Goal: Feedback & Contribution: Leave review/rating

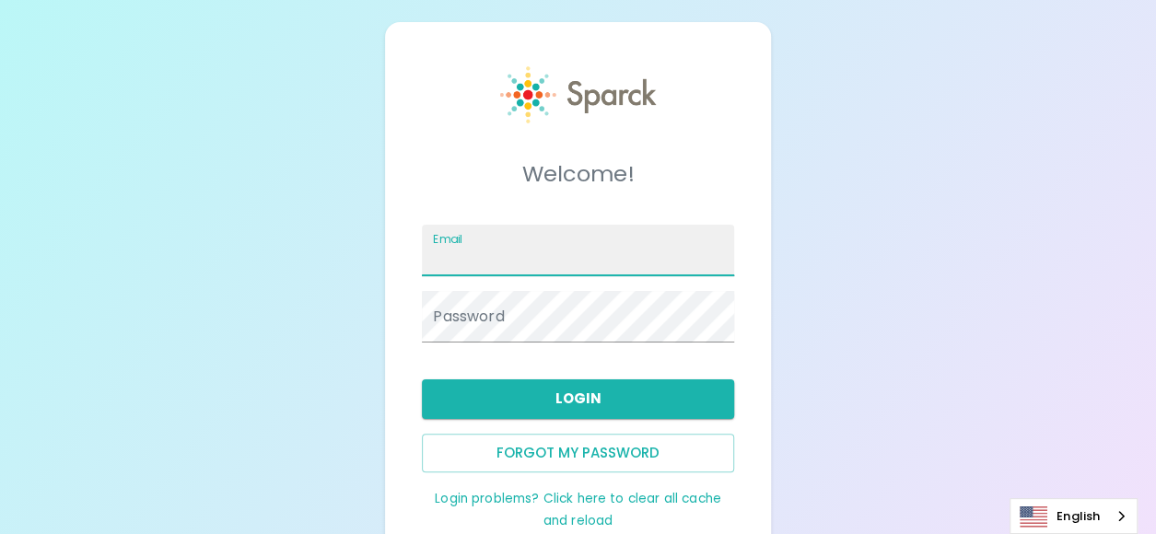
click at [520, 244] on input "Email" at bounding box center [577, 251] width 311 height 52
type input "[PERSON_NAME][EMAIL_ADDRESS][PERSON_NAME][DOMAIN_NAME]"
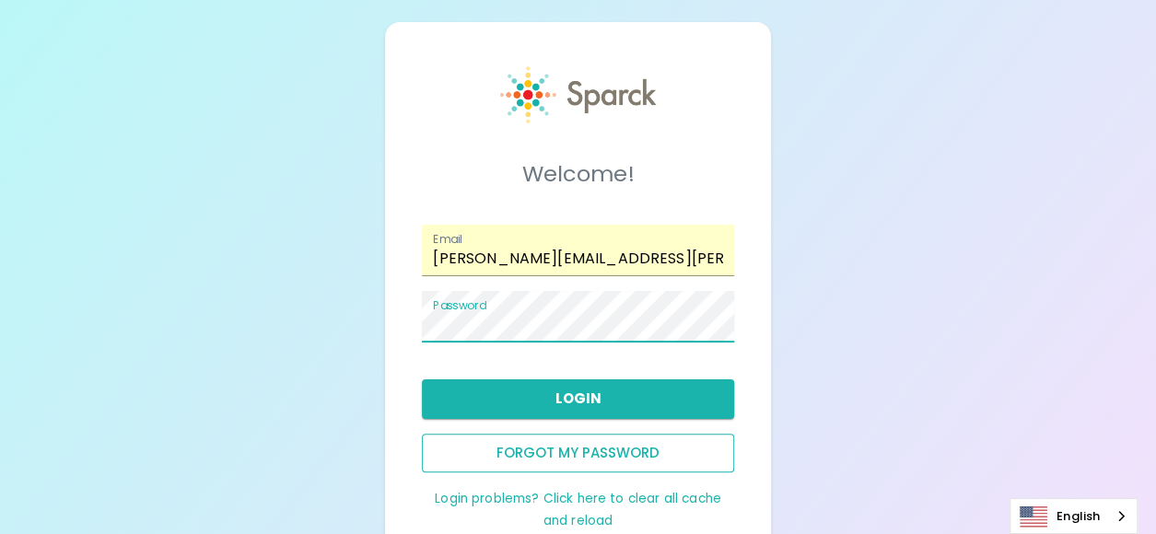
click at [590, 450] on button "Forgot my password" at bounding box center [577, 453] width 311 height 39
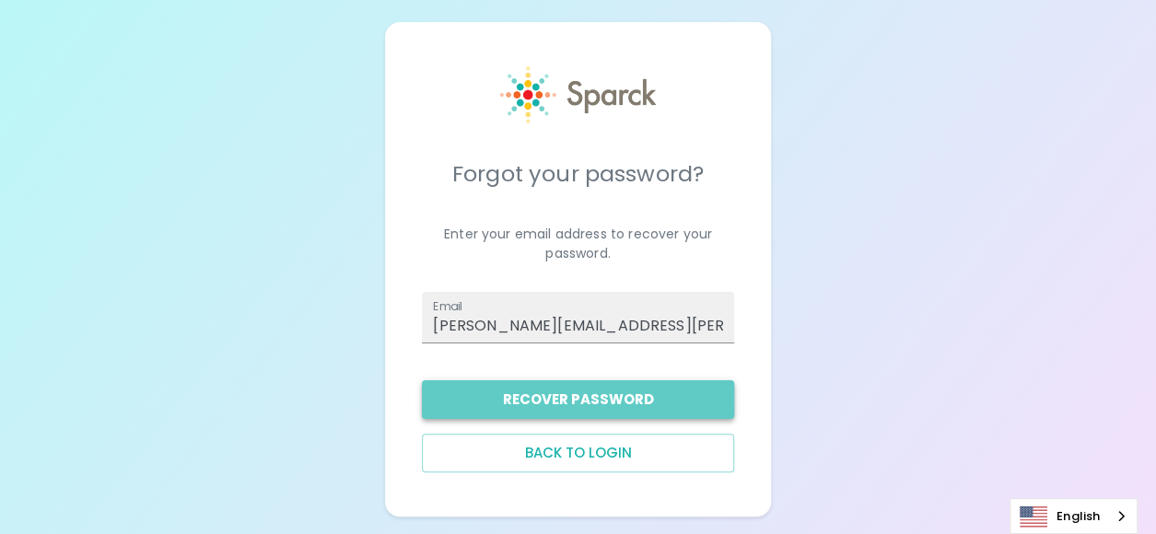
click at [593, 388] on button "Recover Password" at bounding box center [577, 400] width 311 height 39
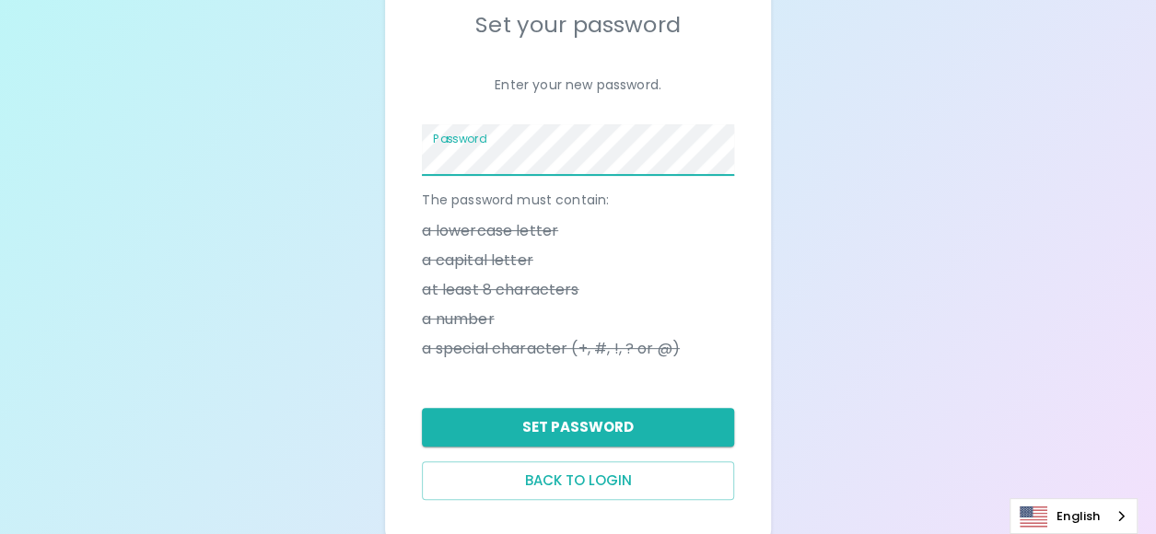
scroll to position [181, 0]
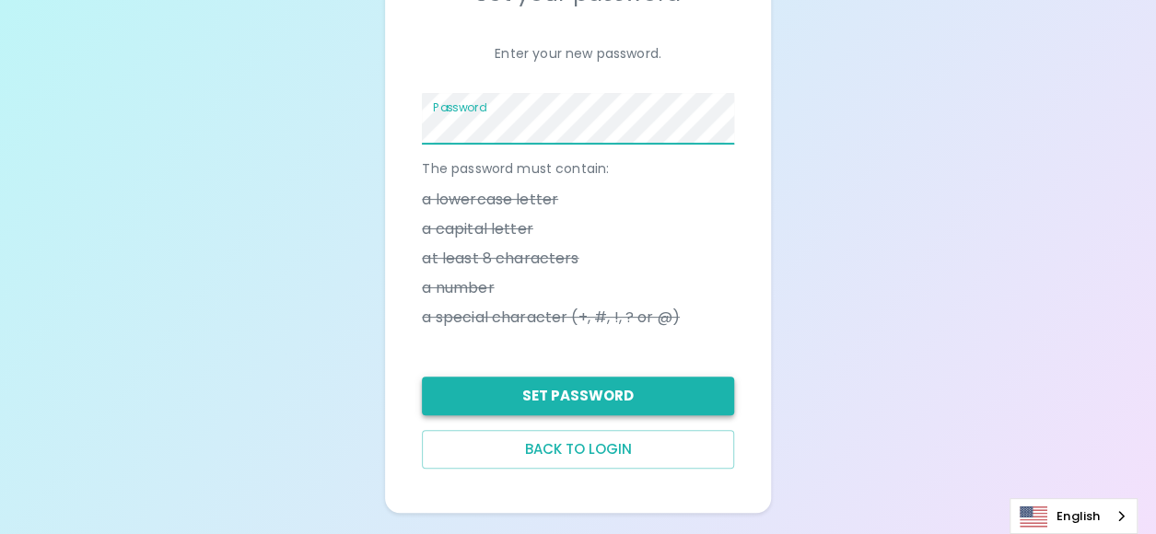
click at [608, 390] on button "Set Password" at bounding box center [577, 396] width 311 height 39
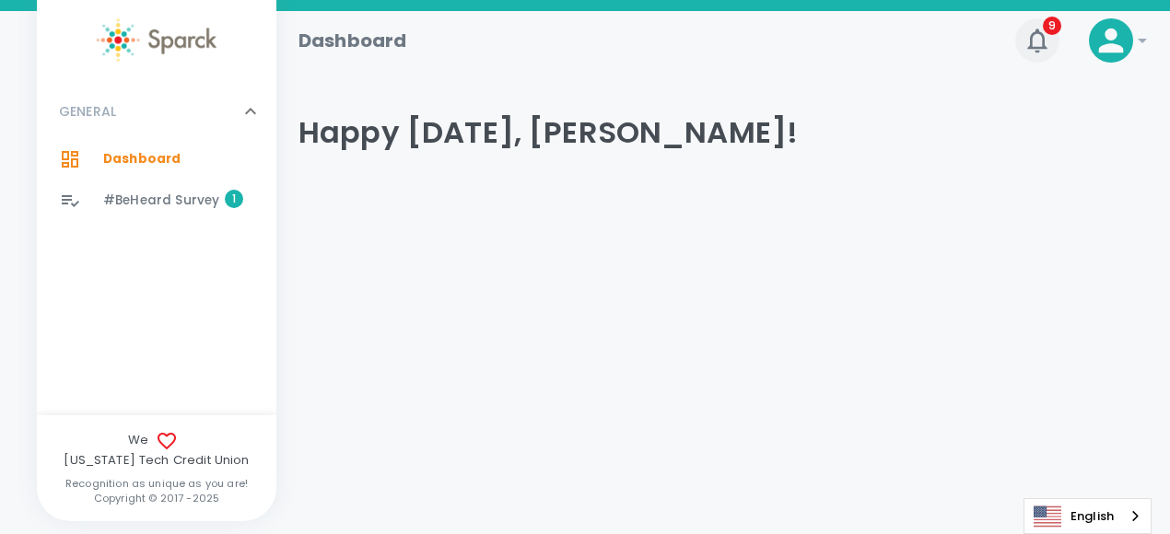
click at [1032, 38] on icon "button" at bounding box center [1036, 41] width 19 height 24
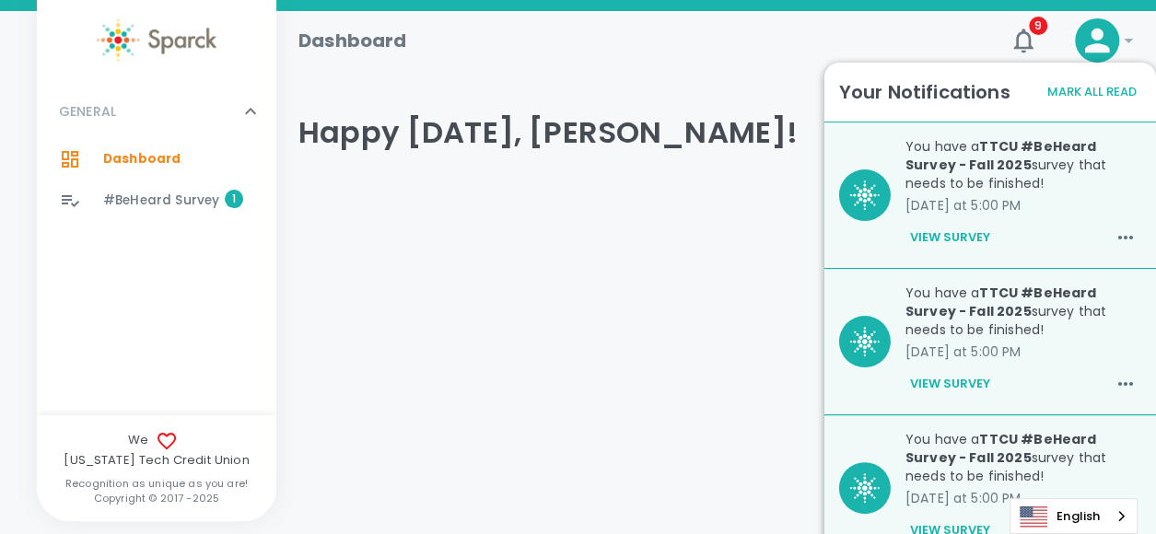
click at [944, 239] on button "View Survey" at bounding box center [950, 237] width 89 height 31
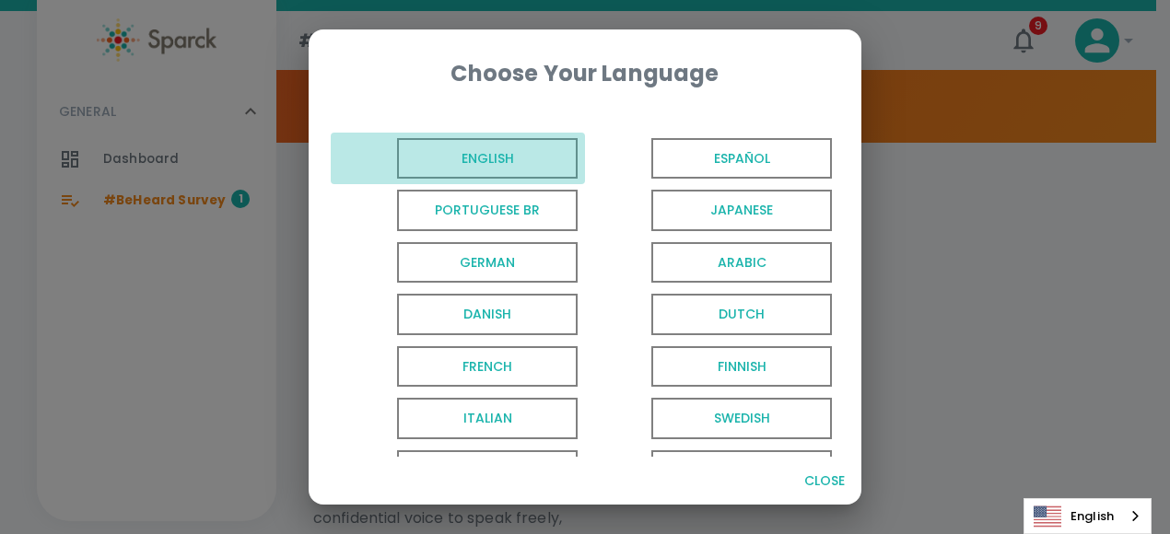
click at [475, 158] on span "English" at bounding box center [487, 158] width 181 height 41
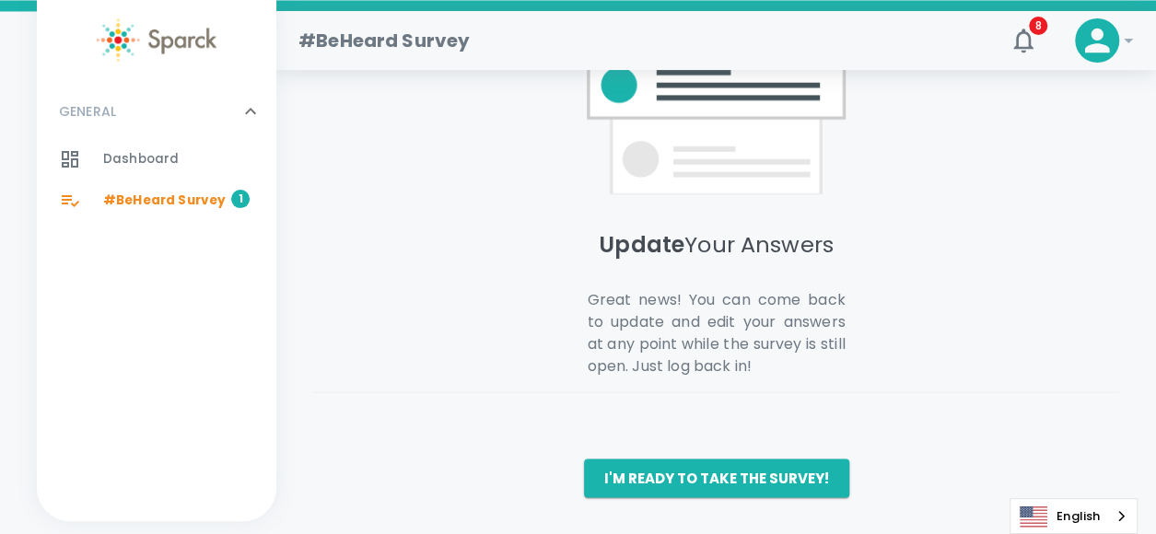
scroll to position [1603, 0]
click at [647, 473] on button "I'm ready to take the survey!" at bounding box center [716, 478] width 265 height 39
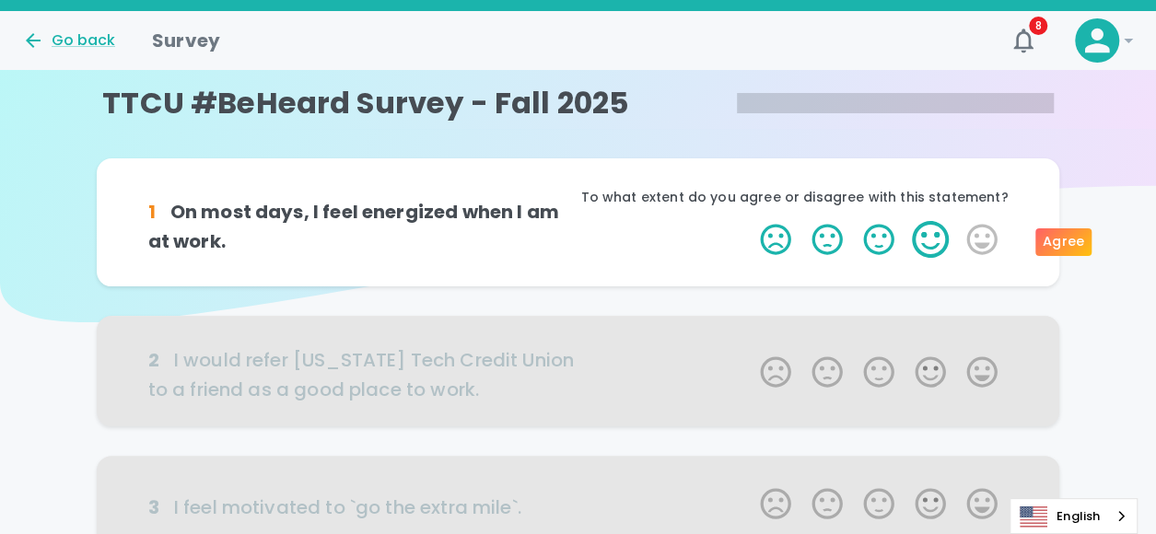
click at [926, 241] on label "4 Stars" at bounding box center [931, 239] width 52 height 37
click at [750, 221] on input "4 Stars" at bounding box center [749, 220] width 1 height 1
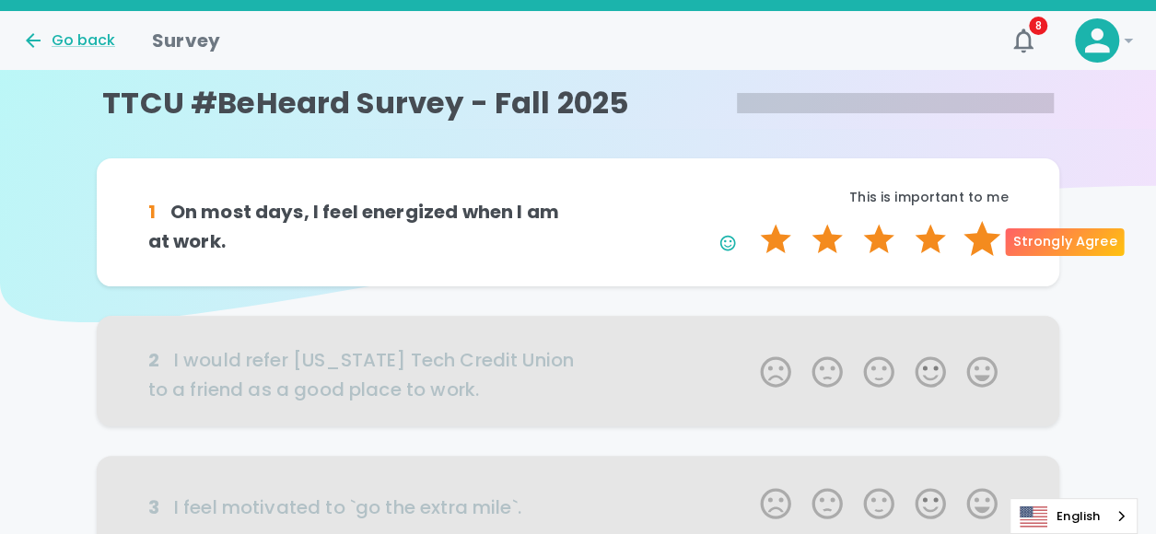
click at [975, 250] on label "5 Stars" at bounding box center [982, 239] width 52 height 37
click at [750, 221] on input "5 Stars" at bounding box center [749, 220] width 1 height 1
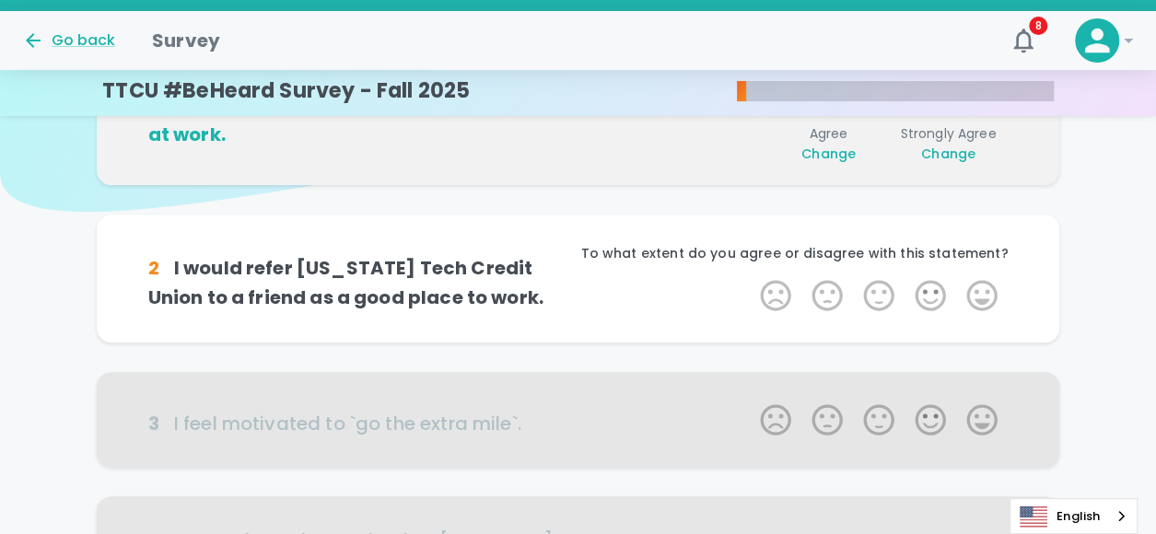
scroll to position [162, 0]
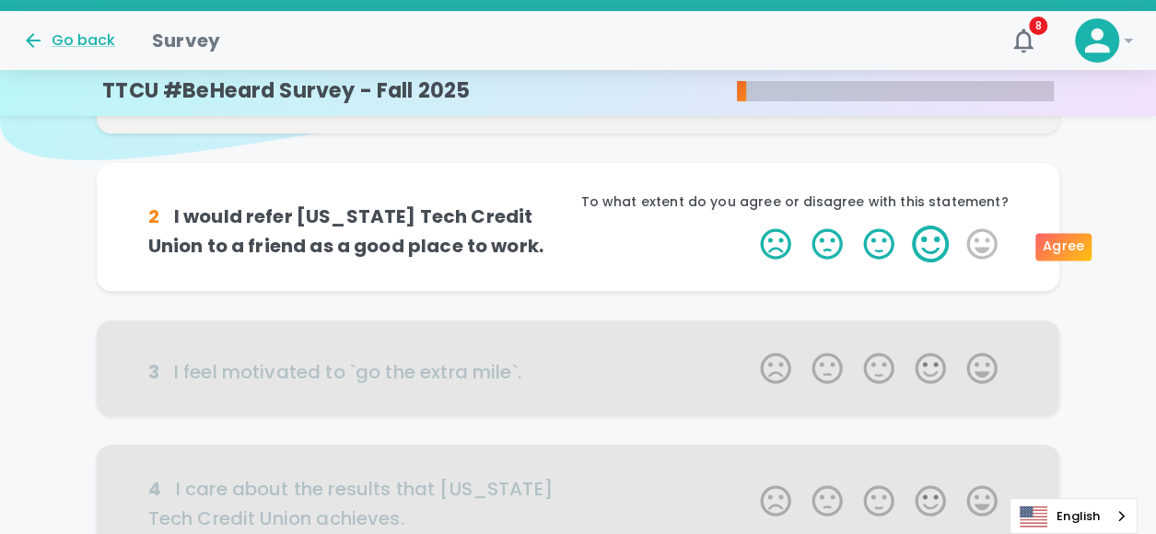
click at [928, 256] on label "4 Stars" at bounding box center [931, 244] width 52 height 37
click at [750, 226] on input "4 Stars" at bounding box center [749, 225] width 1 height 1
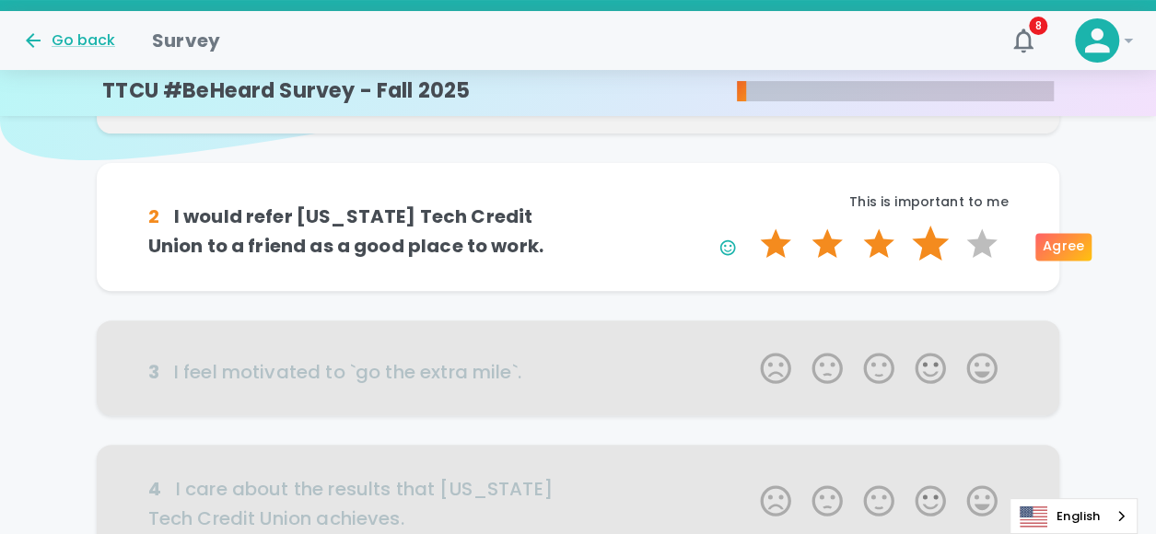
click at [934, 252] on label "4 Stars" at bounding box center [931, 244] width 52 height 37
click at [750, 226] on input "4 Stars" at bounding box center [749, 225] width 1 height 1
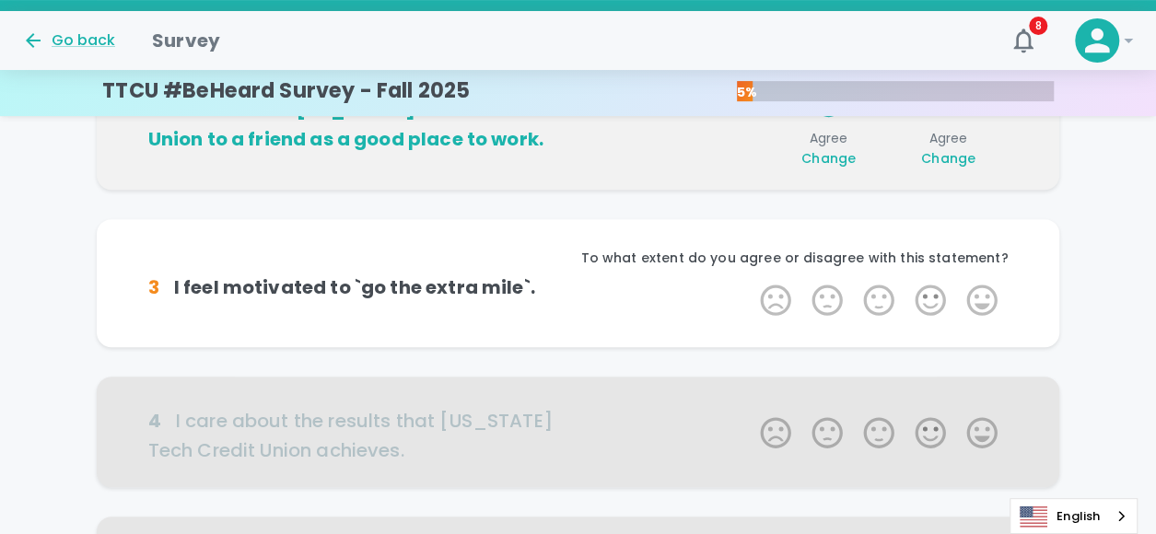
scroll to position [324, 0]
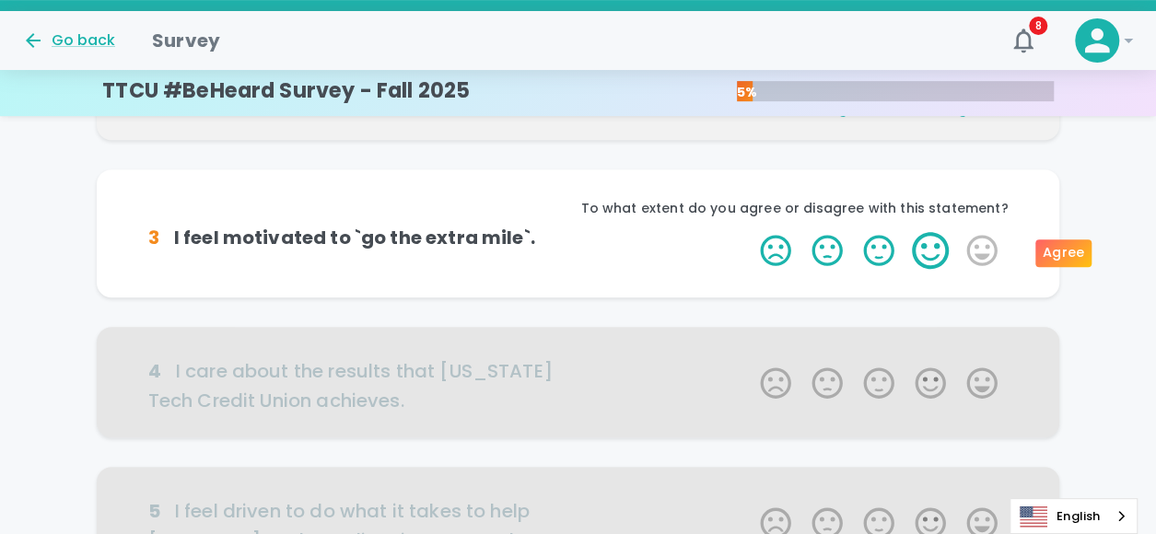
click at [921, 261] on label "4 Stars" at bounding box center [931, 250] width 52 height 37
click at [750, 232] on input "4 Stars" at bounding box center [749, 231] width 1 height 1
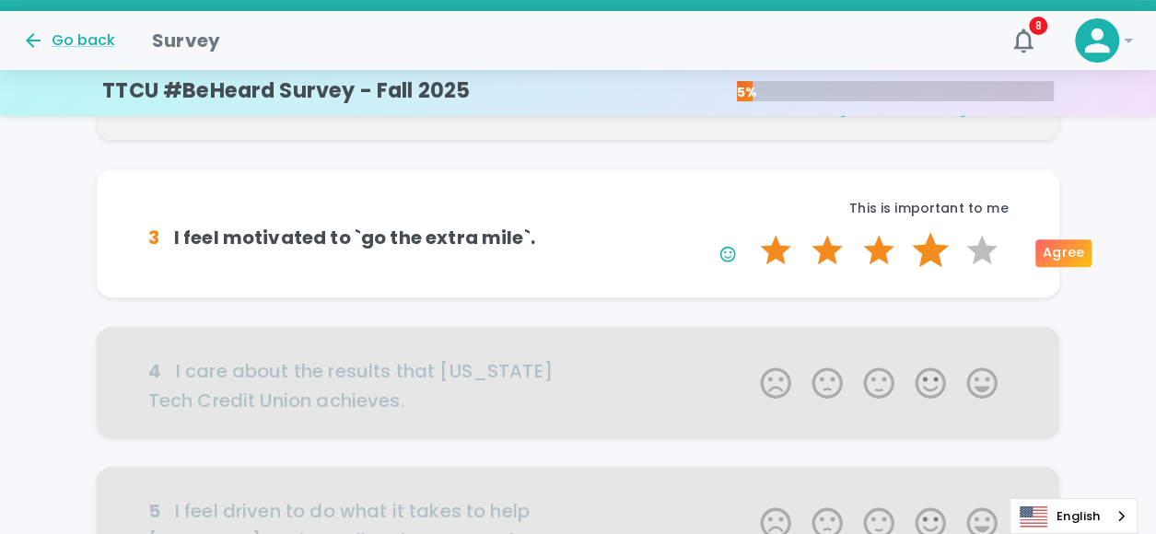
click at [925, 260] on label "4 Stars" at bounding box center [931, 250] width 52 height 37
click at [750, 232] on input "4 Stars" at bounding box center [749, 231] width 1 height 1
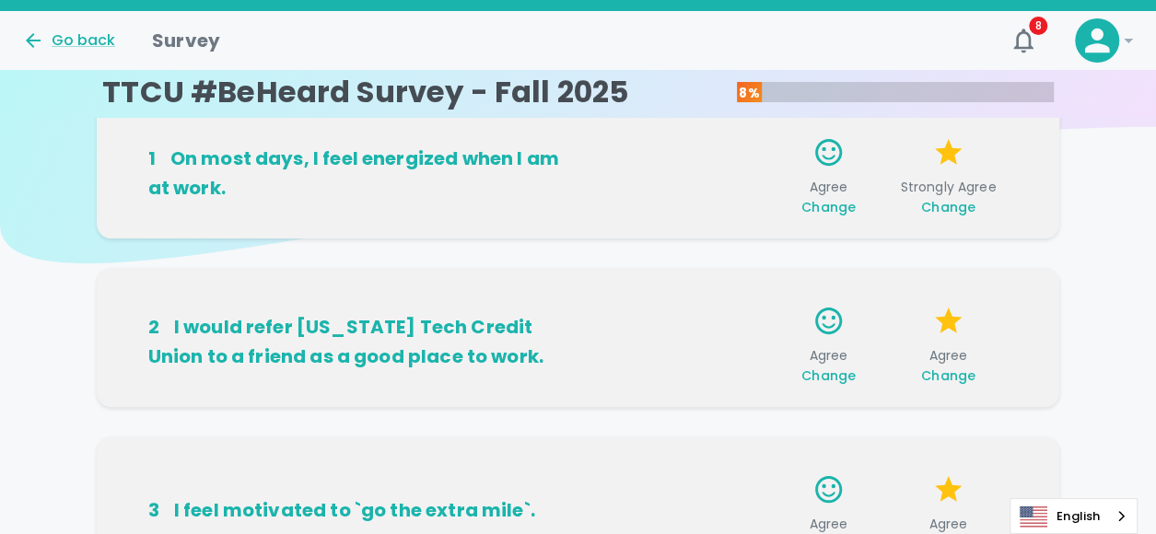
scroll to position [0, 0]
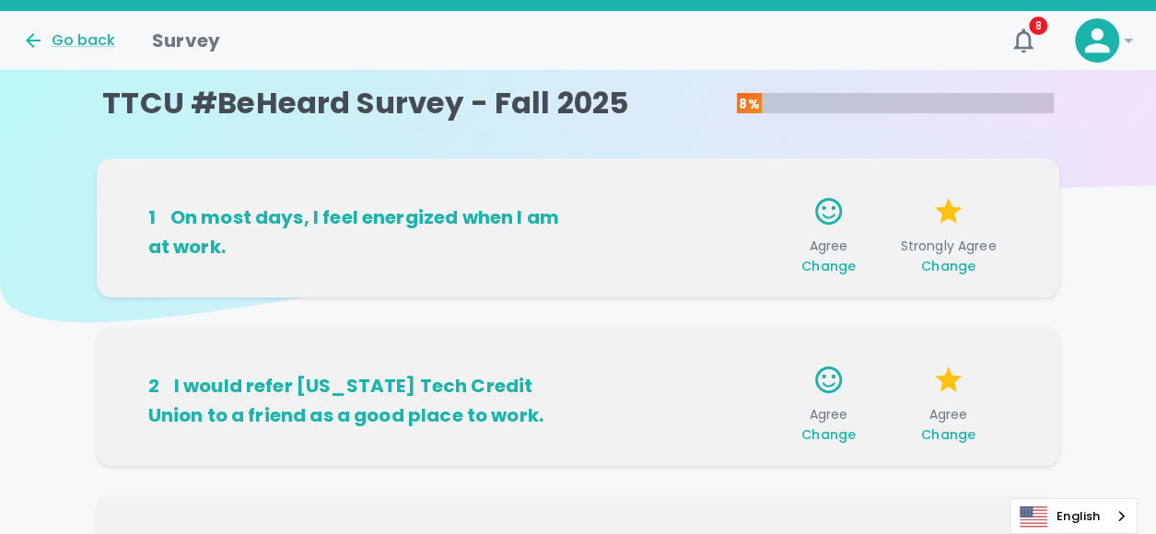
click at [958, 240] on span "Strongly Agree Change" at bounding box center [948, 256] width 105 height 39
click at [944, 264] on span "Change" at bounding box center [948, 266] width 54 height 18
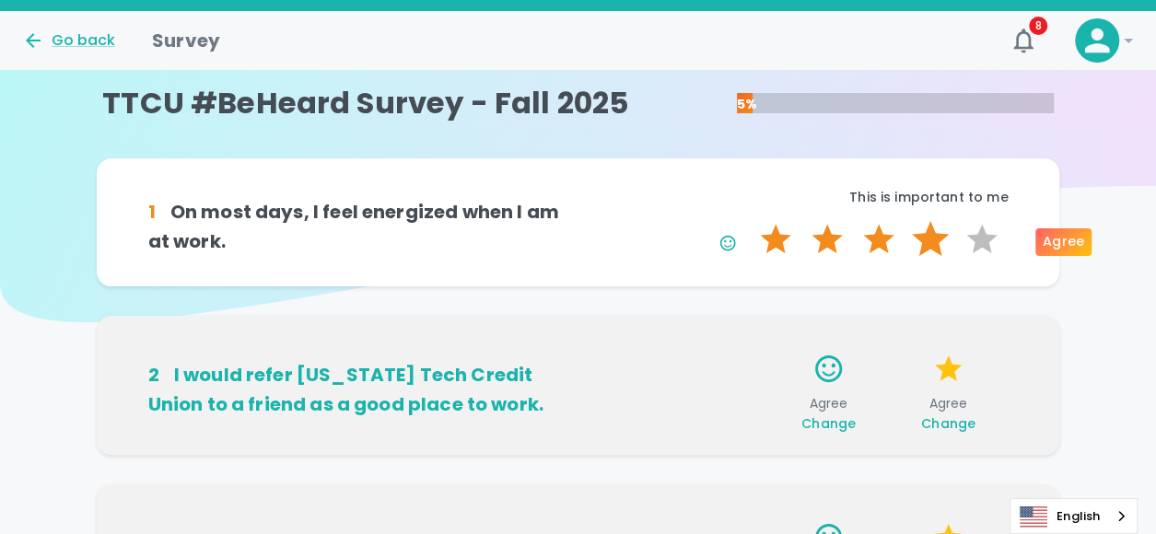
click at [921, 240] on label "4 Stars" at bounding box center [931, 239] width 52 height 37
click at [750, 221] on input "4 Stars" at bounding box center [749, 220] width 1 height 1
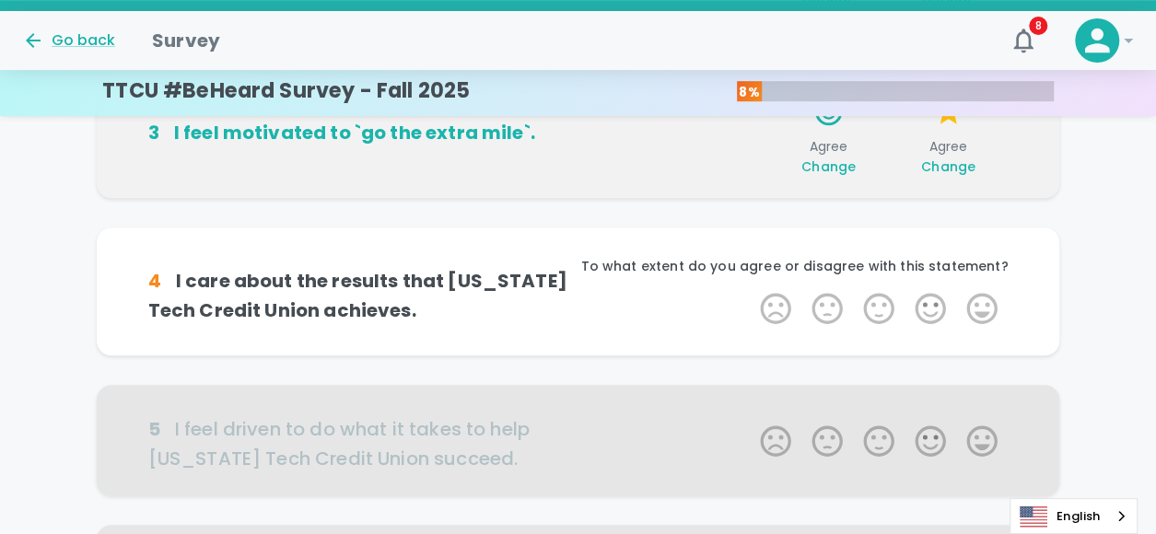
scroll to position [439, 0]
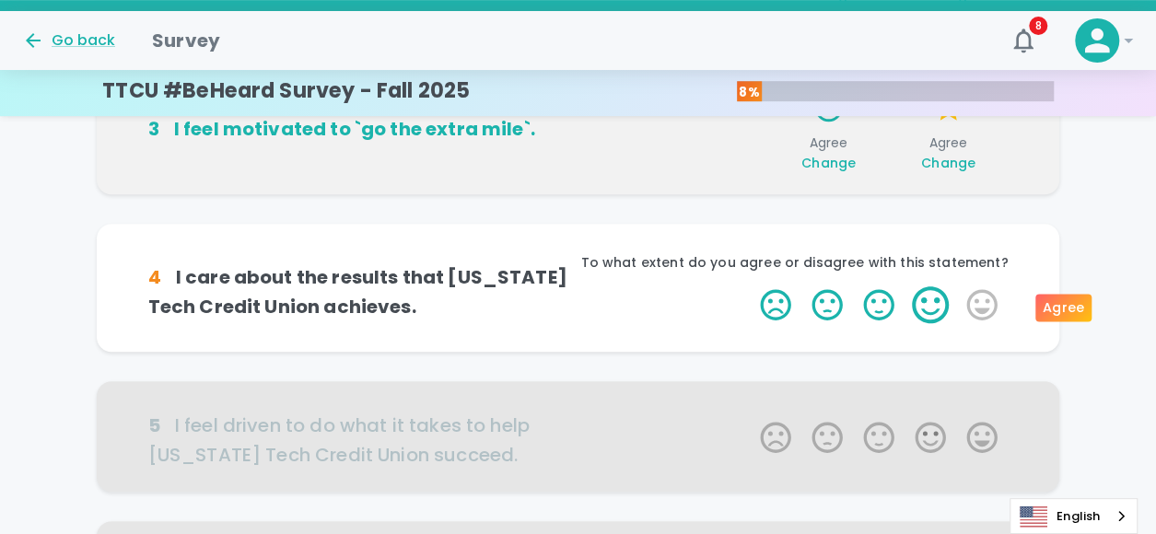
click at [934, 318] on label "4 Stars" at bounding box center [931, 305] width 52 height 37
click at [750, 287] on input "4 Stars" at bounding box center [749, 286] width 1 height 1
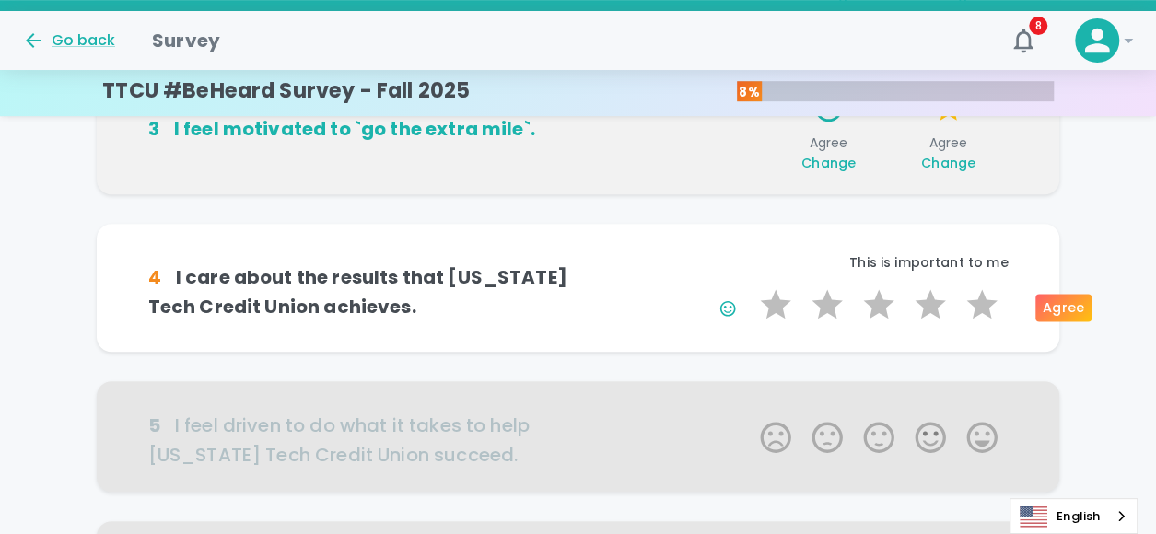
click at [934, 318] on label "4 Stars" at bounding box center [931, 305] width 52 height 37
click at [750, 287] on input "4 Stars" at bounding box center [749, 286] width 1 height 1
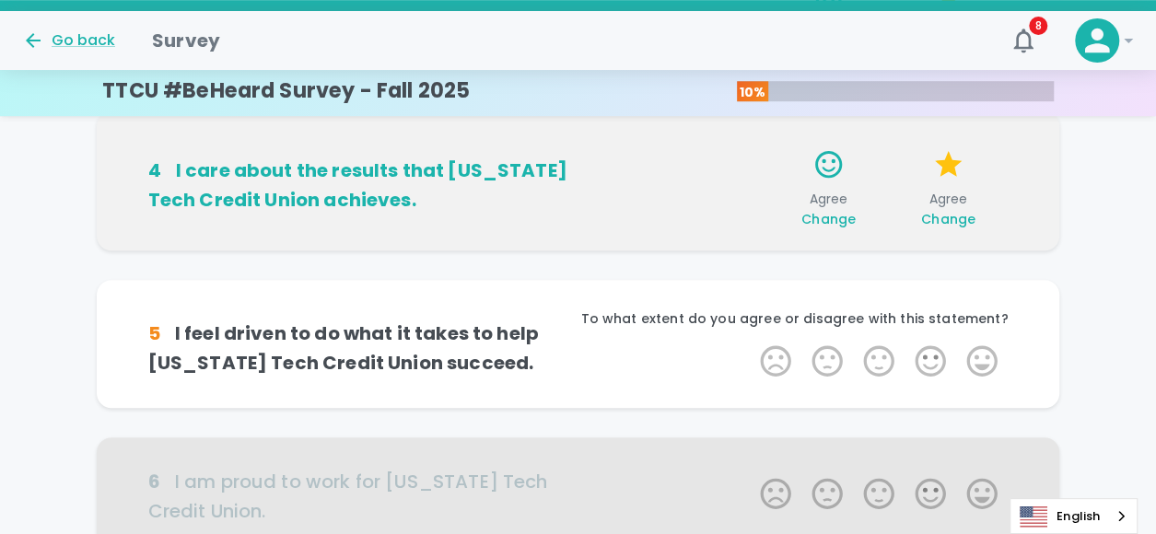
scroll to position [601, 0]
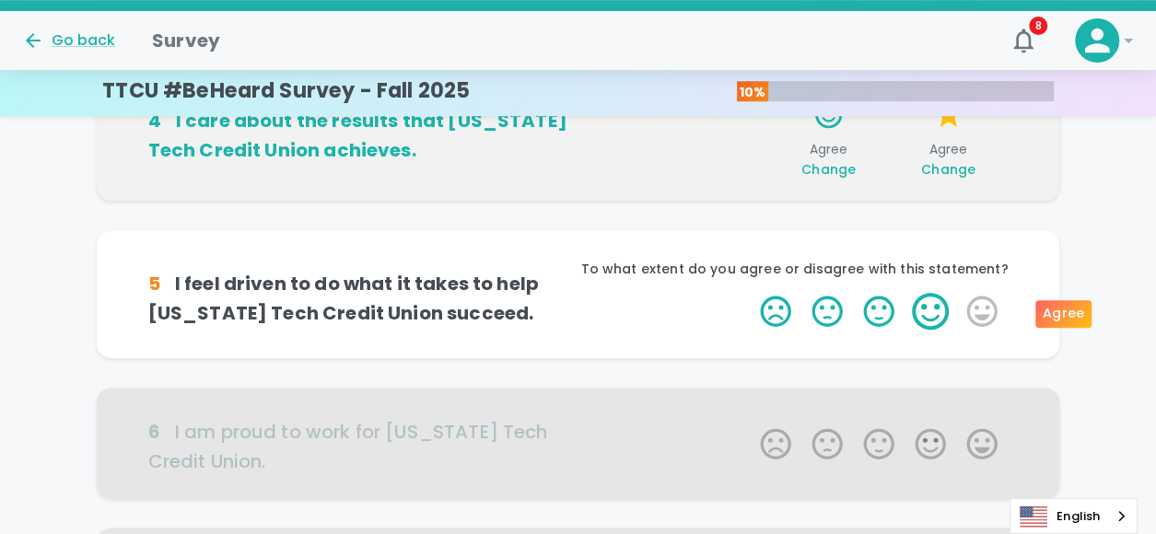
click at [934, 320] on label "4 Stars" at bounding box center [931, 311] width 52 height 37
click at [750, 293] on input "4 Stars" at bounding box center [749, 292] width 1 height 1
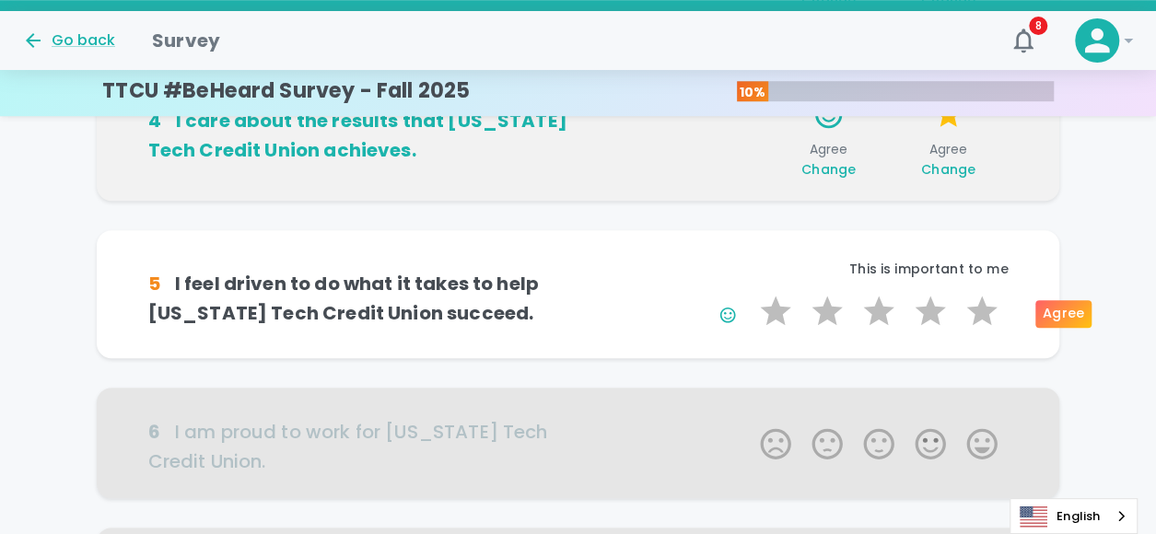
click at [934, 320] on label "4 Stars" at bounding box center [931, 311] width 52 height 37
click at [750, 293] on input "4 Stars" at bounding box center [749, 292] width 1 height 1
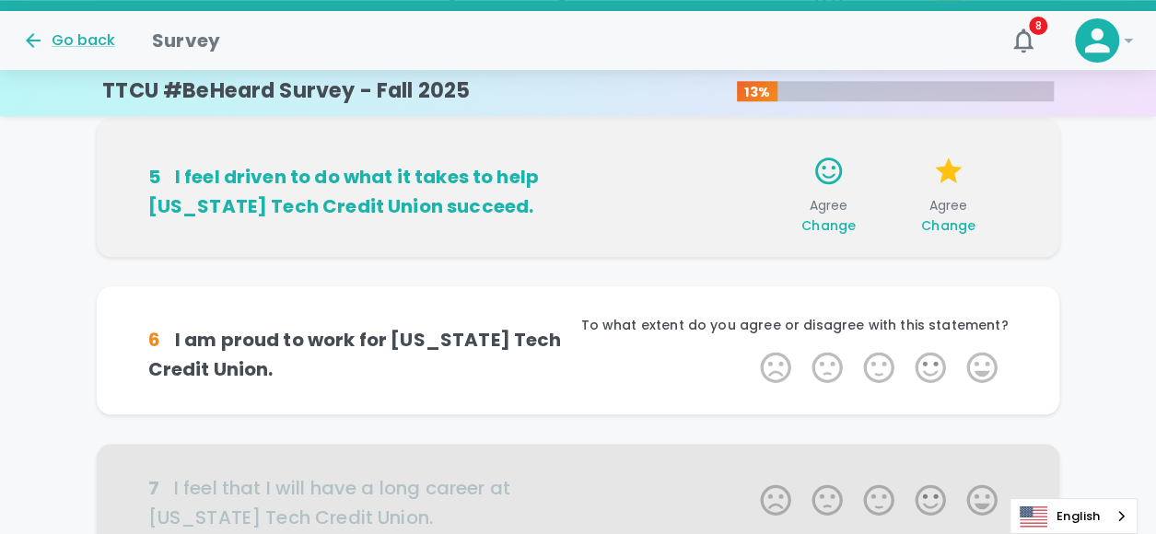
scroll to position [763, 0]
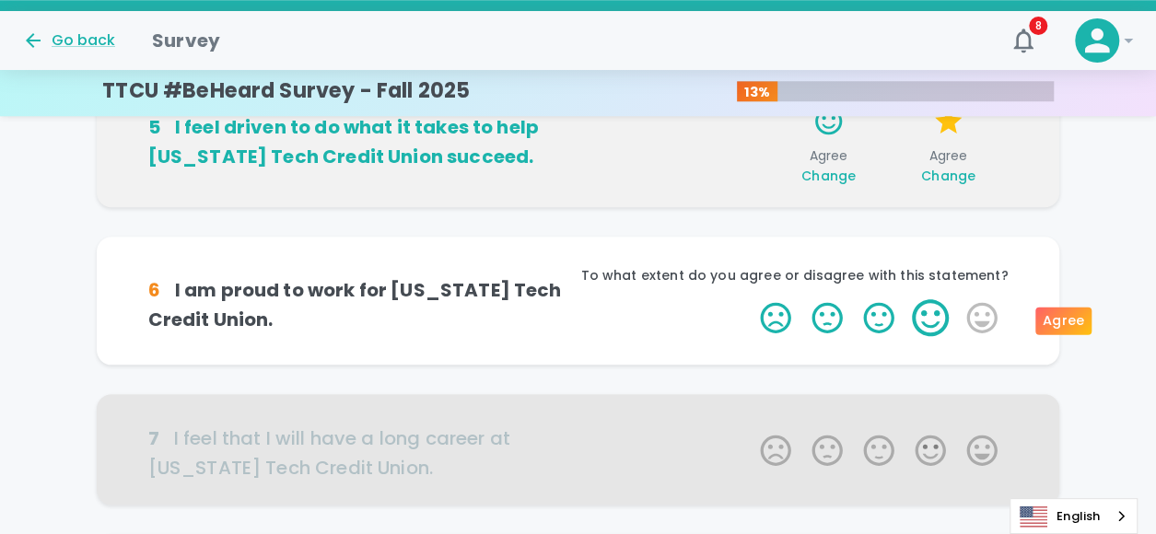
click at [925, 326] on label "4 Stars" at bounding box center [931, 317] width 52 height 37
click at [750, 299] on input "4 Stars" at bounding box center [749, 299] width 1 height 1
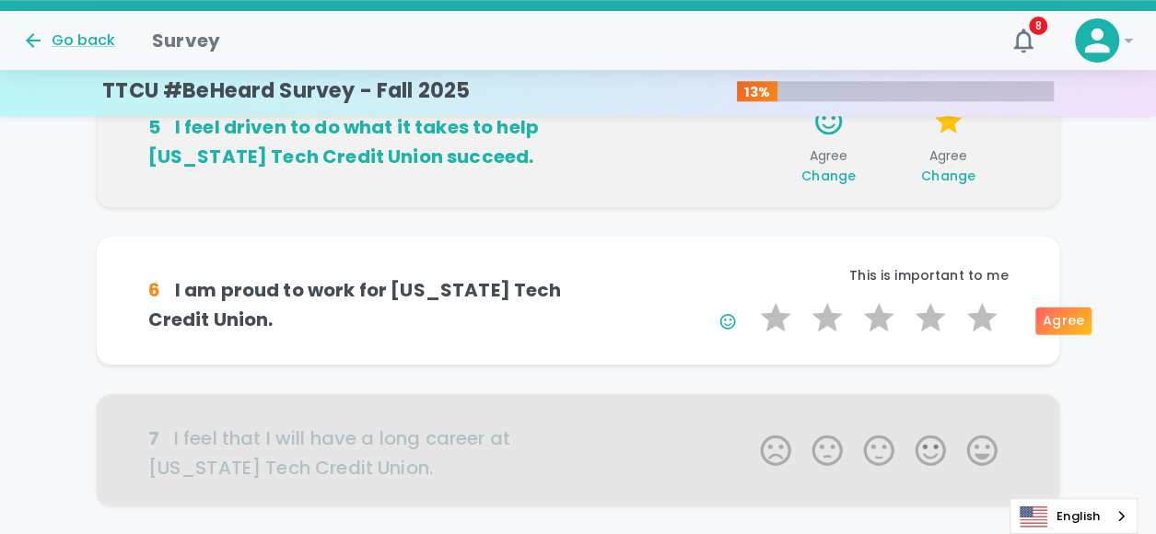
click at [925, 326] on label "4 Stars" at bounding box center [931, 317] width 52 height 37
click at [750, 299] on input "4 Stars" at bounding box center [749, 299] width 1 height 1
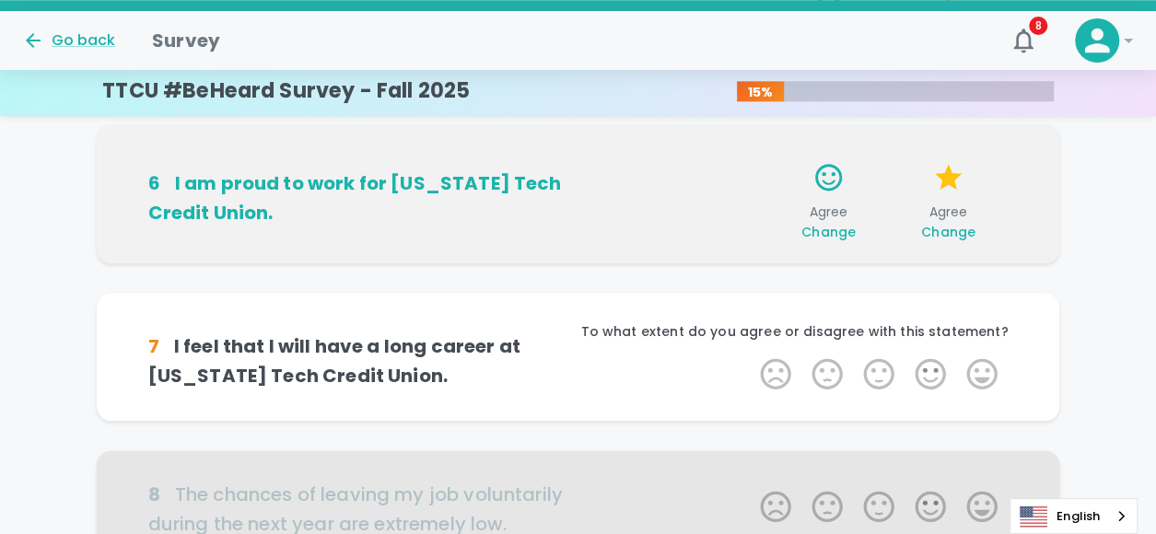
scroll to position [925, 0]
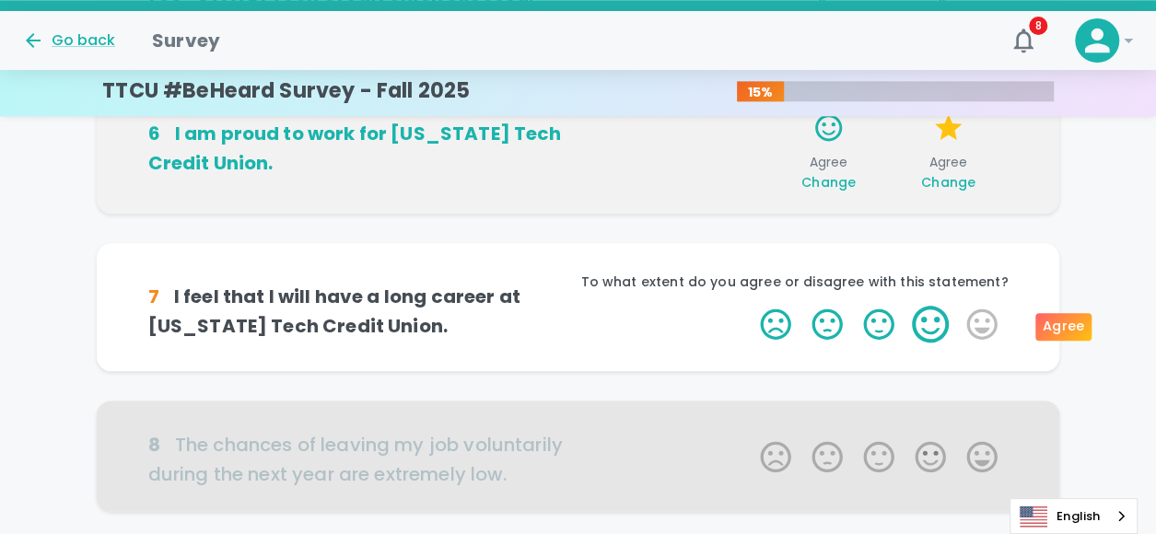
click at [939, 334] on label "4 Stars" at bounding box center [931, 324] width 52 height 37
click at [750, 306] on input "4 Stars" at bounding box center [749, 305] width 1 height 1
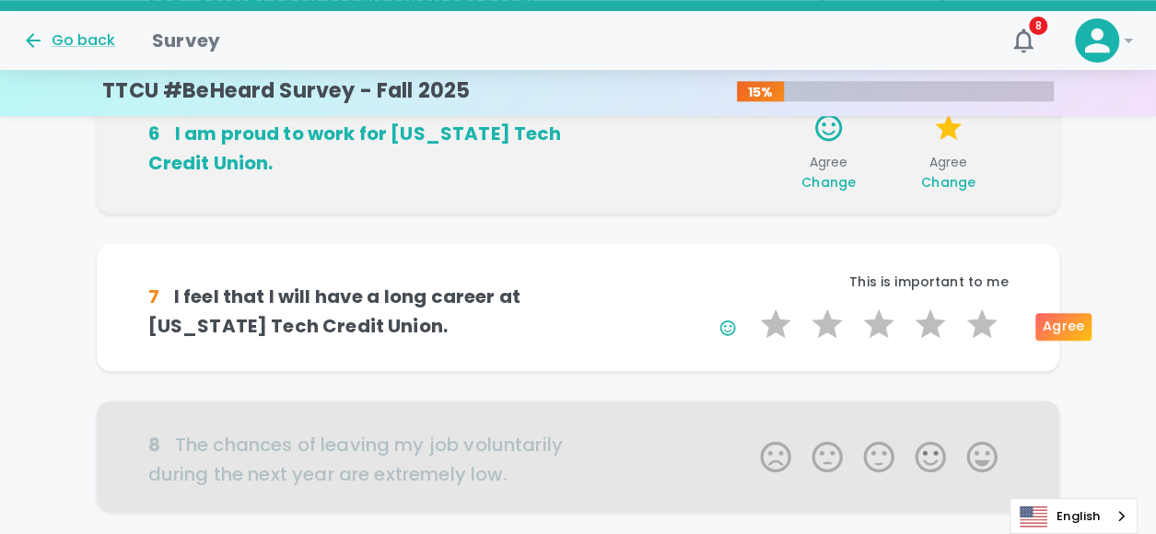
click at [939, 334] on label "4 Stars" at bounding box center [931, 324] width 52 height 37
click at [750, 306] on input "4 Stars" at bounding box center [749, 305] width 1 height 1
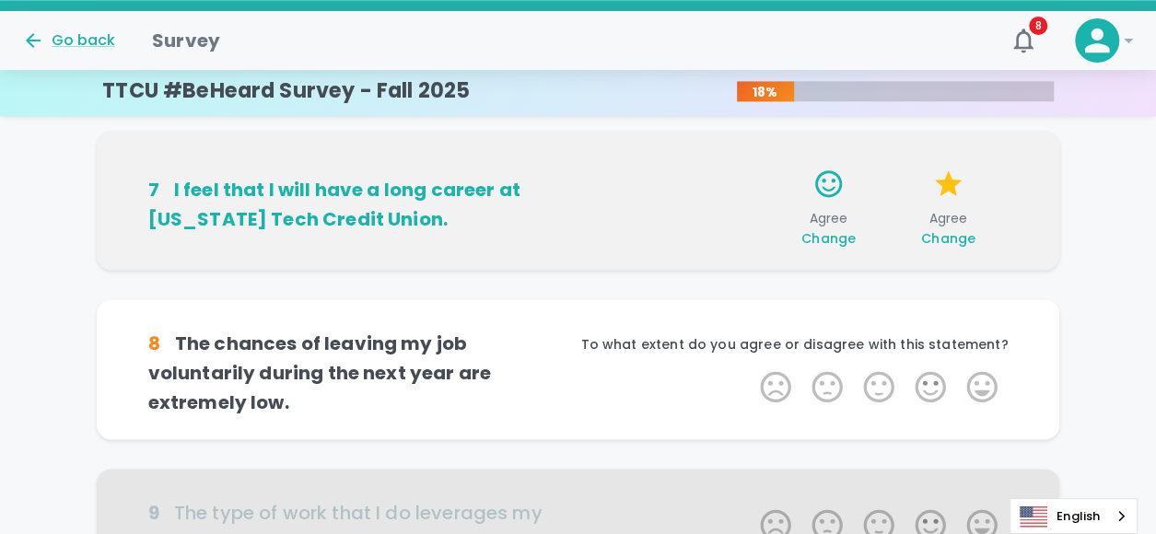
scroll to position [1087, 0]
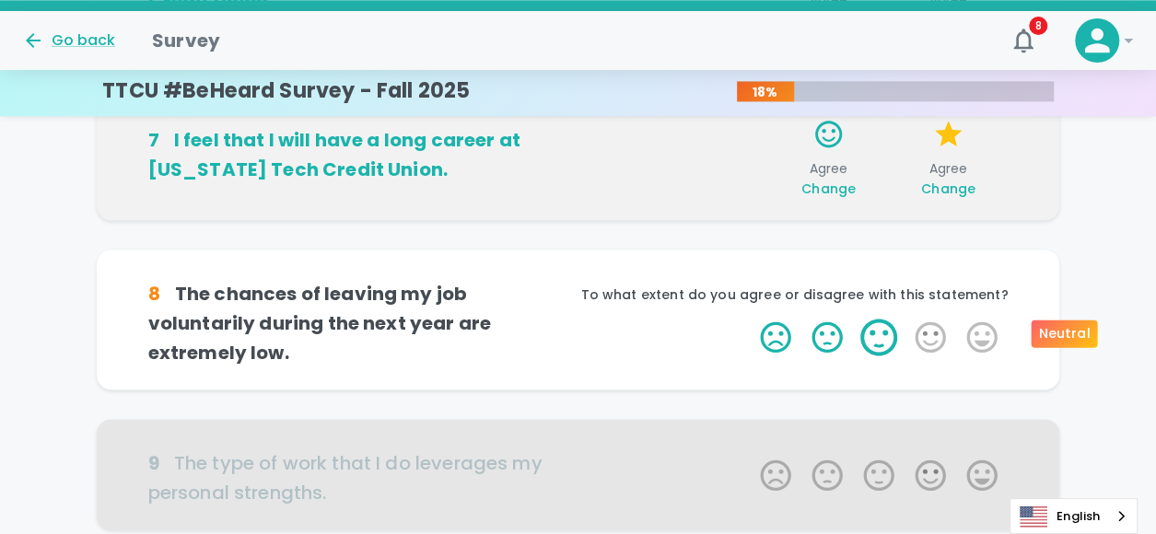
click at [878, 342] on label "3 Stars" at bounding box center [879, 337] width 52 height 37
click at [750, 319] on input "3 Stars" at bounding box center [749, 318] width 1 height 1
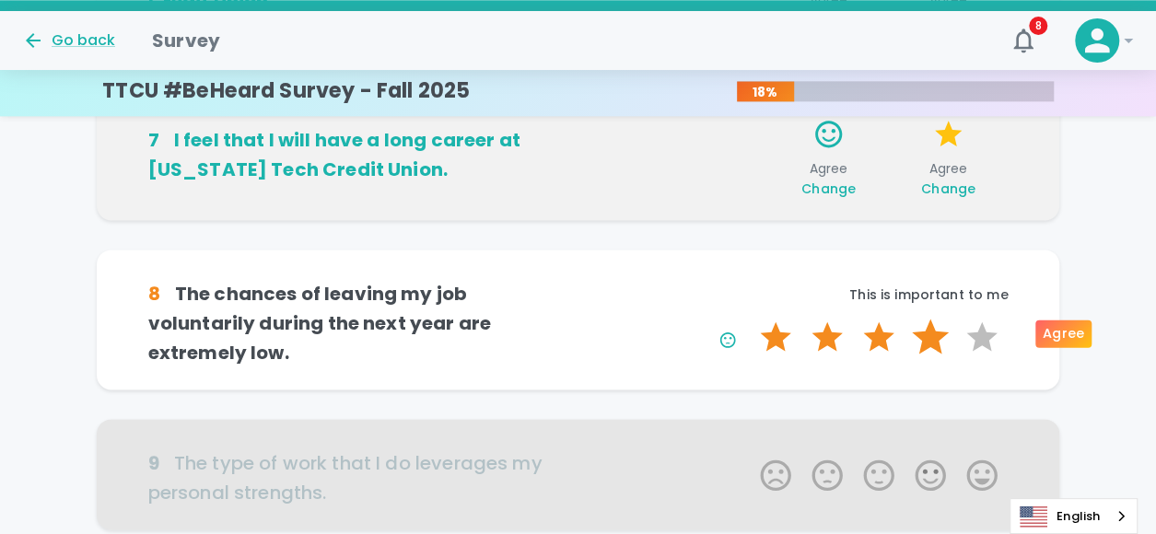
click at [932, 341] on label "4 Stars" at bounding box center [931, 337] width 52 height 37
click at [750, 319] on input "4 Stars" at bounding box center [749, 318] width 1 height 1
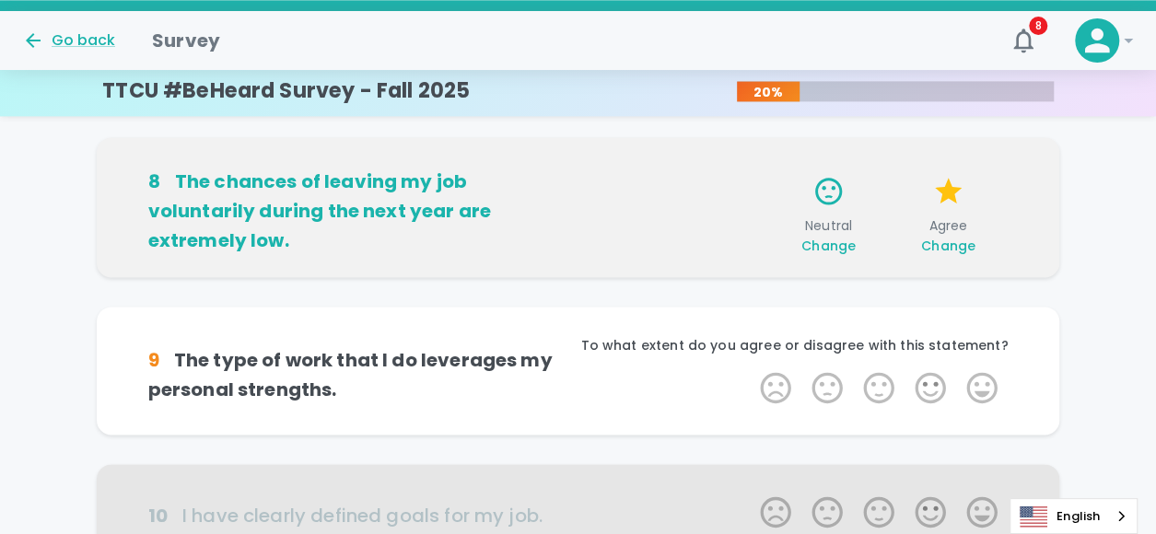
scroll to position [1249, 0]
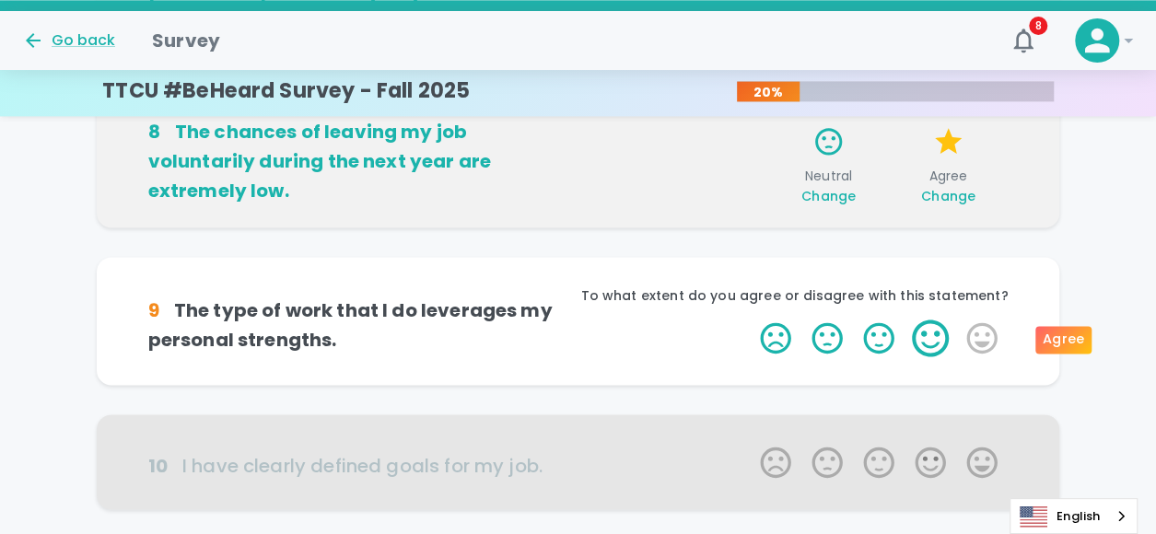
click at [927, 334] on label "4 Stars" at bounding box center [931, 338] width 52 height 37
click at [750, 320] on input "4 Stars" at bounding box center [749, 319] width 1 height 1
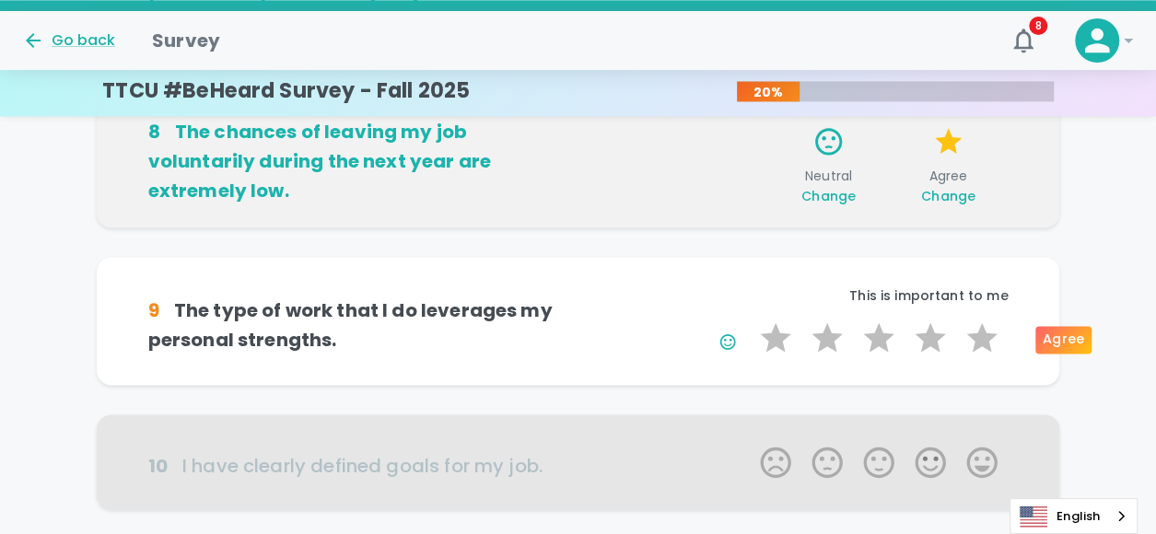
click at [927, 334] on label "4 Stars" at bounding box center [931, 338] width 52 height 37
click at [750, 320] on input "4 Stars" at bounding box center [749, 319] width 1 height 1
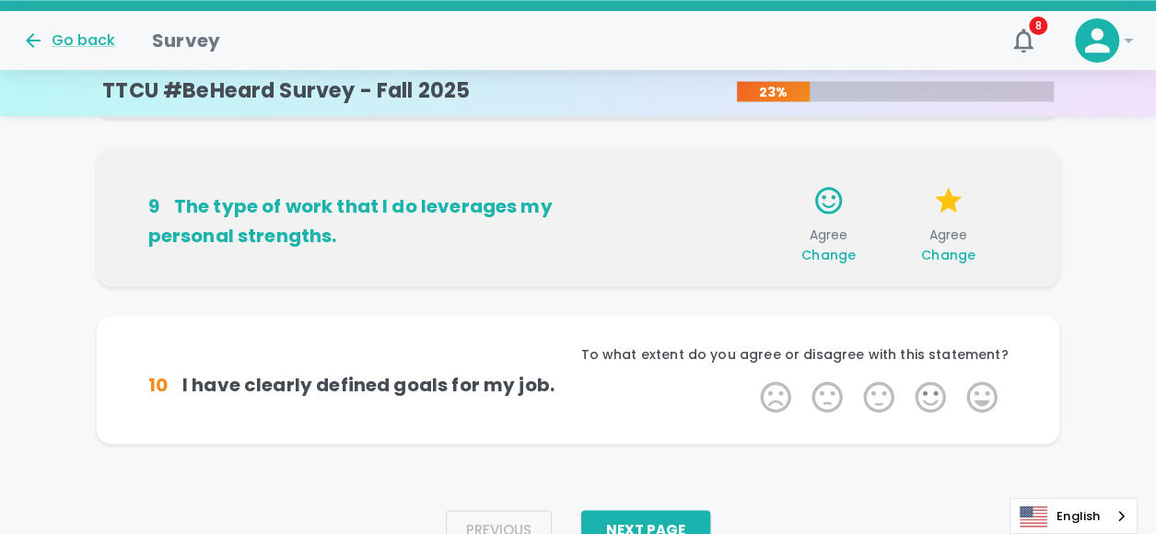
scroll to position [1402, 0]
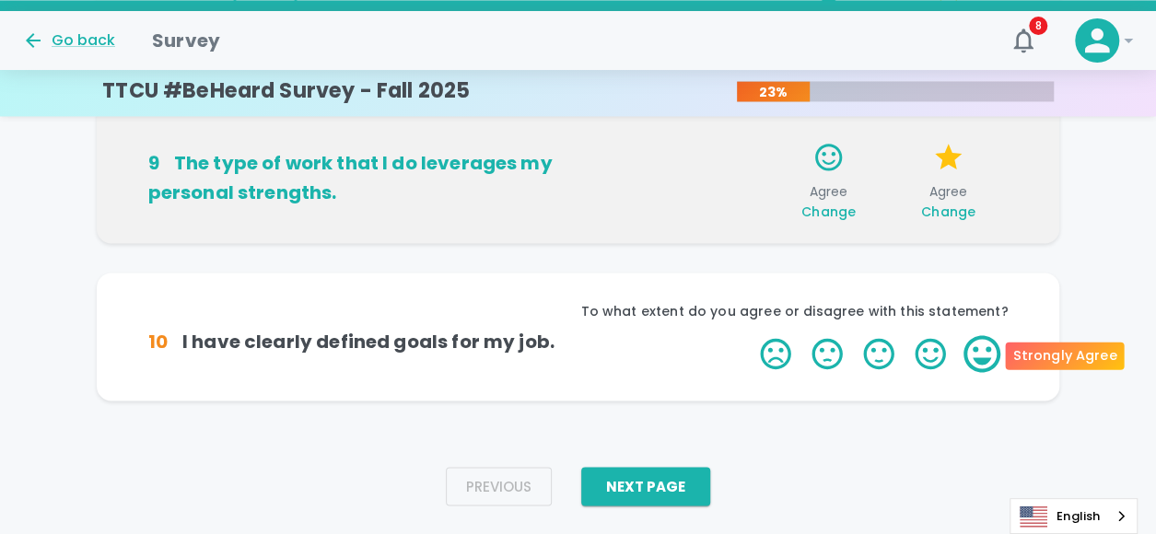
click at [987, 358] on label "5 Stars" at bounding box center [982, 353] width 52 height 37
click at [750, 335] on input "5 Stars" at bounding box center [749, 334] width 1 height 1
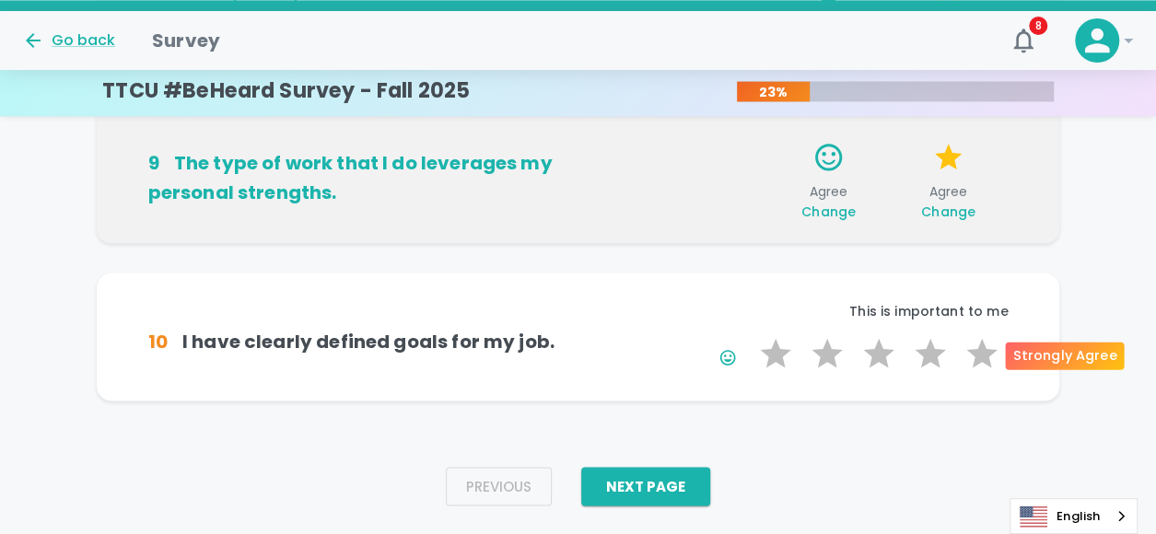
click at [987, 358] on label "5 Stars" at bounding box center [982, 353] width 52 height 37
click at [750, 335] on input "5 Stars" at bounding box center [749, 334] width 1 height 1
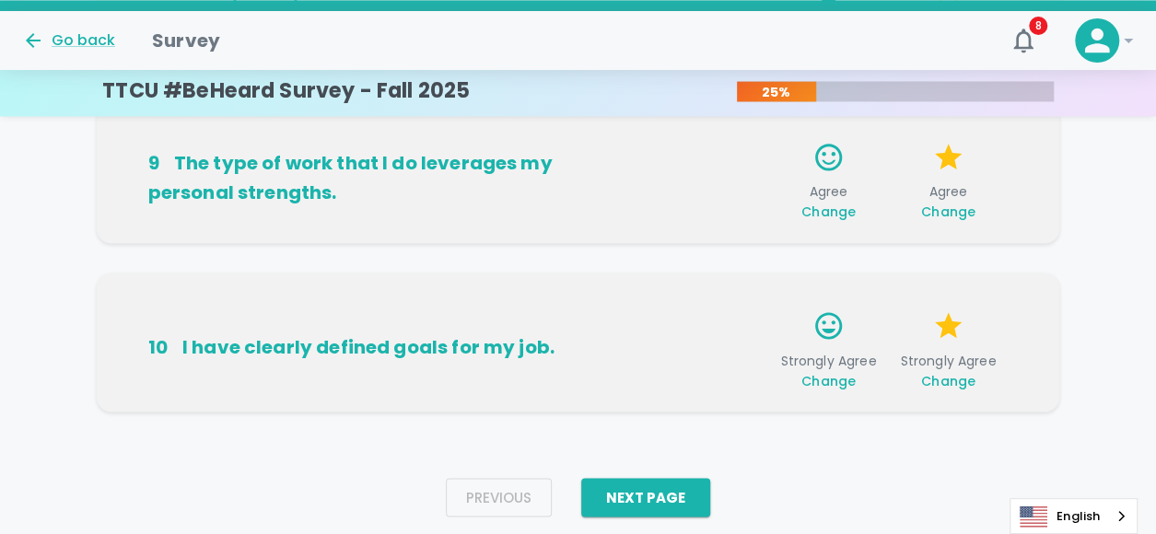
scroll to position [1447, 0]
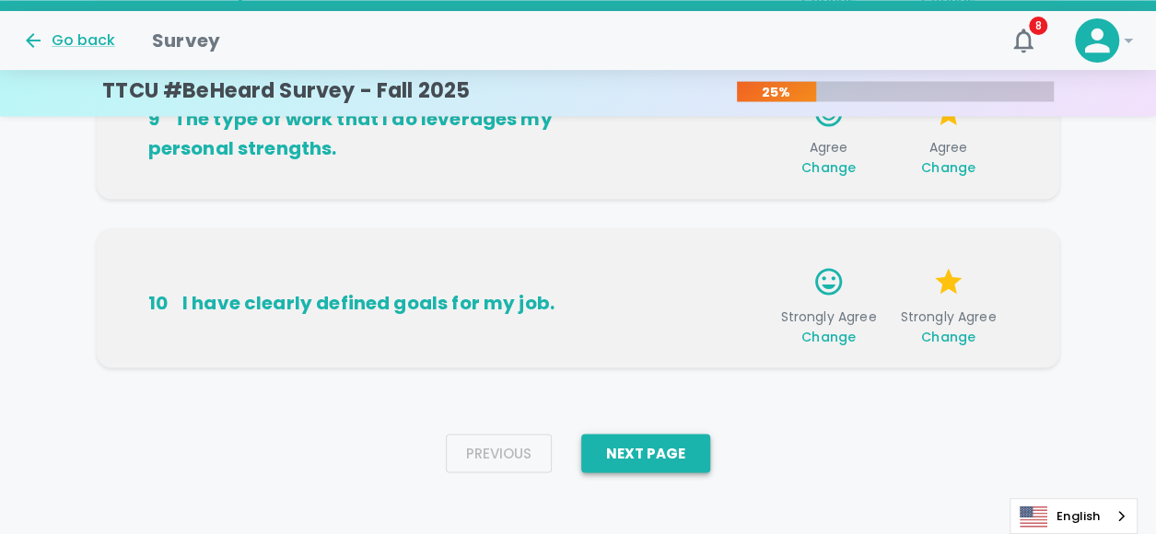
click at [689, 459] on button "Next Page" at bounding box center [645, 453] width 129 height 39
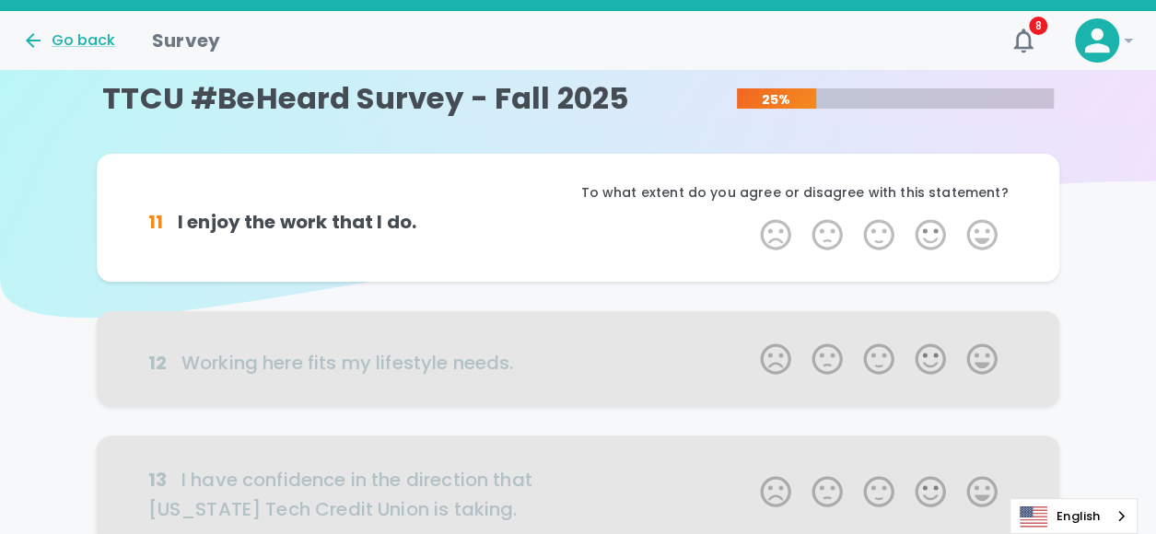
scroll to position [0, 0]
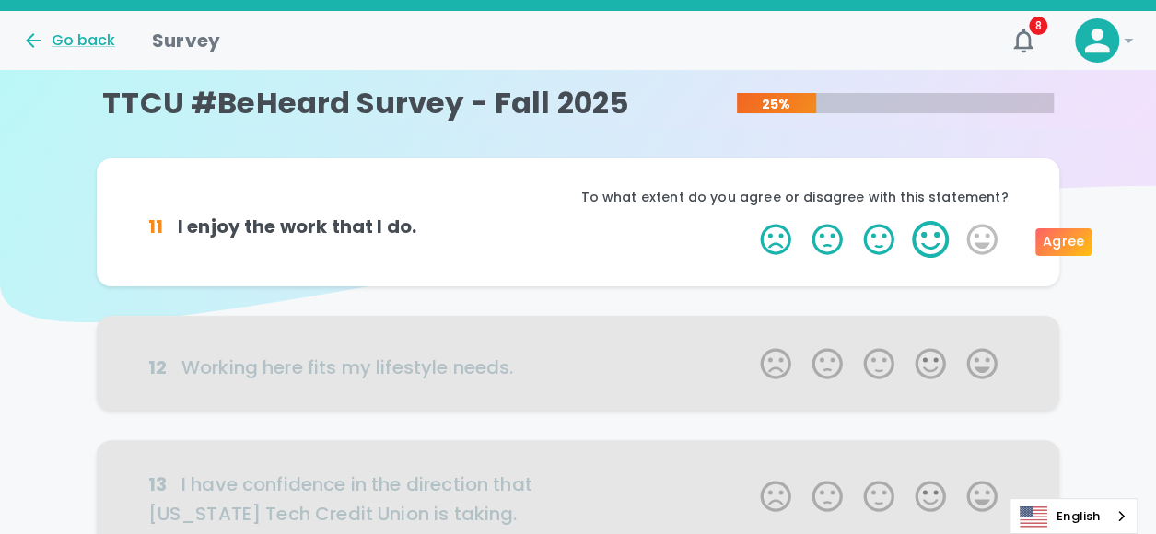
click at [934, 239] on label "4 Stars" at bounding box center [931, 239] width 52 height 37
click at [750, 221] on input "4 Stars" at bounding box center [749, 220] width 1 height 1
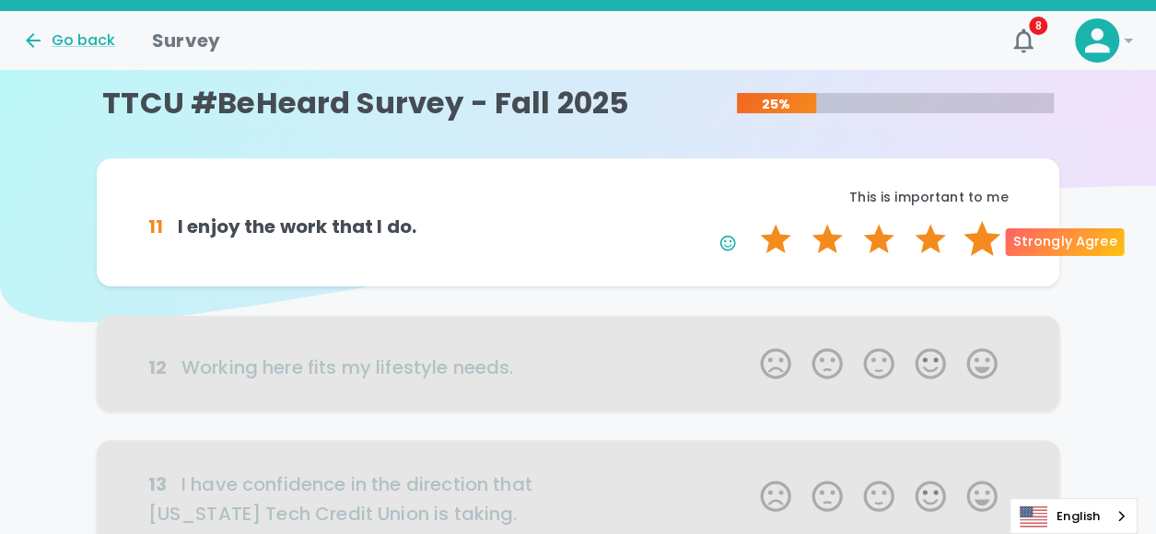
click at [973, 240] on label "5 Stars" at bounding box center [982, 239] width 52 height 37
click at [750, 221] on input "5 Stars" at bounding box center [749, 220] width 1 height 1
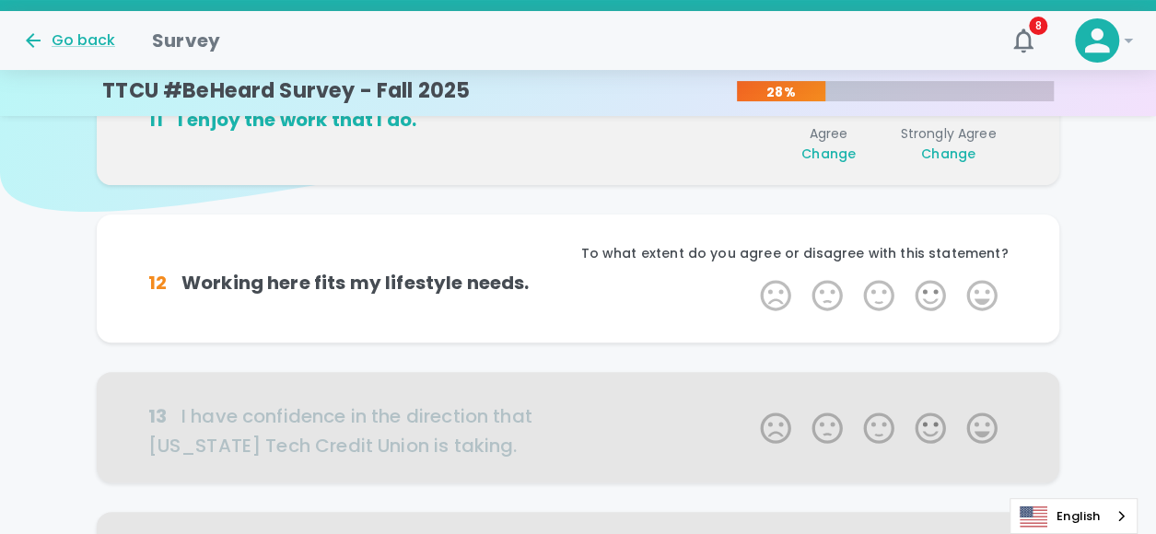
scroll to position [162, 0]
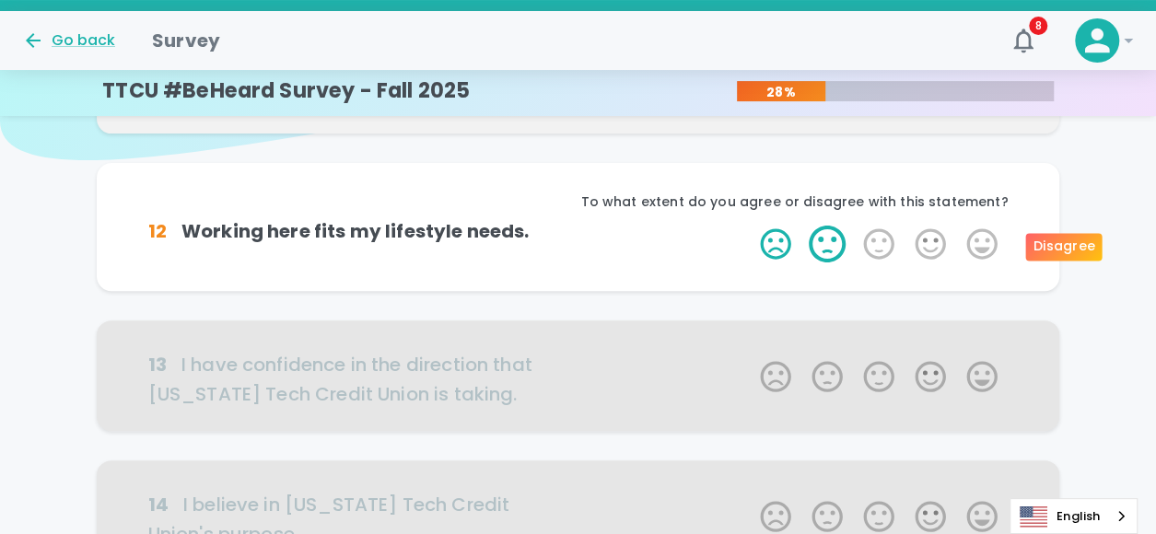
click at [822, 254] on label "2 Stars" at bounding box center [828, 244] width 52 height 37
click at [750, 226] on input "2 Stars" at bounding box center [749, 225] width 1 height 1
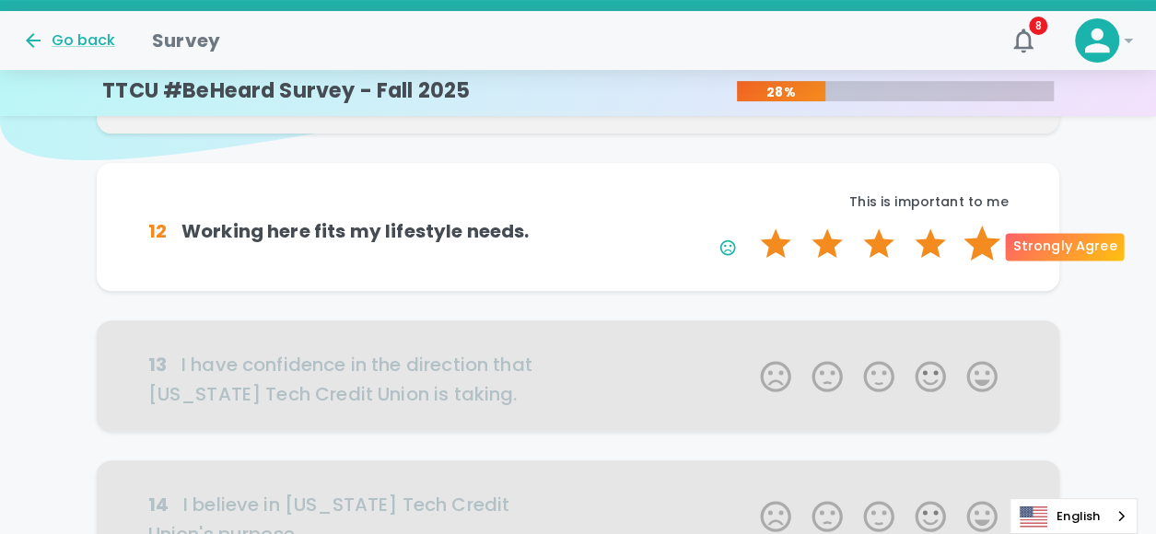
click at [991, 259] on label "5 Stars" at bounding box center [982, 244] width 52 height 37
click at [750, 226] on input "5 Stars" at bounding box center [749, 225] width 1 height 1
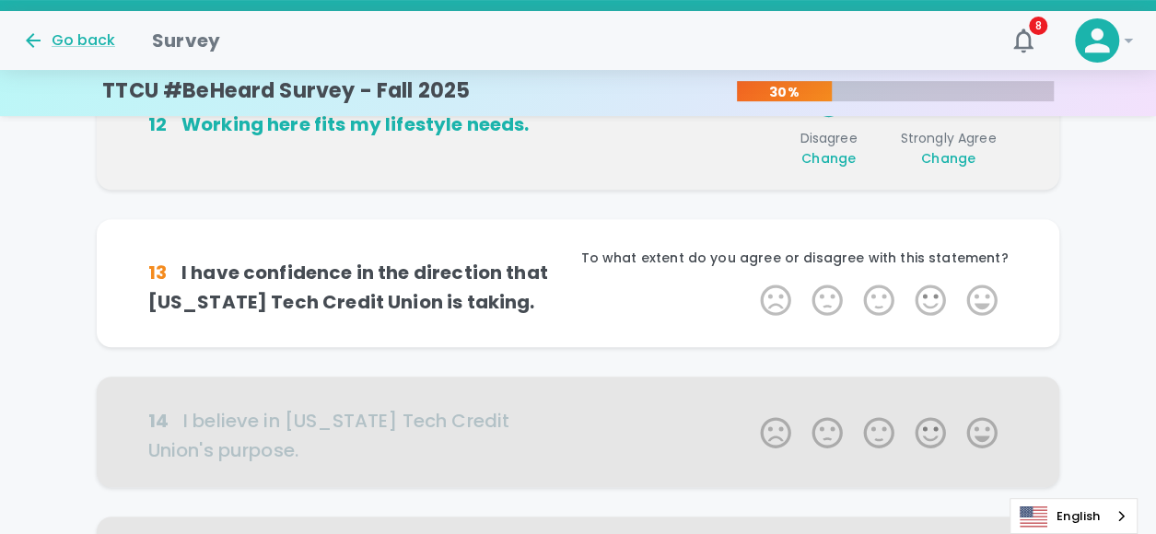
scroll to position [324, 0]
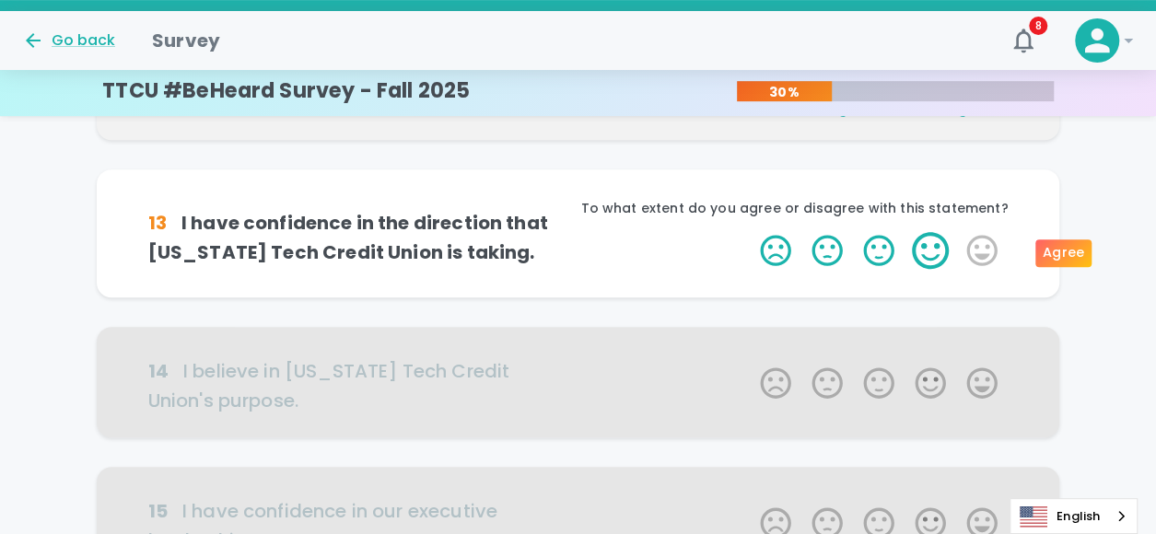
click at [942, 268] on label "4 Stars" at bounding box center [931, 250] width 52 height 37
click at [750, 232] on input "4 Stars" at bounding box center [749, 231] width 1 height 1
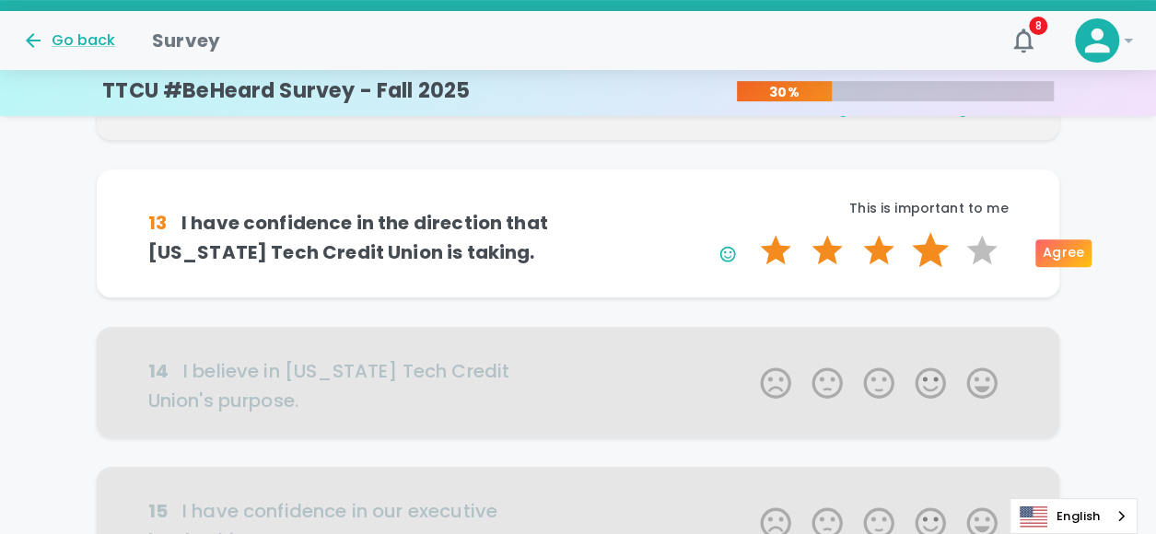
click at [924, 261] on label "4 Stars" at bounding box center [931, 250] width 52 height 37
click at [750, 232] on input "4 Stars" at bounding box center [749, 231] width 1 height 1
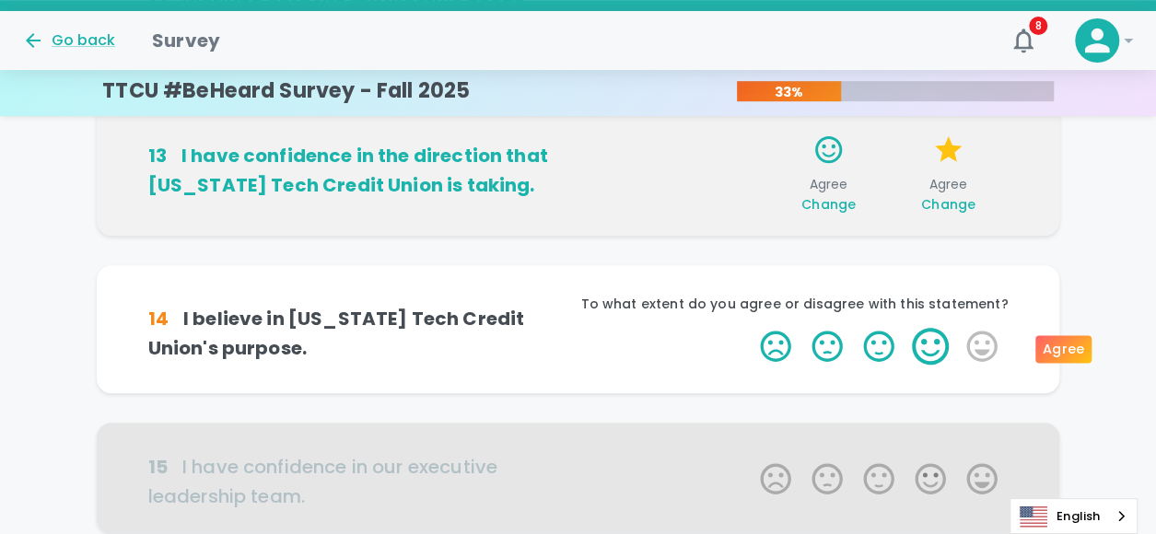
scroll to position [394, 0]
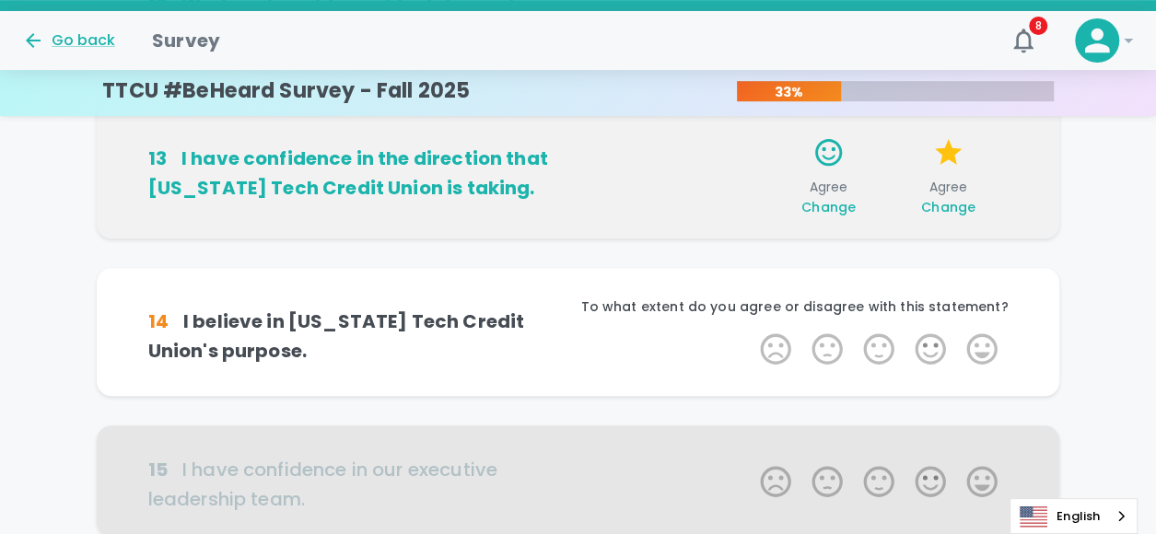
click at [837, 189] on span "Agree Change" at bounding box center [828, 197] width 105 height 39
click at [833, 203] on span "Change" at bounding box center [829, 207] width 54 height 18
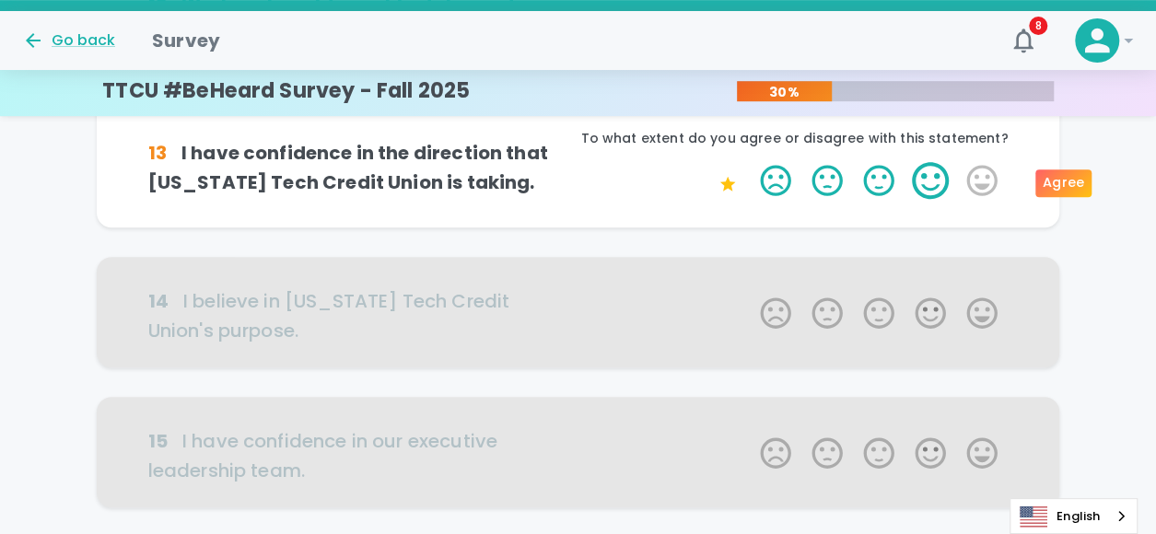
click at [935, 187] on label "4 Stars" at bounding box center [931, 180] width 52 height 37
click at [750, 162] on input "4 Stars" at bounding box center [749, 161] width 1 height 1
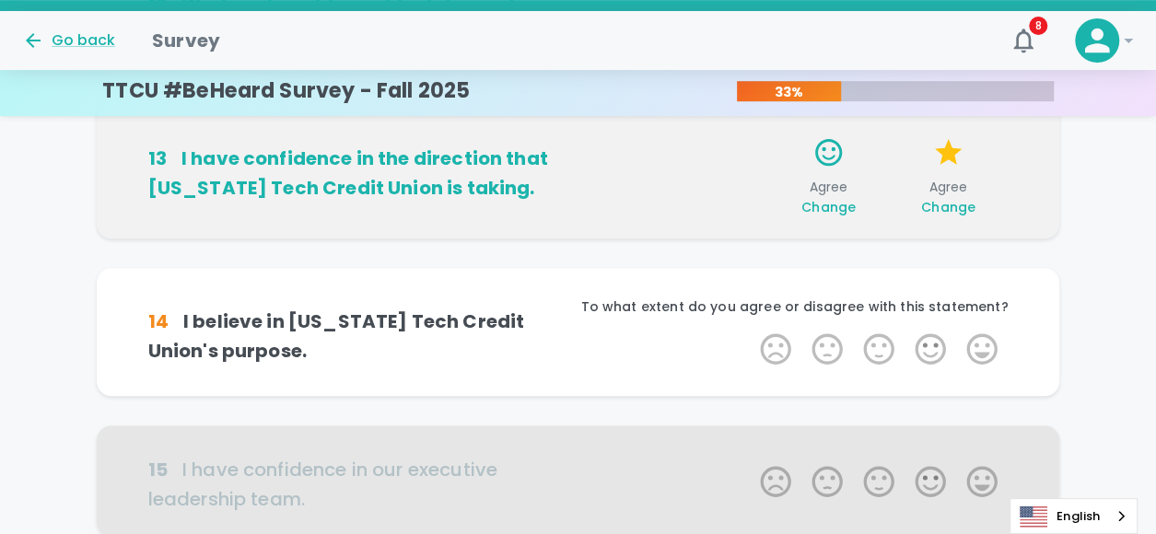
click at [954, 208] on span "Change" at bounding box center [948, 207] width 54 height 18
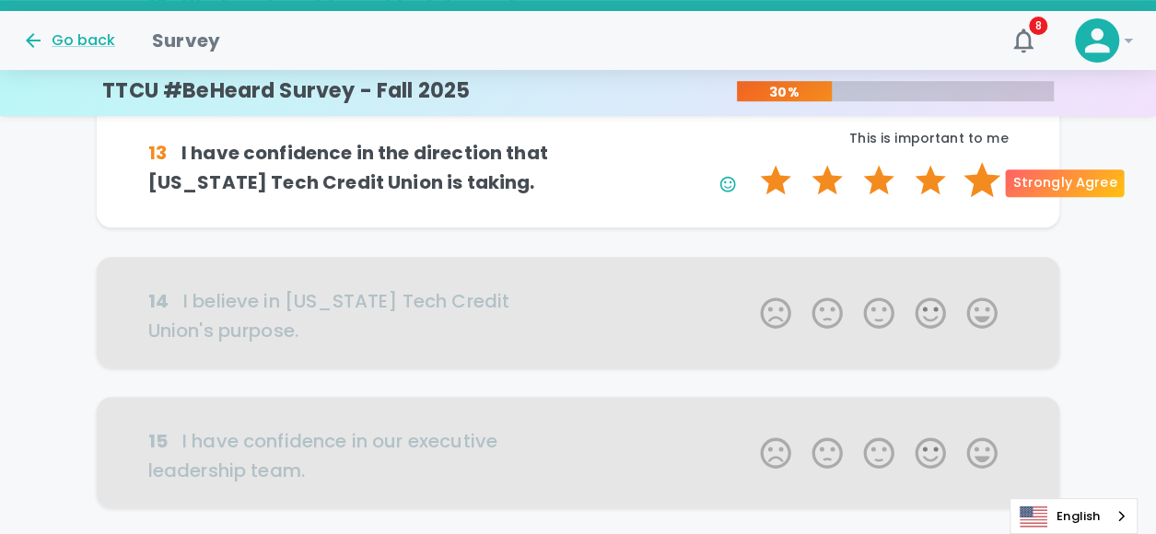
click at [973, 193] on label "5 Stars" at bounding box center [982, 180] width 52 height 37
click at [750, 162] on input "5 Stars" at bounding box center [749, 161] width 1 height 1
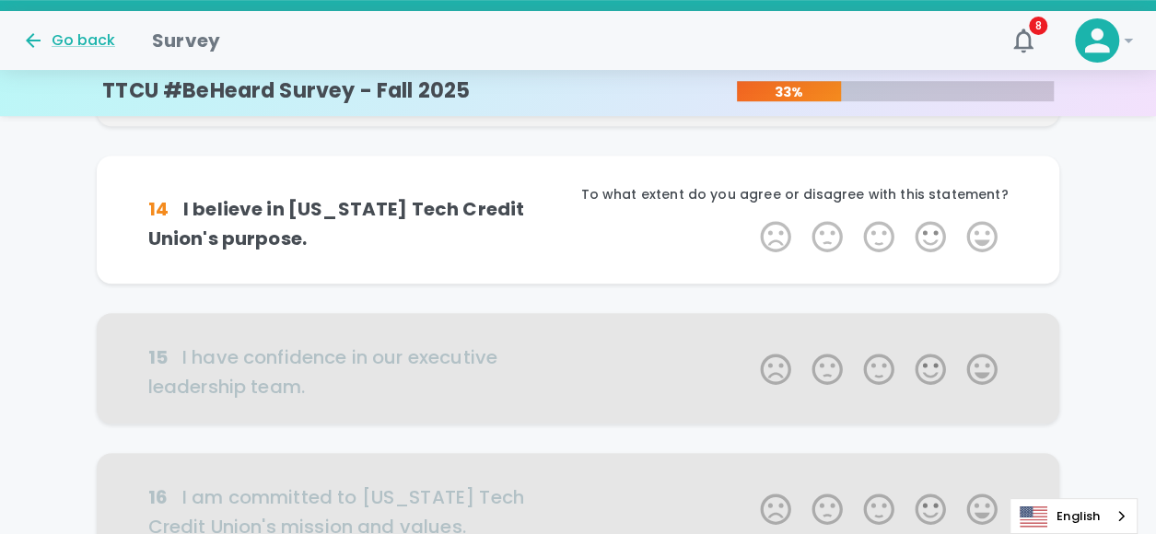
scroll to position [557, 0]
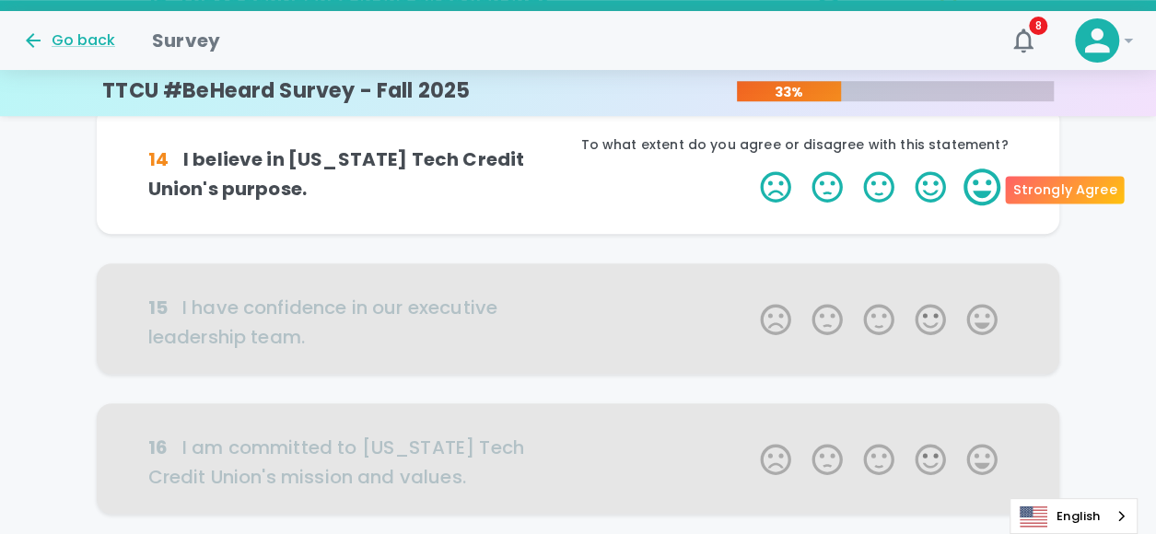
click at [968, 192] on label "5 Stars" at bounding box center [982, 187] width 52 height 37
click at [750, 169] on input "5 Stars" at bounding box center [749, 168] width 1 height 1
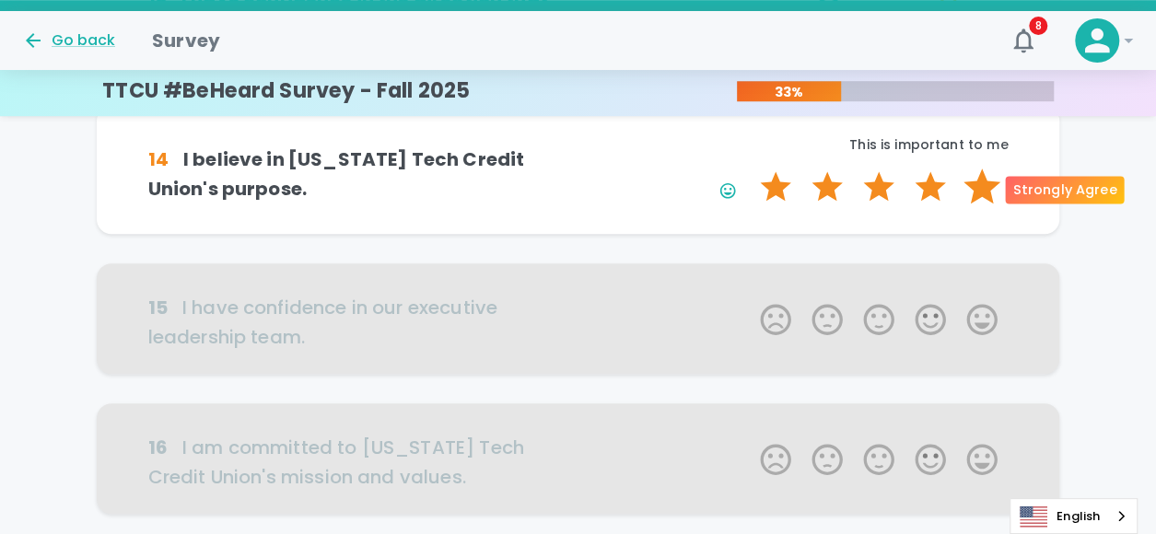
click at [977, 194] on label "5 Stars" at bounding box center [982, 187] width 52 height 37
click at [750, 169] on input "5 Stars" at bounding box center [749, 168] width 1 height 1
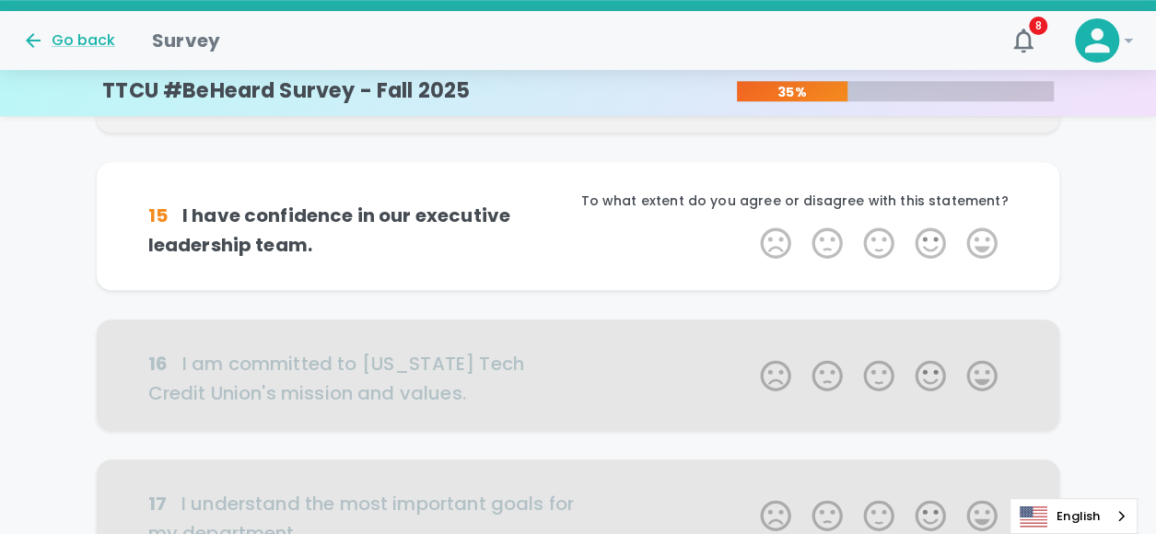
scroll to position [719, 0]
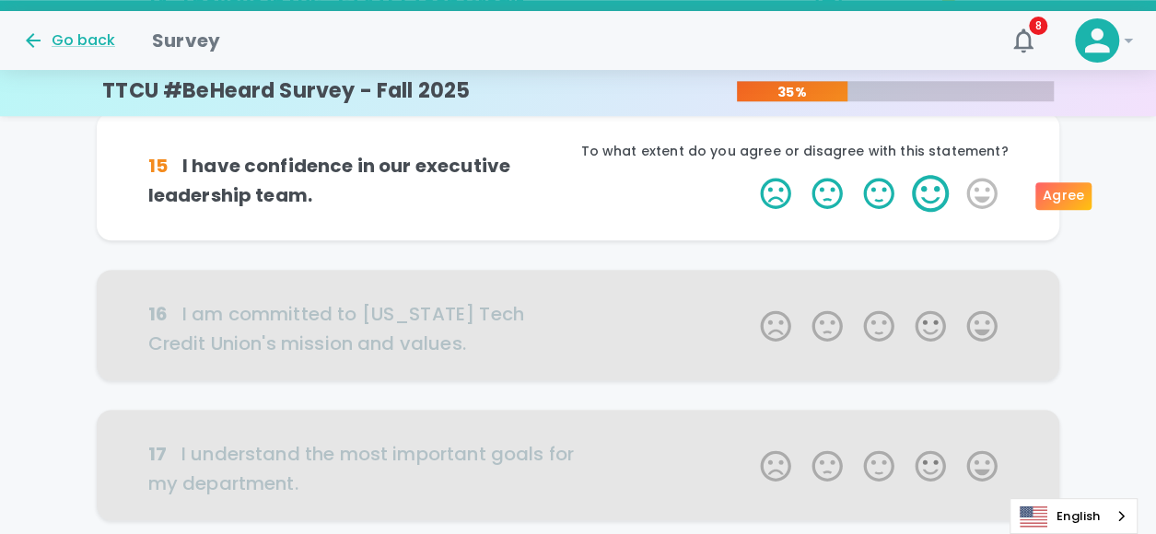
click at [929, 204] on label "4 Stars" at bounding box center [931, 193] width 52 height 37
click at [750, 175] on input "4 Stars" at bounding box center [749, 174] width 1 height 1
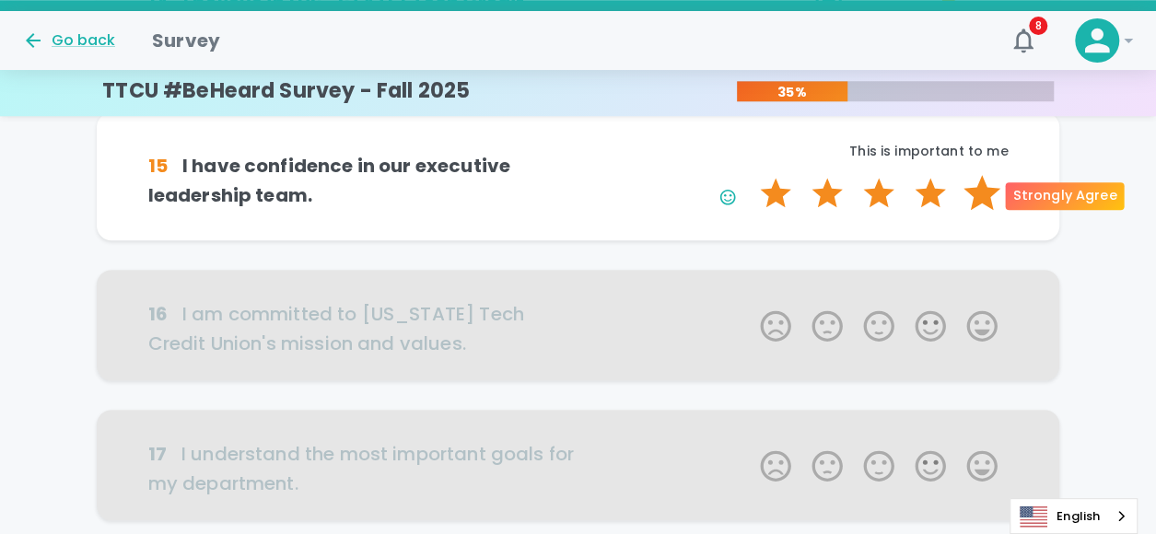
click at [971, 189] on label "5 Stars" at bounding box center [982, 193] width 52 height 37
click at [750, 175] on input "5 Stars" at bounding box center [749, 174] width 1 height 1
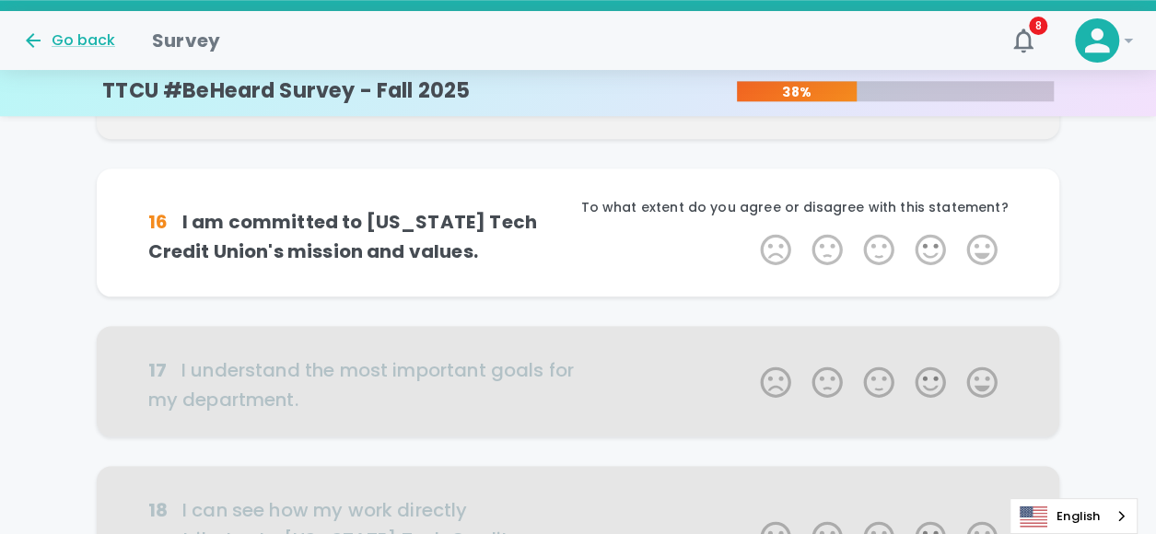
scroll to position [881, 0]
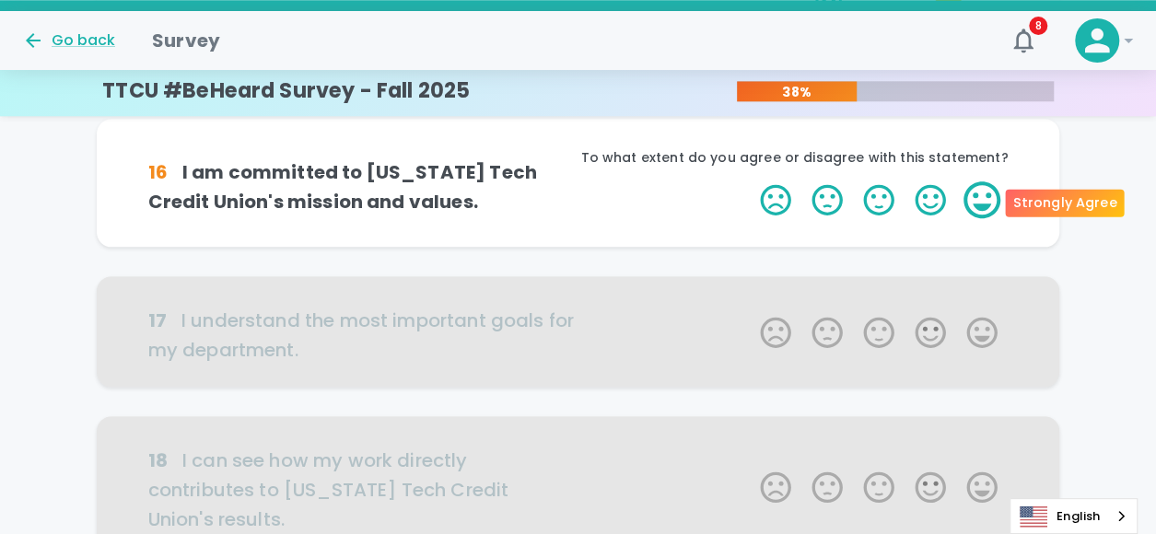
click at [962, 204] on label "5 Stars" at bounding box center [982, 200] width 52 height 37
click at [750, 182] on input "5 Stars" at bounding box center [749, 181] width 1 height 1
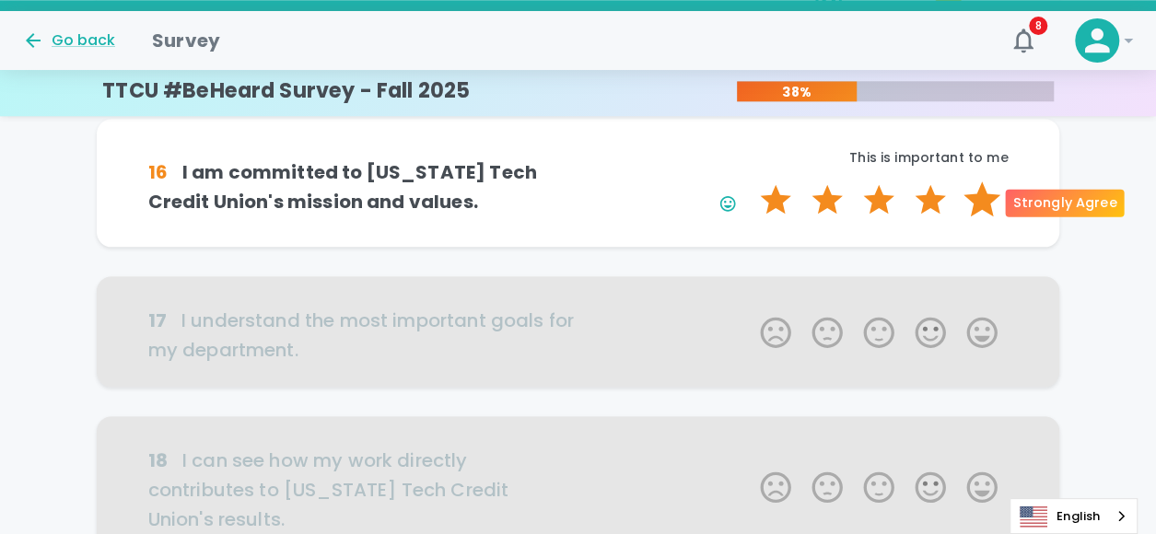
click at [979, 205] on label "5 Stars" at bounding box center [982, 200] width 52 height 37
click at [750, 182] on input "5 Stars" at bounding box center [749, 181] width 1 height 1
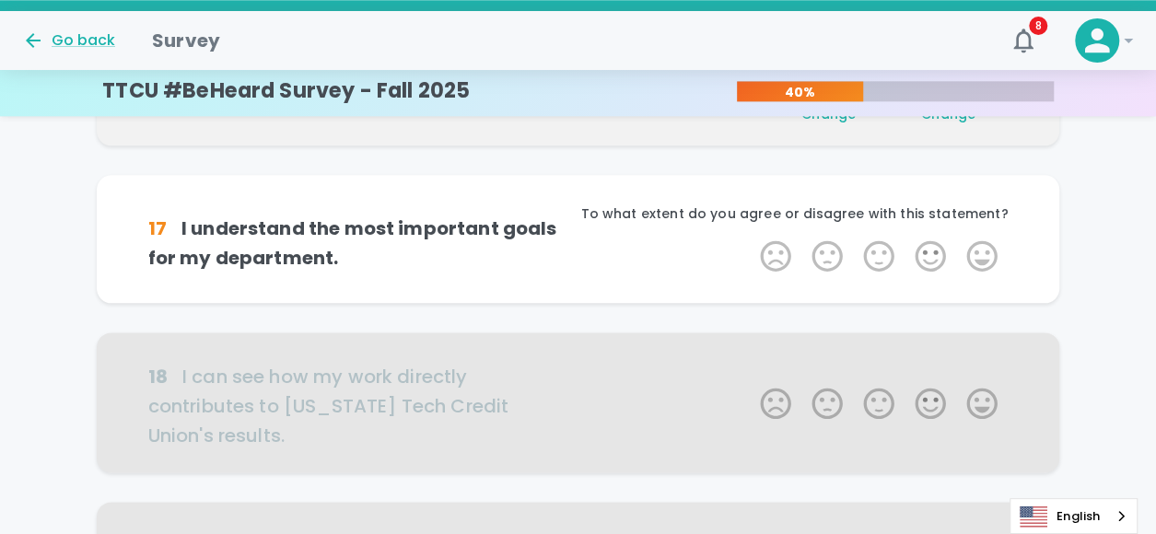
scroll to position [1043, 0]
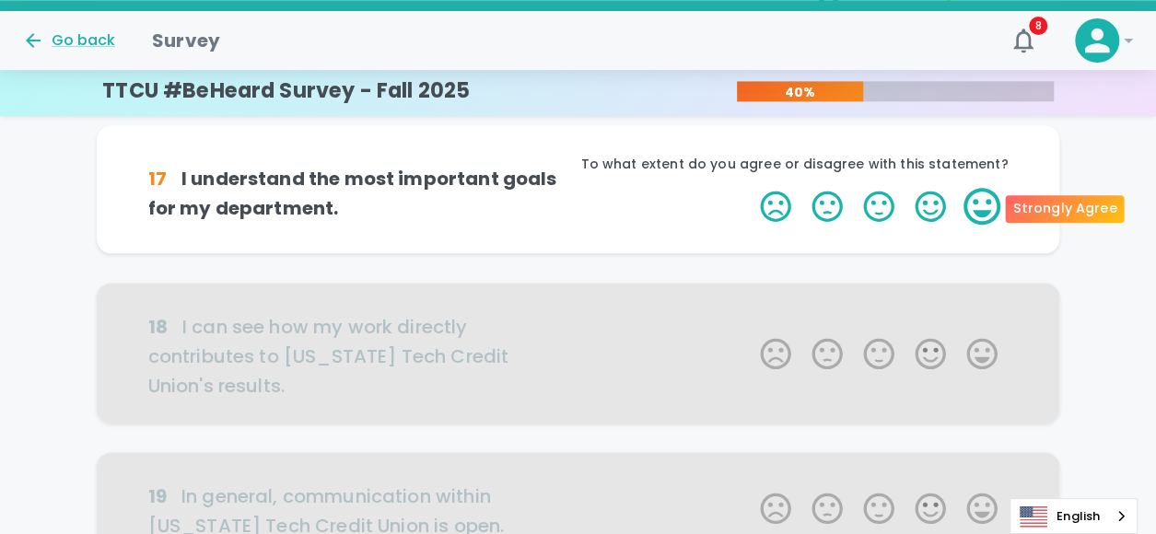
click at [988, 201] on label "5 Stars" at bounding box center [982, 206] width 52 height 37
click at [750, 188] on input "5 Stars" at bounding box center [749, 187] width 1 height 1
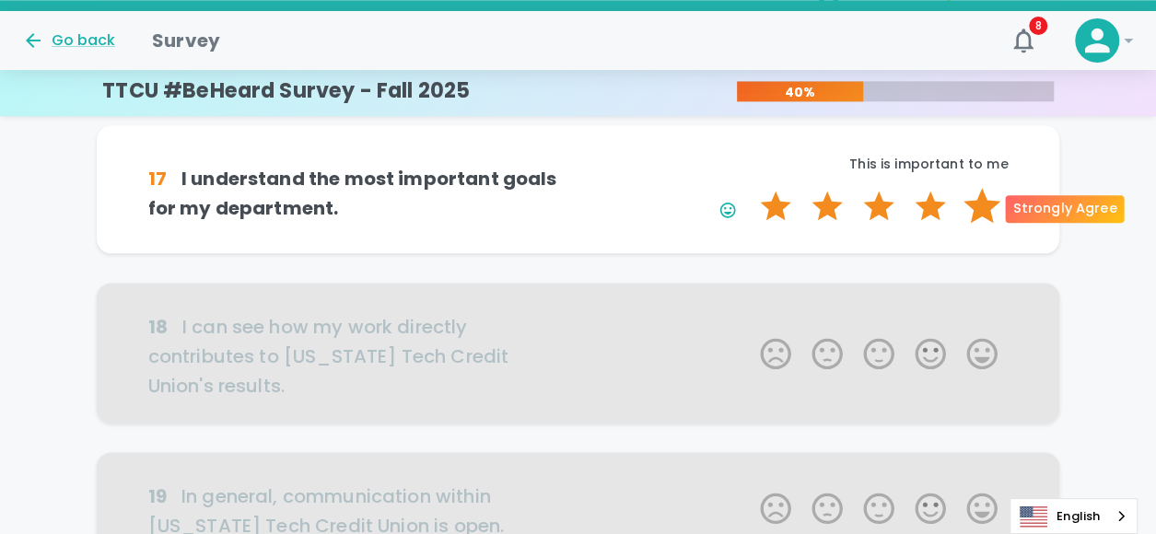
click at [985, 204] on label "5 Stars" at bounding box center [982, 206] width 52 height 37
click at [750, 188] on input "5 Stars" at bounding box center [749, 187] width 1 height 1
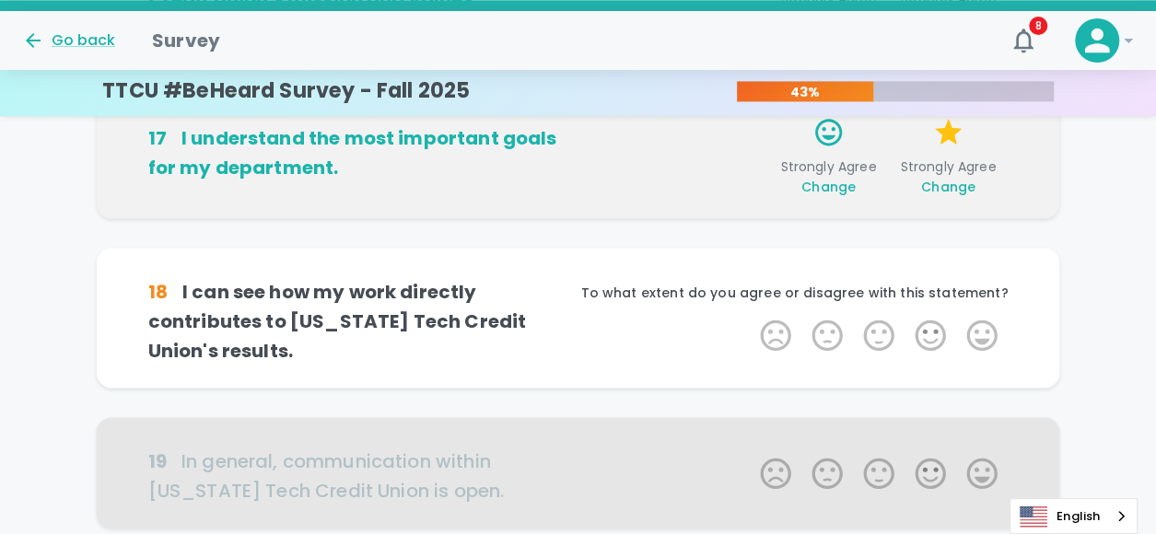
scroll to position [1205, 0]
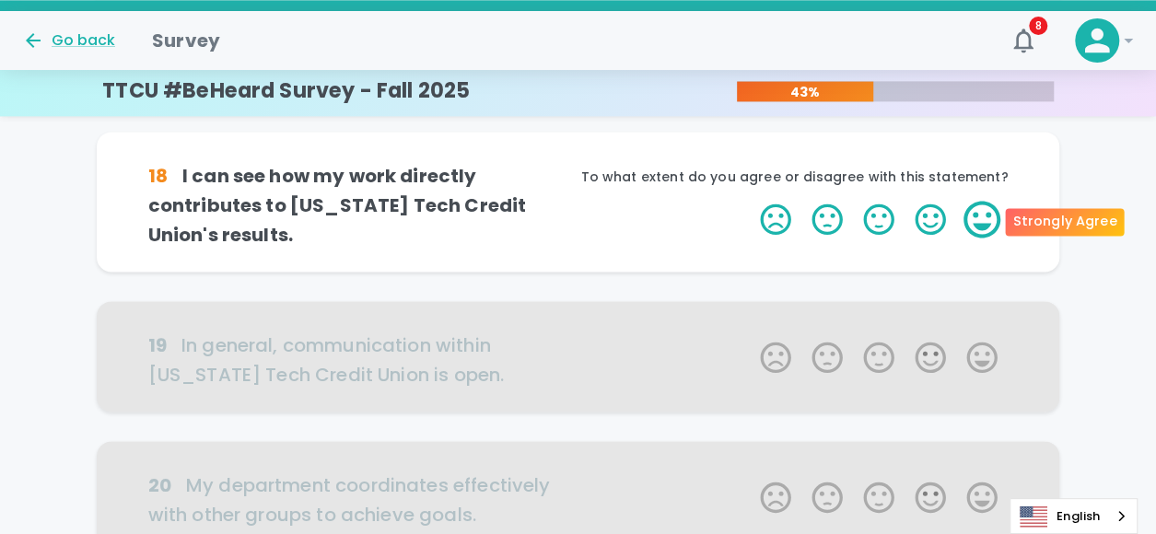
click at [992, 222] on label "5 Stars" at bounding box center [982, 219] width 52 height 37
click at [750, 201] on input "5 Stars" at bounding box center [749, 200] width 1 height 1
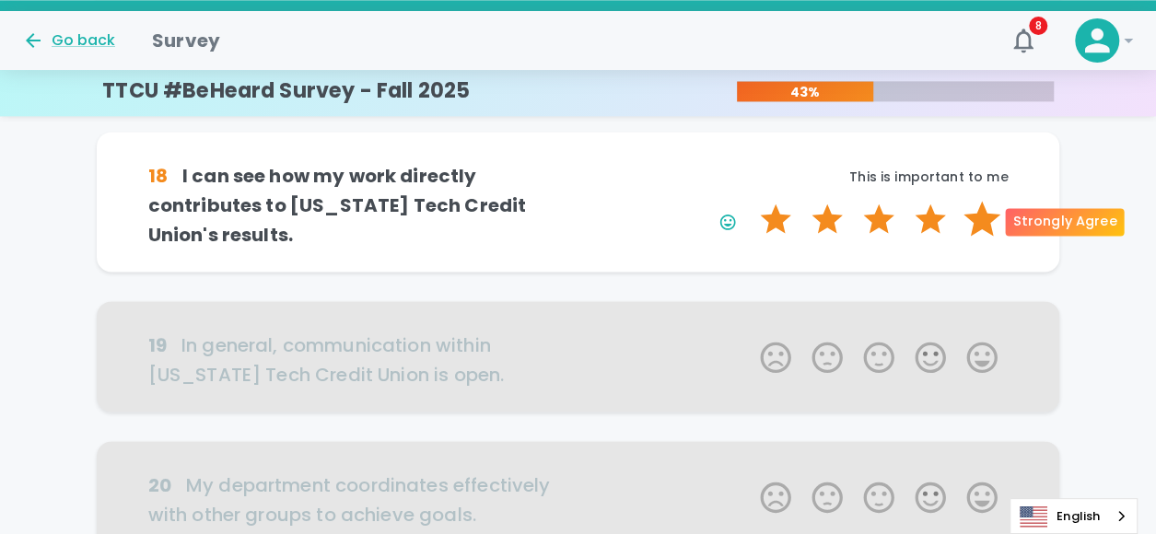
click at [990, 228] on label "5 Stars" at bounding box center [982, 219] width 52 height 37
click at [750, 201] on input "5 Stars" at bounding box center [749, 200] width 1 height 1
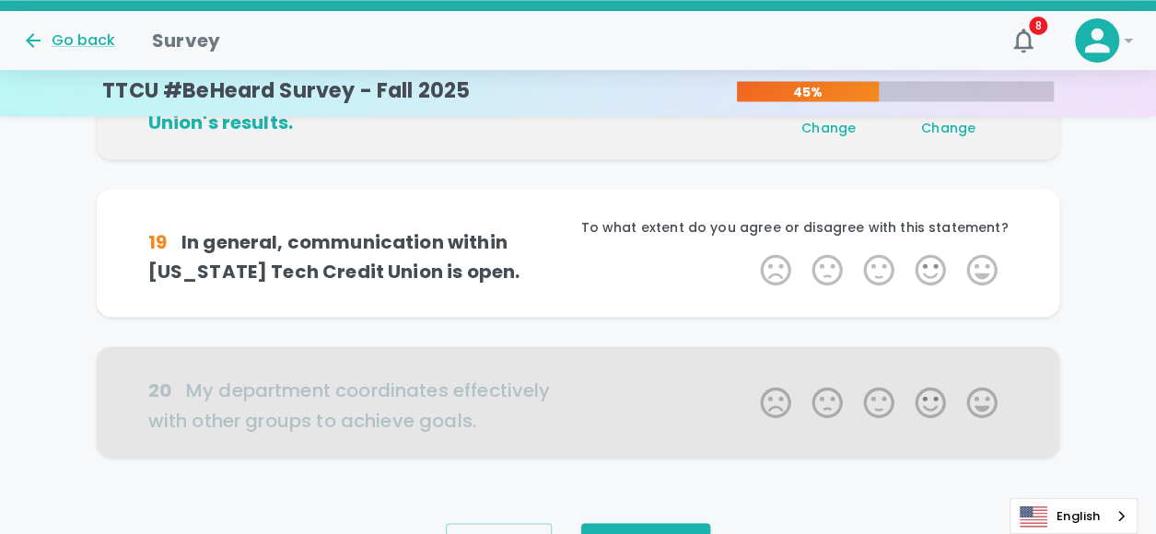
scroll to position [1367, 0]
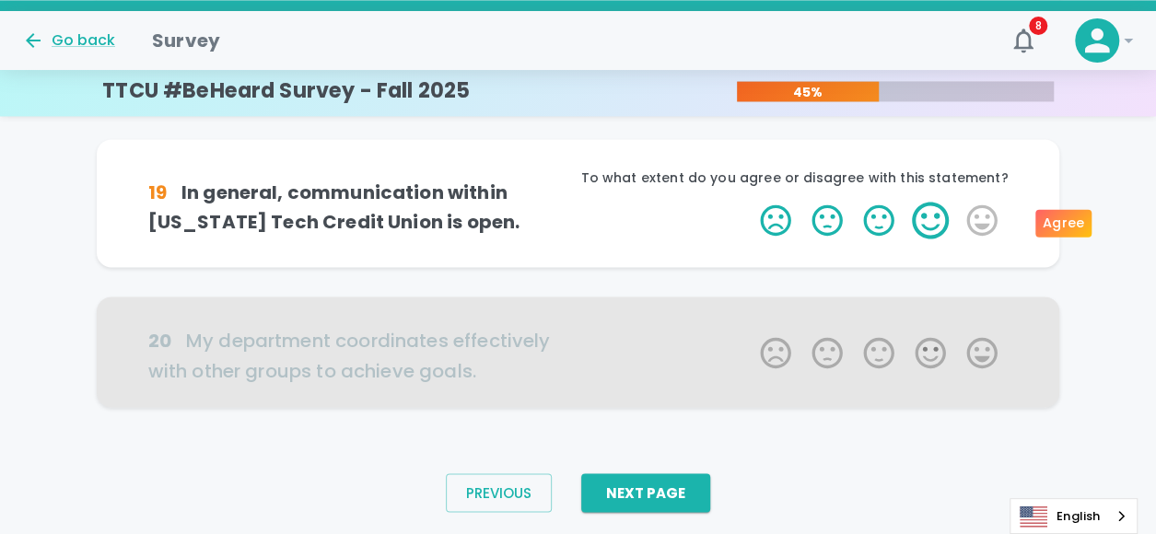
click at [938, 218] on label "4 Stars" at bounding box center [931, 220] width 52 height 37
click at [750, 202] on input "4 Stars" at bounding box center [749, 201] width 1 height 1
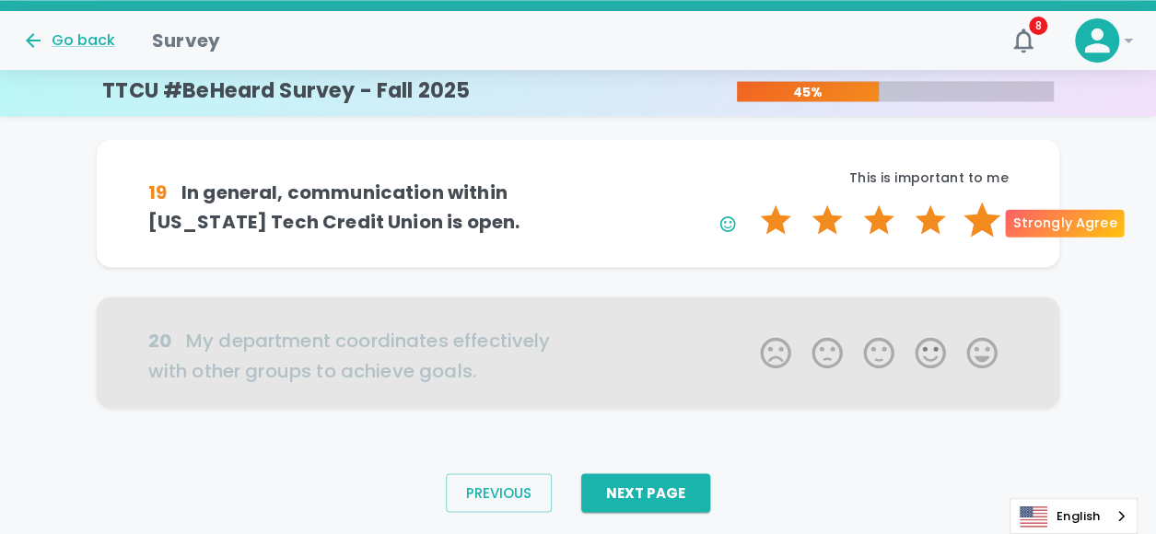
click at [973, 222] on label "5 Stars" at bounding box center [982, 220] width 52 height 37
click at [750, 202] on input "5 Stars" at bounding box center [749, 201] width 1 height 1
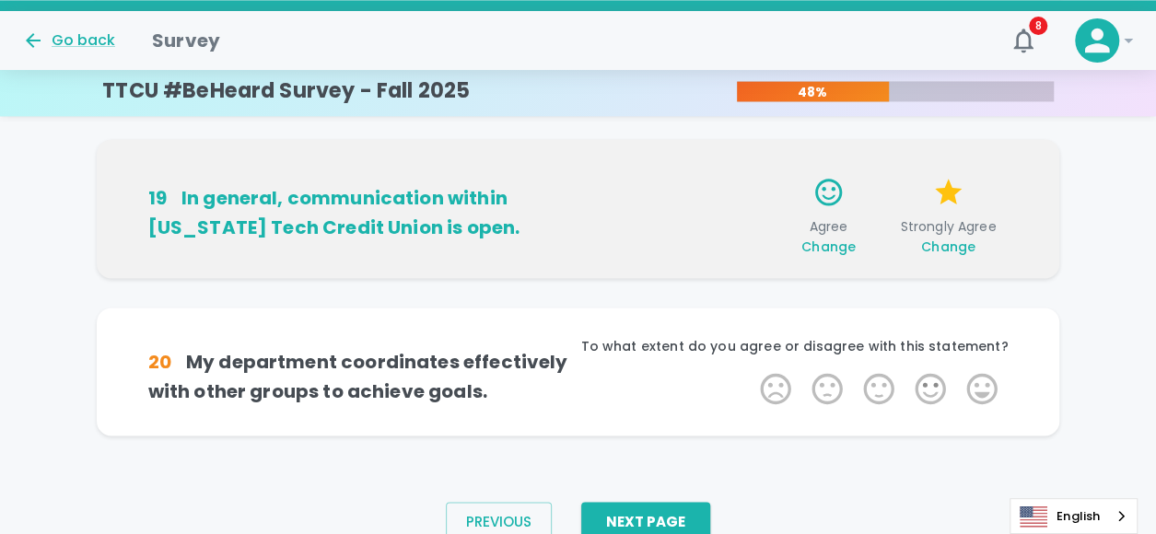
scroll to position [1419, 0]
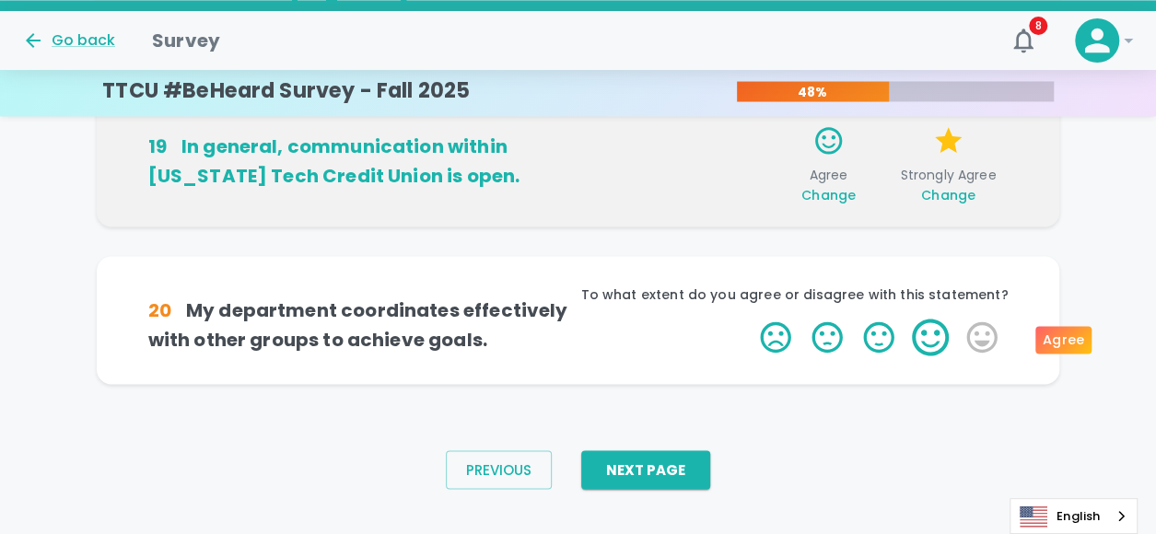
click at [936, 323] on label "4 Stars" at bounding box center [931, 337] width 52 height 37
click at [750, 319] on input "4 Stars" at bounding box center [749, 318] width 1 height 1
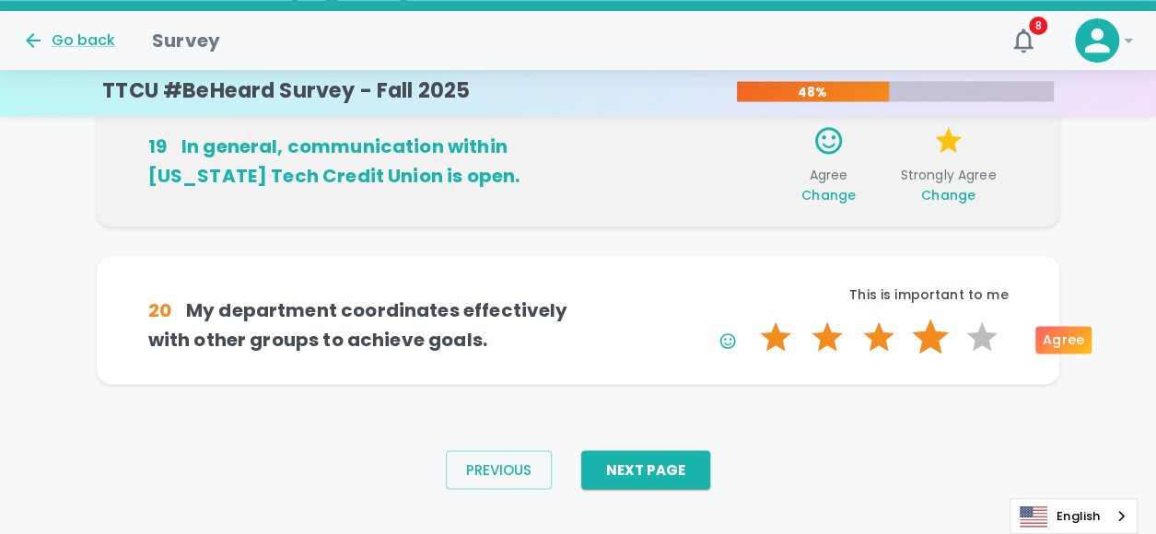
click at [936, 334] on label "4 Stars" at bounding box center [931, 337] width 52 height 37
click at [750, 319] on input "4 Stars" at bounding box center [749, 318] width 1 height 1
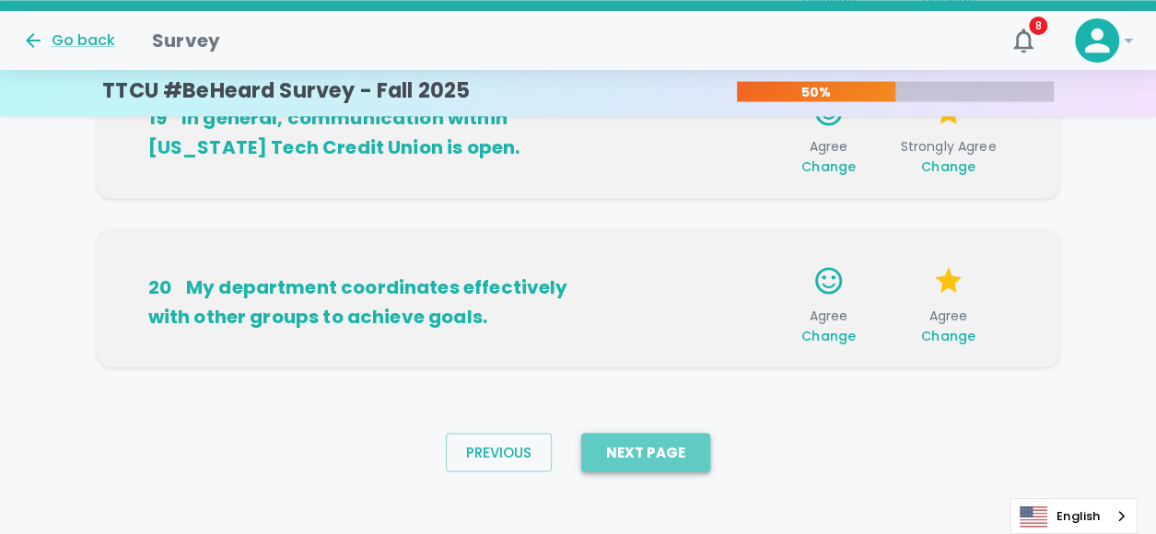
click at [659, 461] on button "Next Page" at bounding box center [645, 452] width 129 height 39
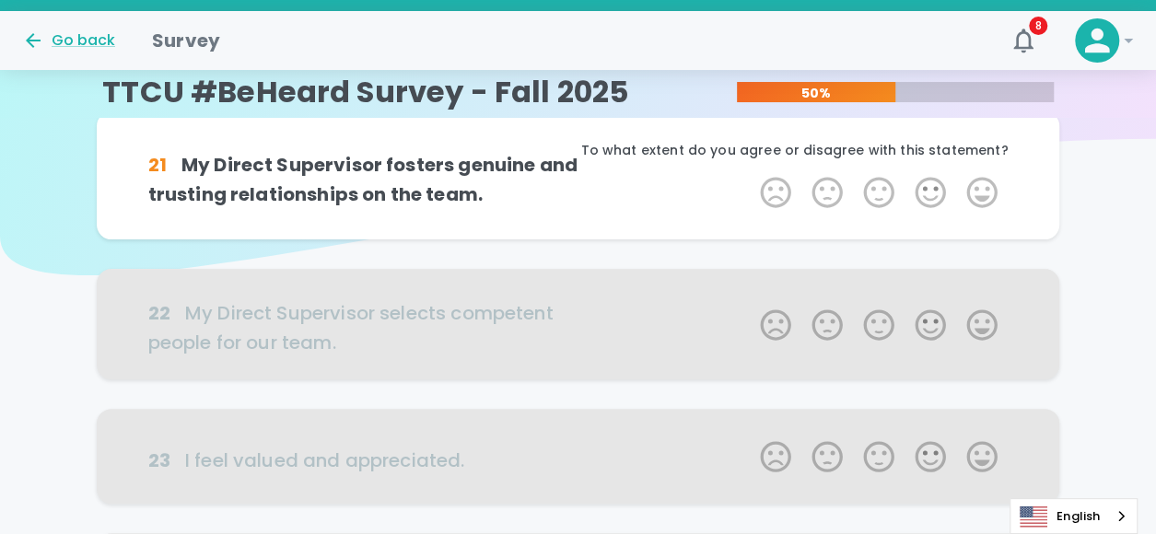
scroll to position [0, 0]
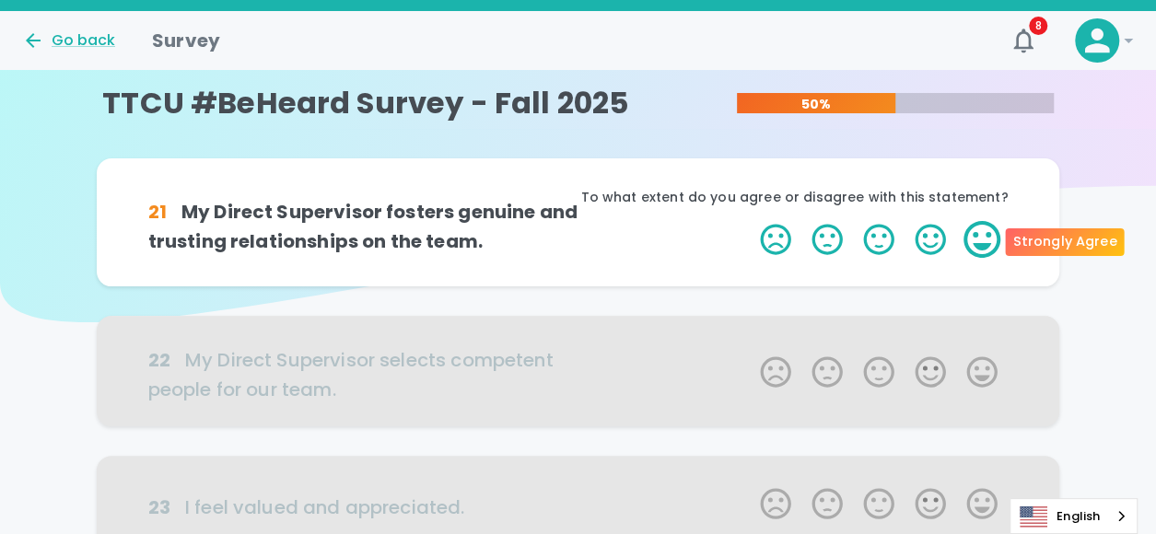
click at [975, 253] on label "5 Stars" at bounding box center [982, 239] width 52 height 37
click at [750, 221] on input "5 Stars" at bounding box center [749, 220] width 1 height 1
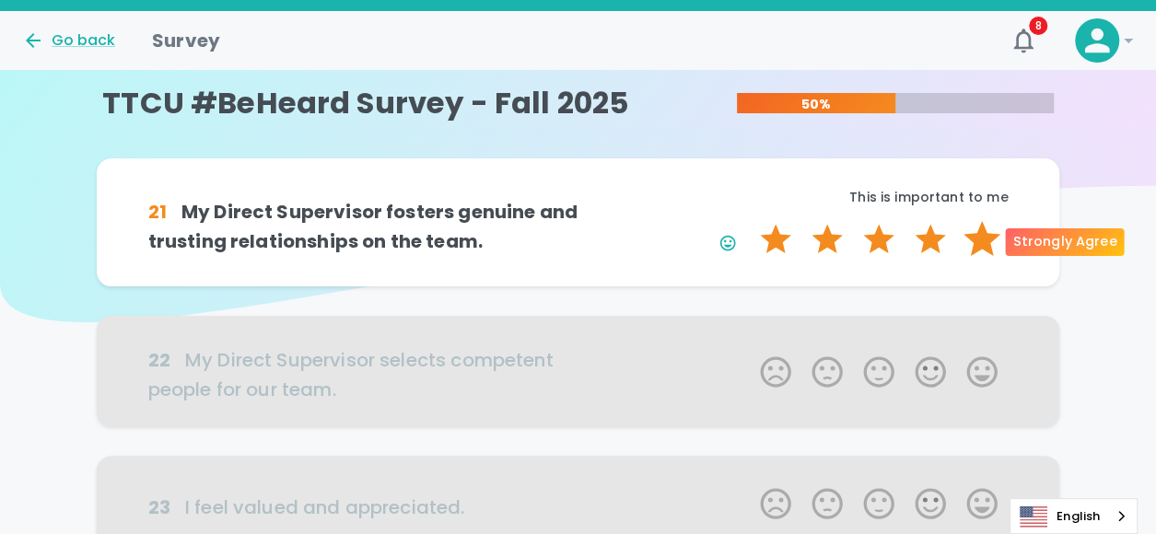
click at [975, 249] on label "5 Stars" at bounding box center [982, 239] width 52 height 37
click at [750, 221] on input "5 Stars" at bounding box center [749, 220] width 1 height 1
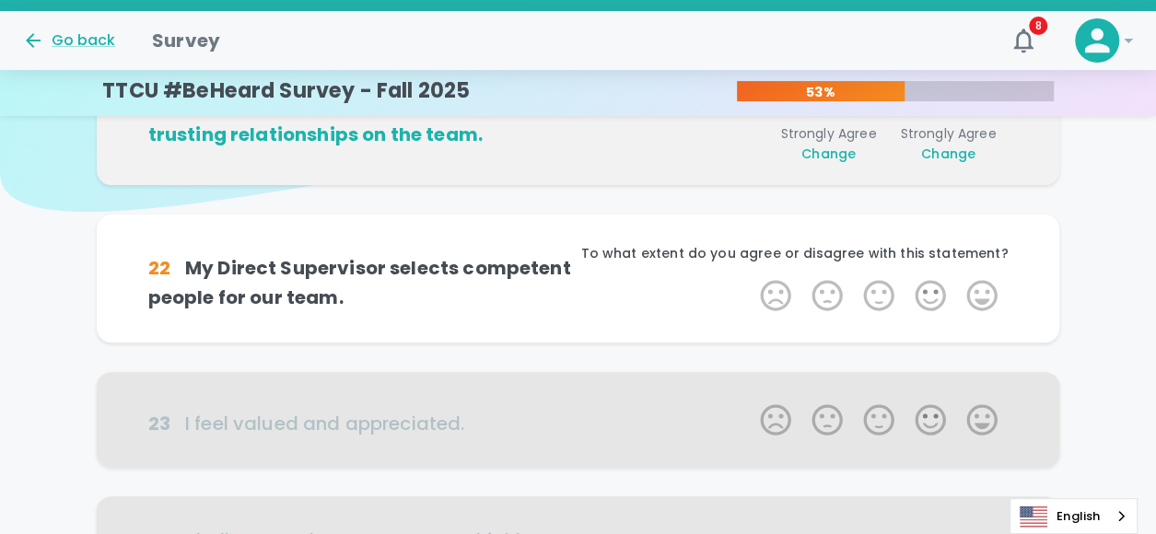
scroll to position [162, 0]
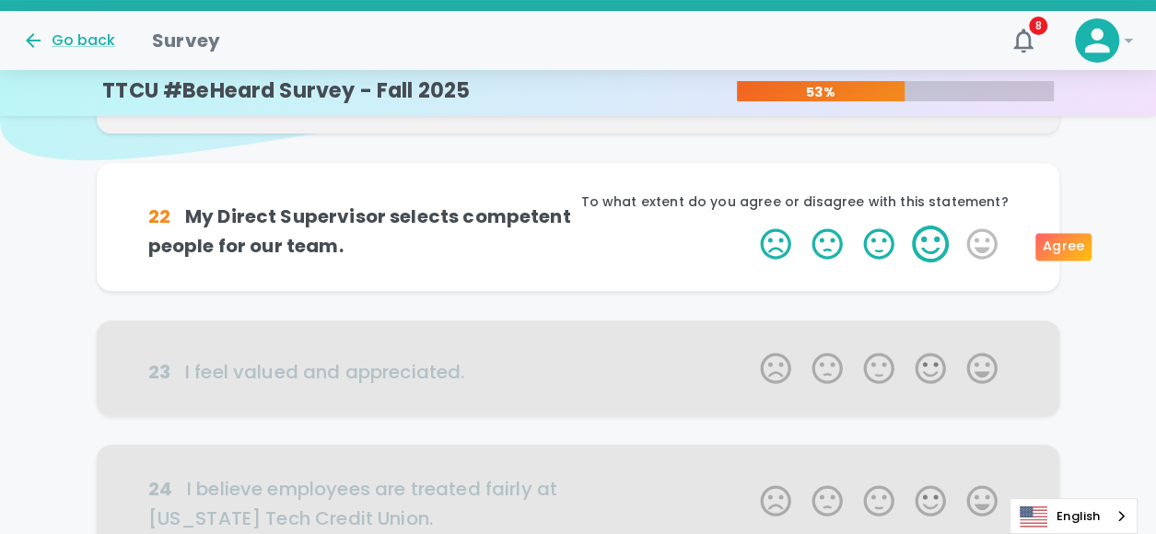
click at [923, 250] on label "4 Stars" at bounding box center [931, 244] width 52 height 37
click at [750, 226] on input "4 Stars" at bounding box center [749, 225] width 1 height 1
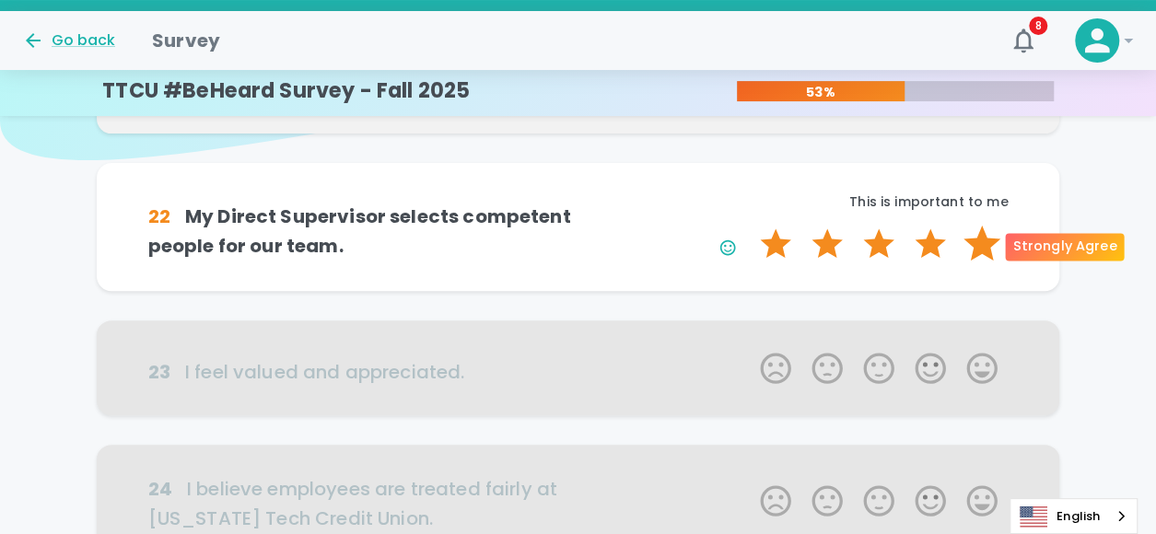
click at [971, 252] on label "5 Stars" at bounding box center [982, 244] width 52 height 37
click at [750, 226] on input "5 Stars" at bounding box center [749, 225] width 1 height 1
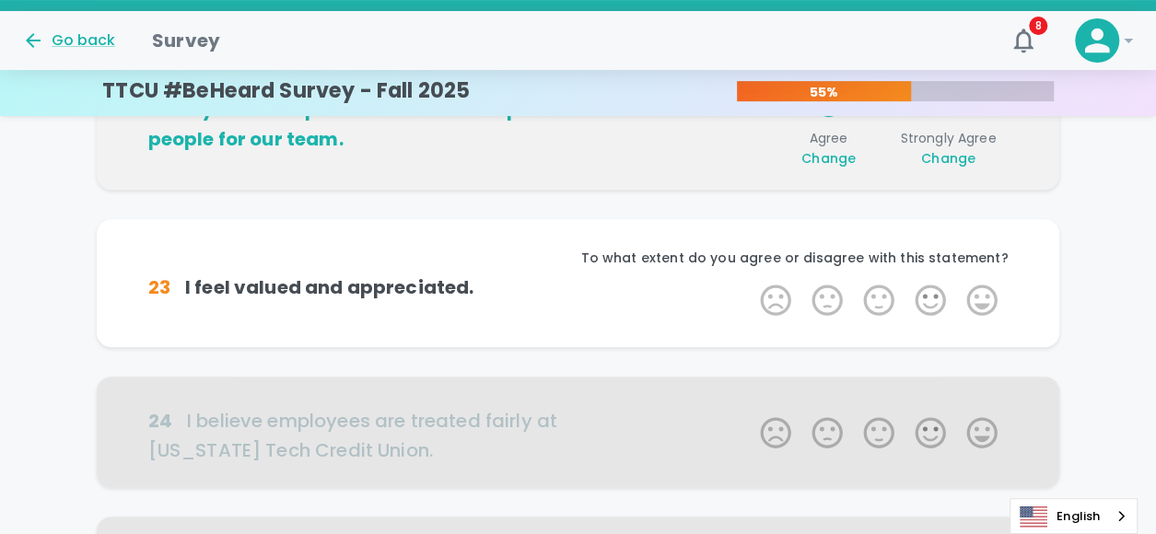
scroll to position [324, 0]
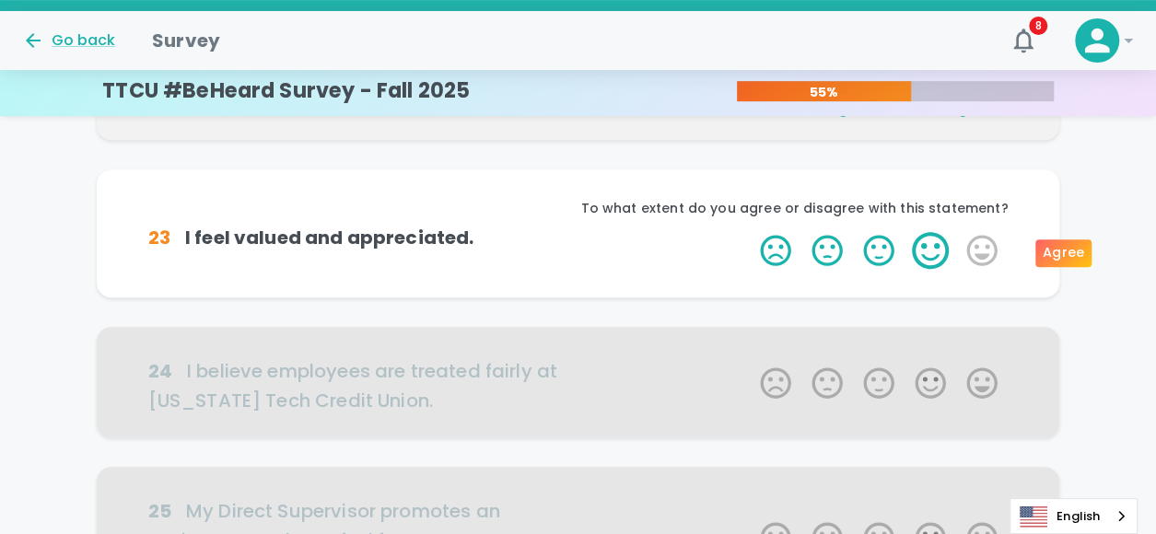
click at [923, 258] on label "4 Stars" at bounding box center [931, 250] width 52 height 37
click at [750, 232] on input "4 Stars" at bounding box center [749, 231] width 1 height 1
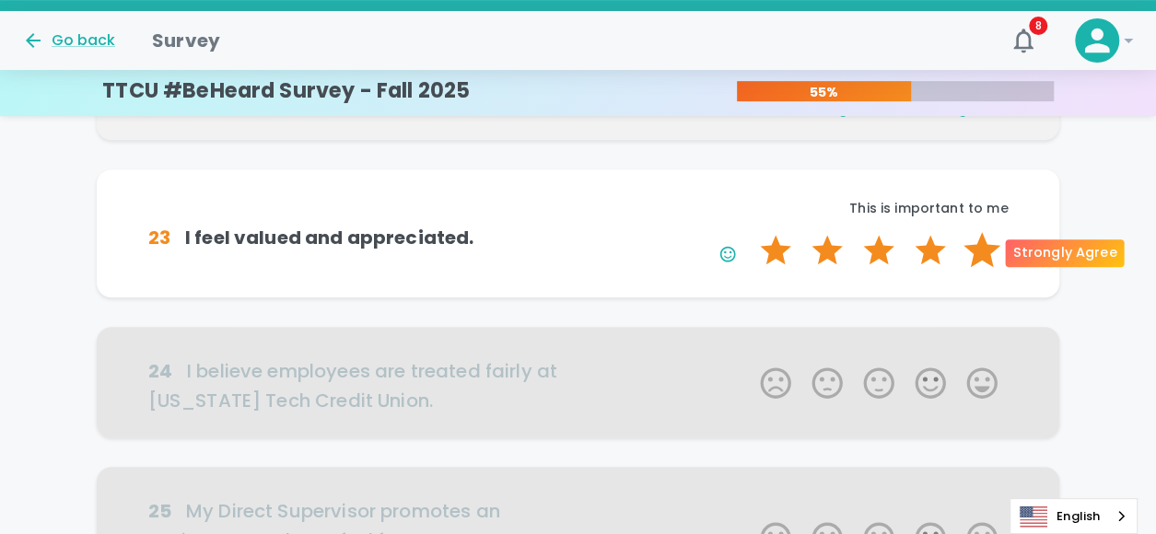
click at [971, 255] on label "5 Stars" at bounding box center [982, 250] width 52 height 37
click at [750, 232] on input "5 Stars" at bounding box center [749, 231] width 1 height 1
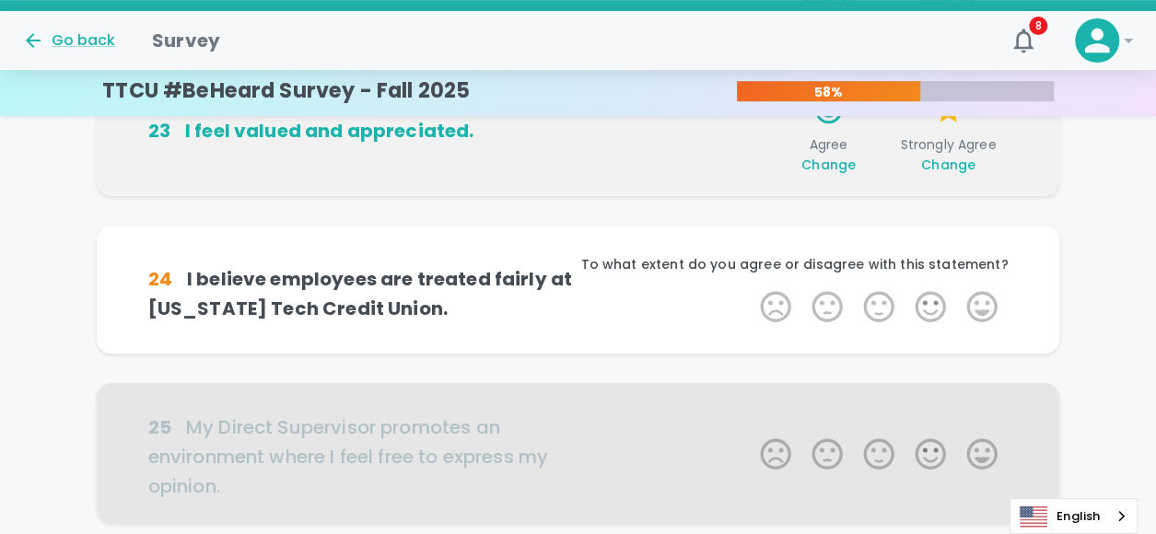
scroll to position [487, 0]
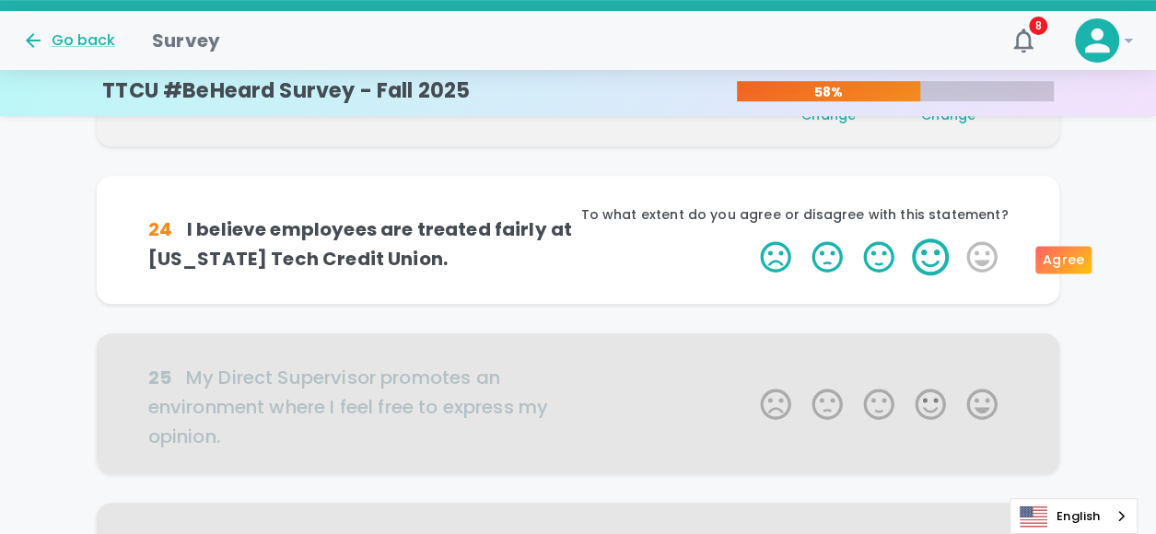
click at [938, 264] on label "4 Stars" at bounding box center [931, 257] width 52 height 37
click at [750, 239] on input "4 Stars" at bounding box center [749, 238] width 1 height 1
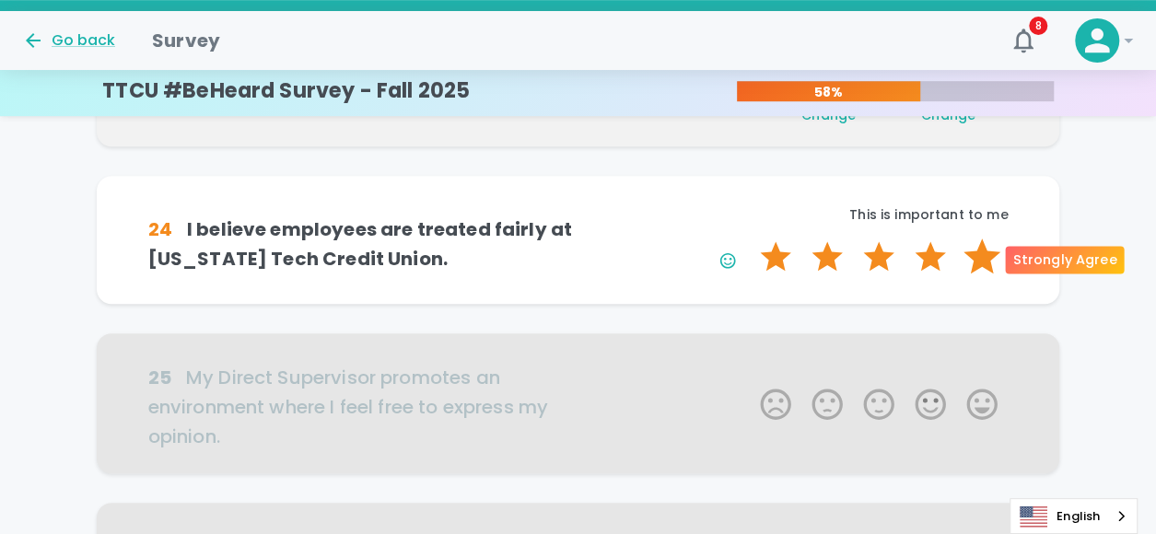
click at [973, 264] on label "5 Stars" at bounding box center [982, 257] width 52 height 37
click at [750, 239] on input "5 Stars" at bounding box center [749, 238] width 1 height 1
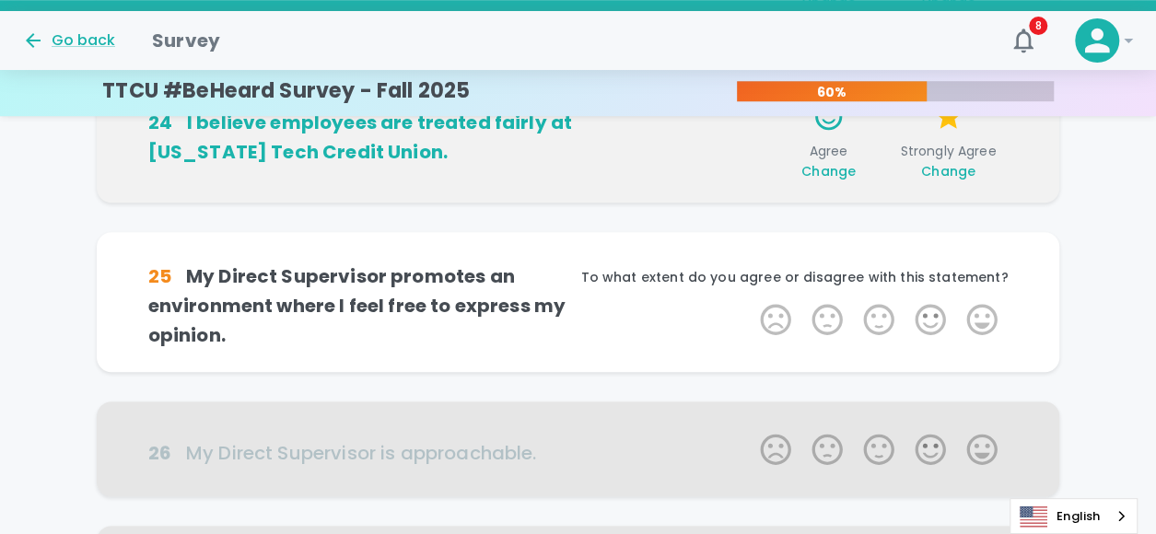
scroll to position [649, 0]
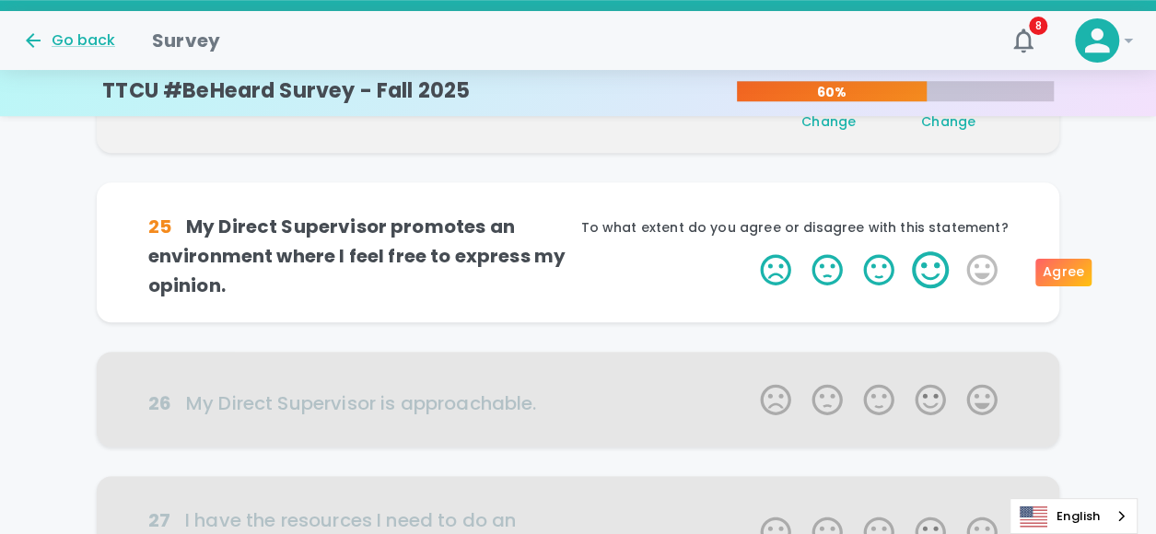
click at [926, 274] on label "4 Stars" at bounding box center [931, 270] width 52 height 37
click at [750, 252] on input "4 Stars" at bounding box center [749, 251] width 1 height 1
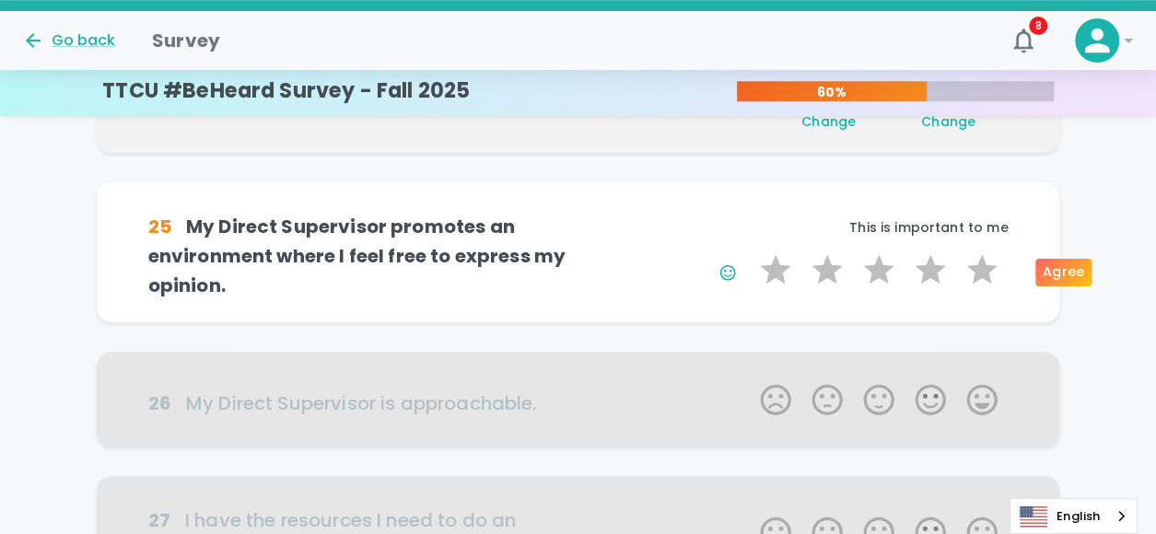
click at [926, 274] on label "4 Stars" at bounding box center [931, 270] width 52 height 37
click at [750, 252] on input "4 Stars" at bounding box center [749, 251] width 1 height 1
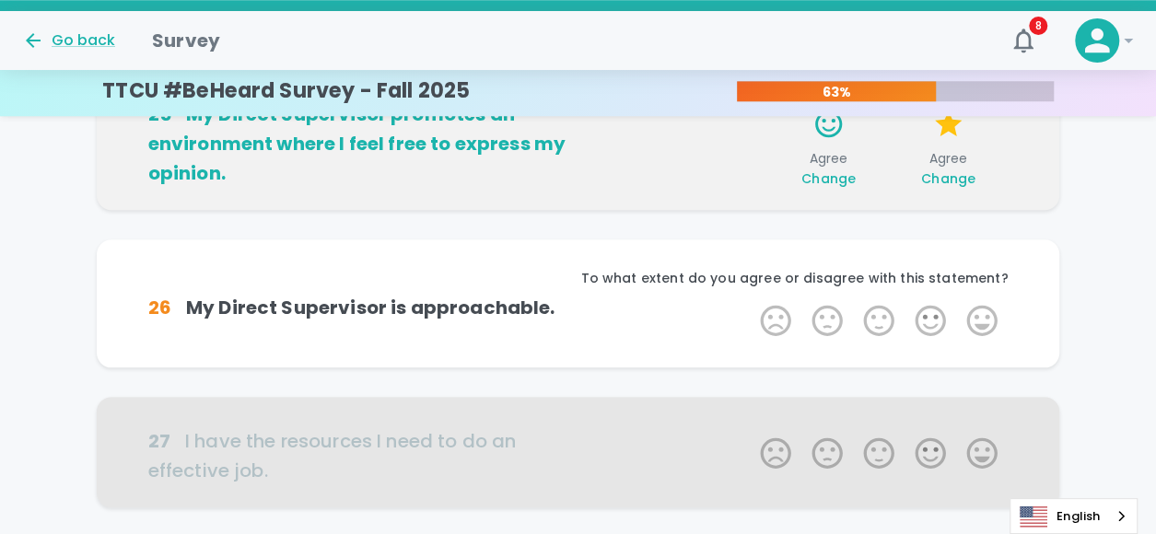
scroll to position [811, 0]
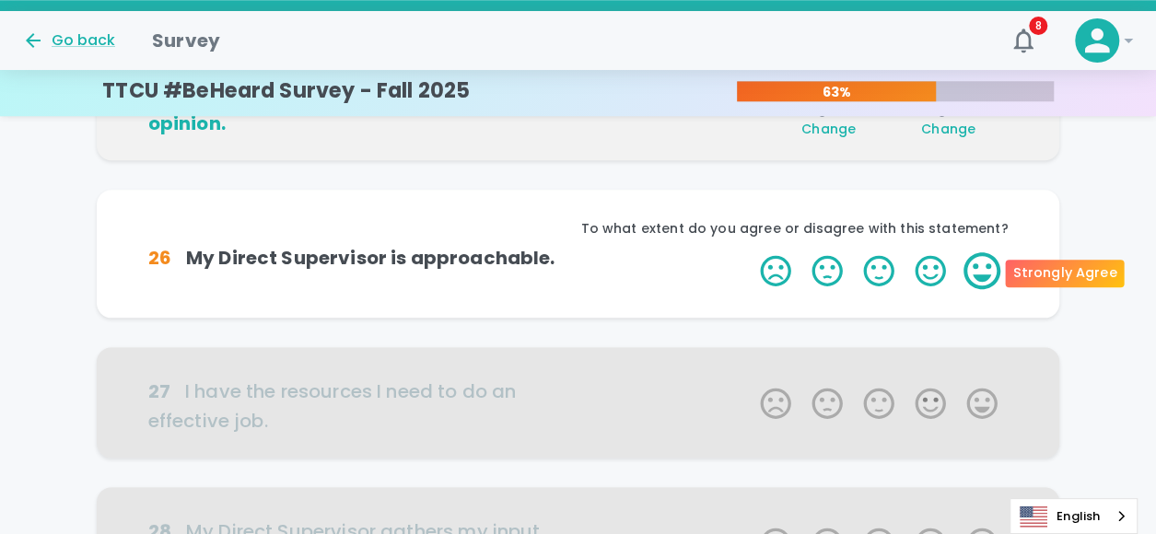
click at [975, 274] on label "5 Stars" at bounding box center [982, 270] width 52 height 37
click at [750, 252] on input "5 Stars" at bounding box center [749, 252] width 1 height 1
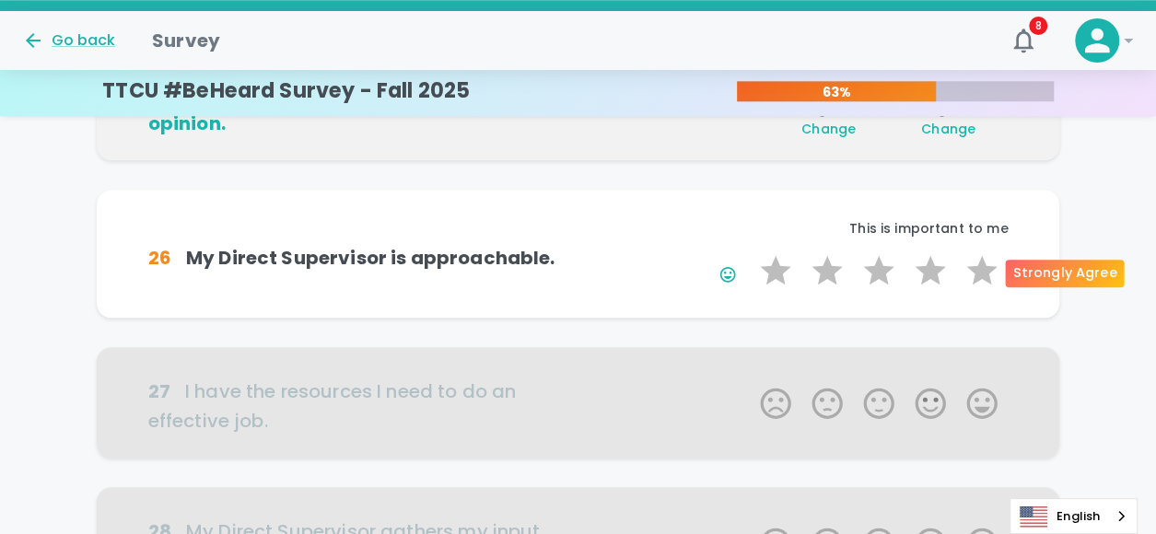
click at [975, 274] on label "5 Stars" at bounding box center [982, 270] width 52 height 37
click at [750, 252] on input "5 Stars" at bounding box center [749, 252] width 1 height 1
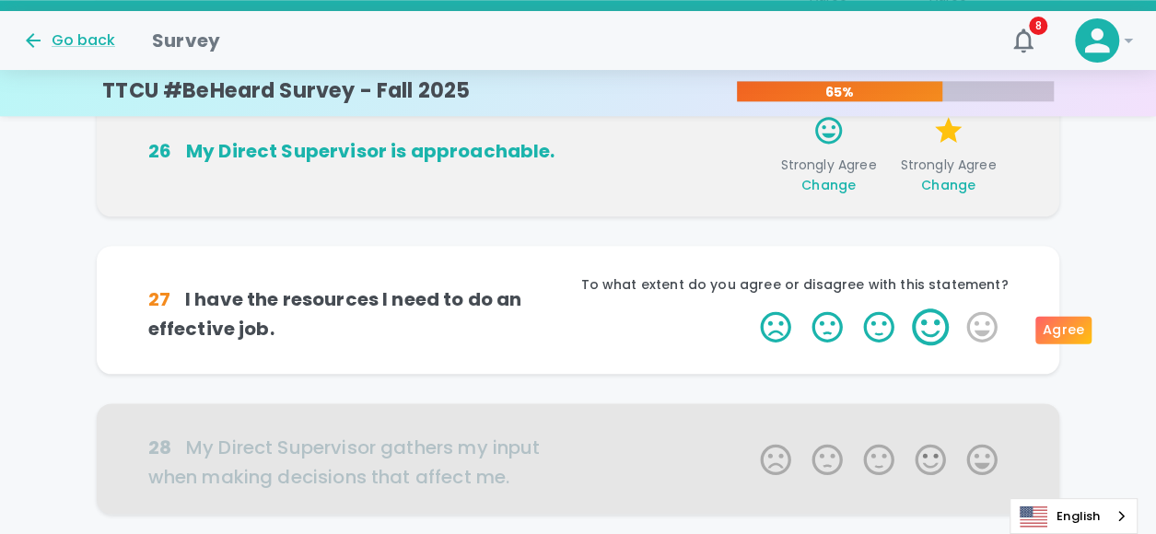
scroll to position [973, 0]
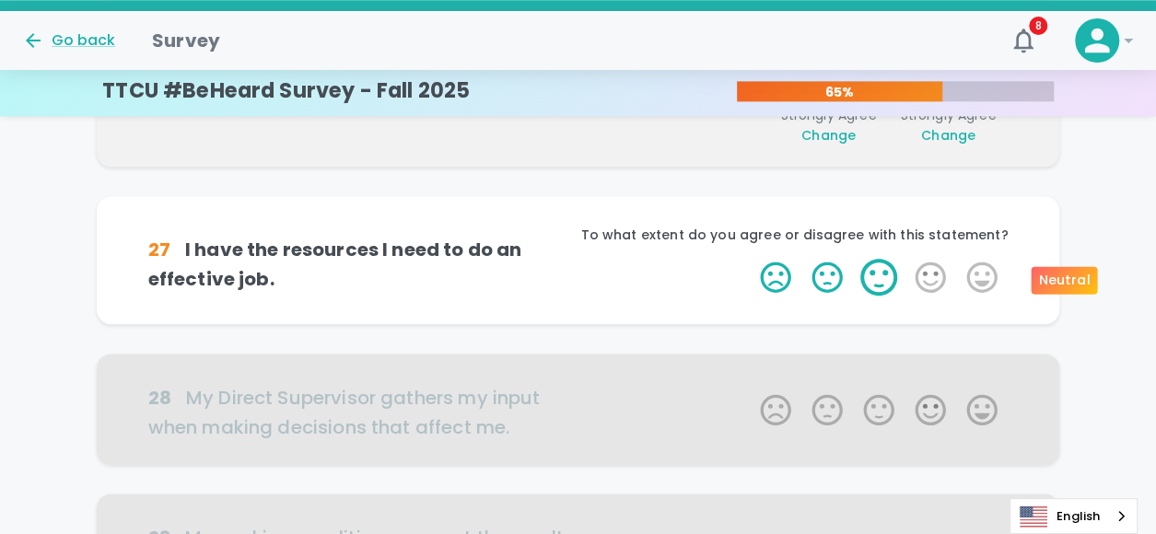
click at [895, 283] on label "3 Stars" at bounding box center [879, 277] width 52 height 37
click at [750, 259] on input "3 Stars" at bounding box center [749, 258] width 1 height 1
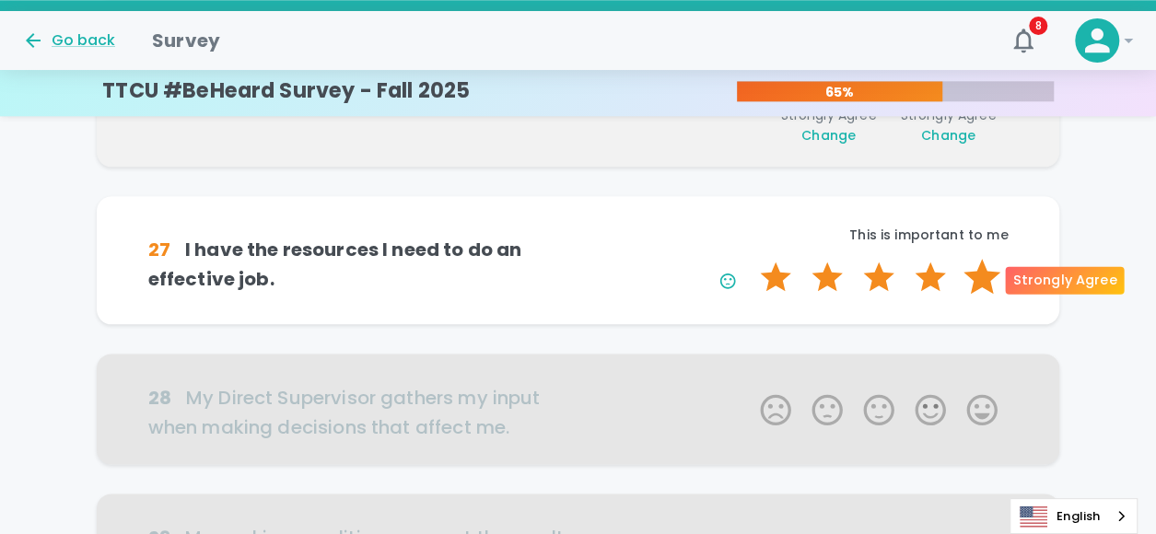
click at [990, 285] on label "5 Stars" at bounding box center [982, 277] width 52 height 37
click at [750, 259] on input "5 Stars" at bounding box center [749, 258] width 1 height 1
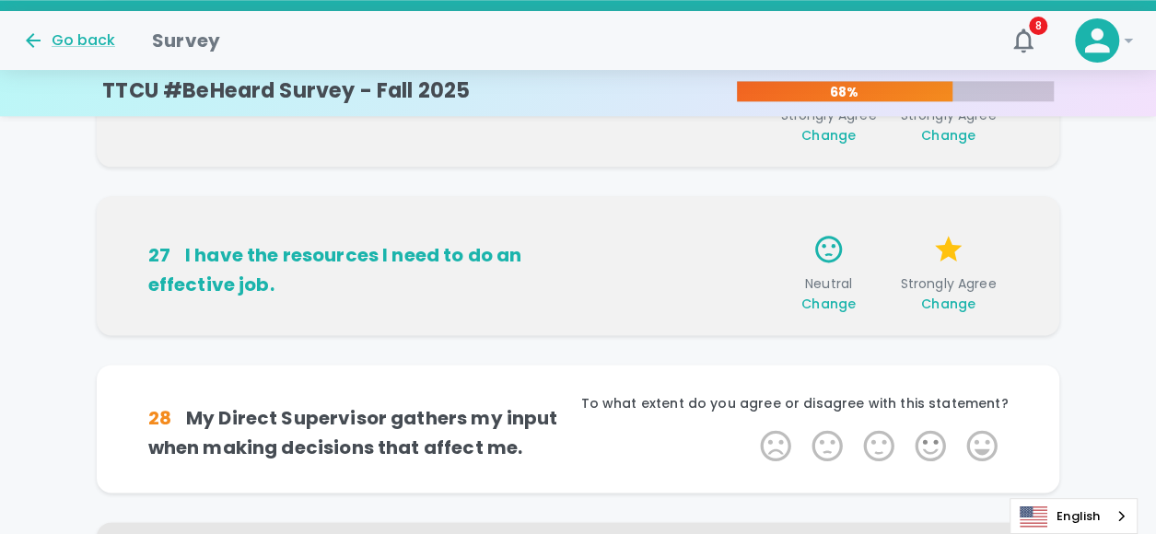
scroll to position [1135, 0]
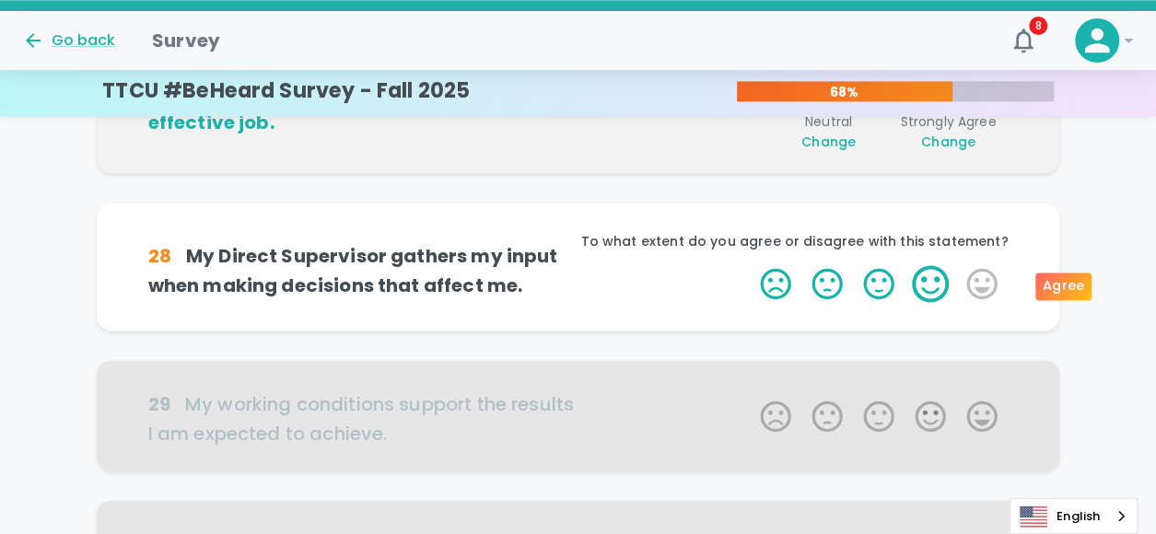
click at [932, 289] on label "4 Stars" at bounding box center [931, 283] width 52 height 37
click at [750, 265] on input "4 Stars" at bounding box center [749, 264] width 1 height 1
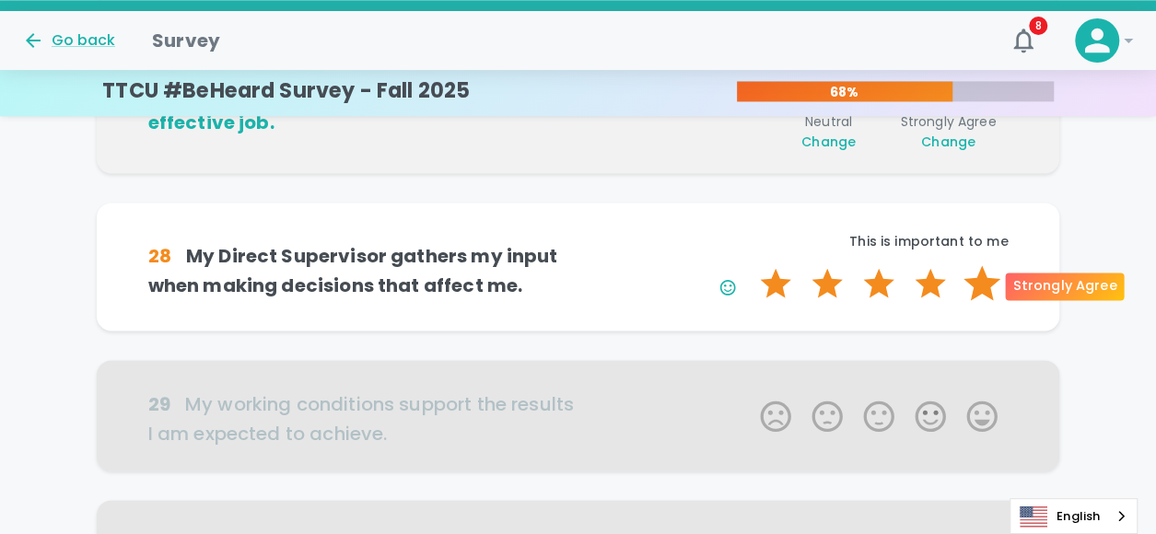
click at [976, 286] on label "5 Stars" at bounding box center [982, 283] width 52 height 37
click at [750, 265] on input "5 Stars" at bounding box center [749, 264] width 1 height 1
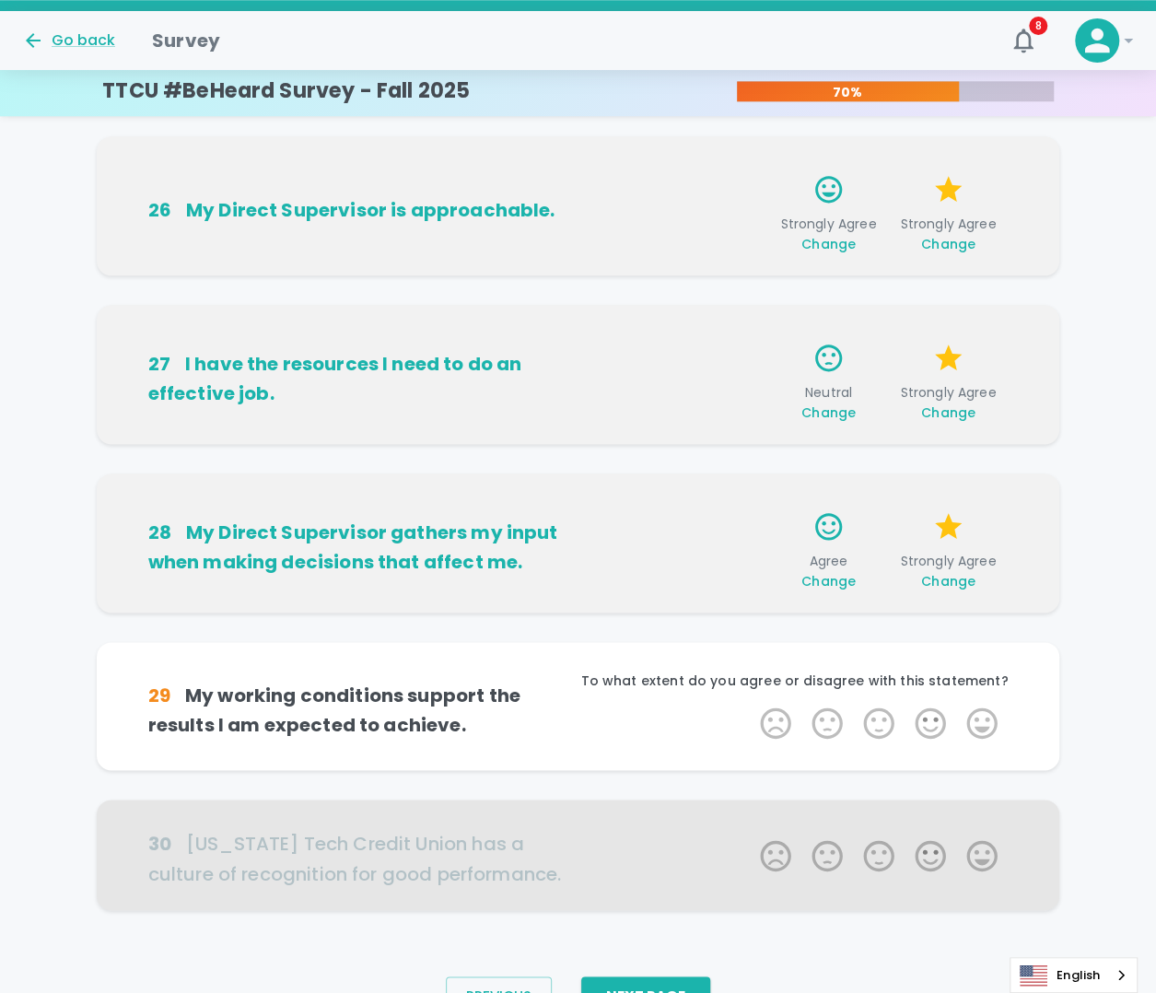
scroll to position [868, 0]
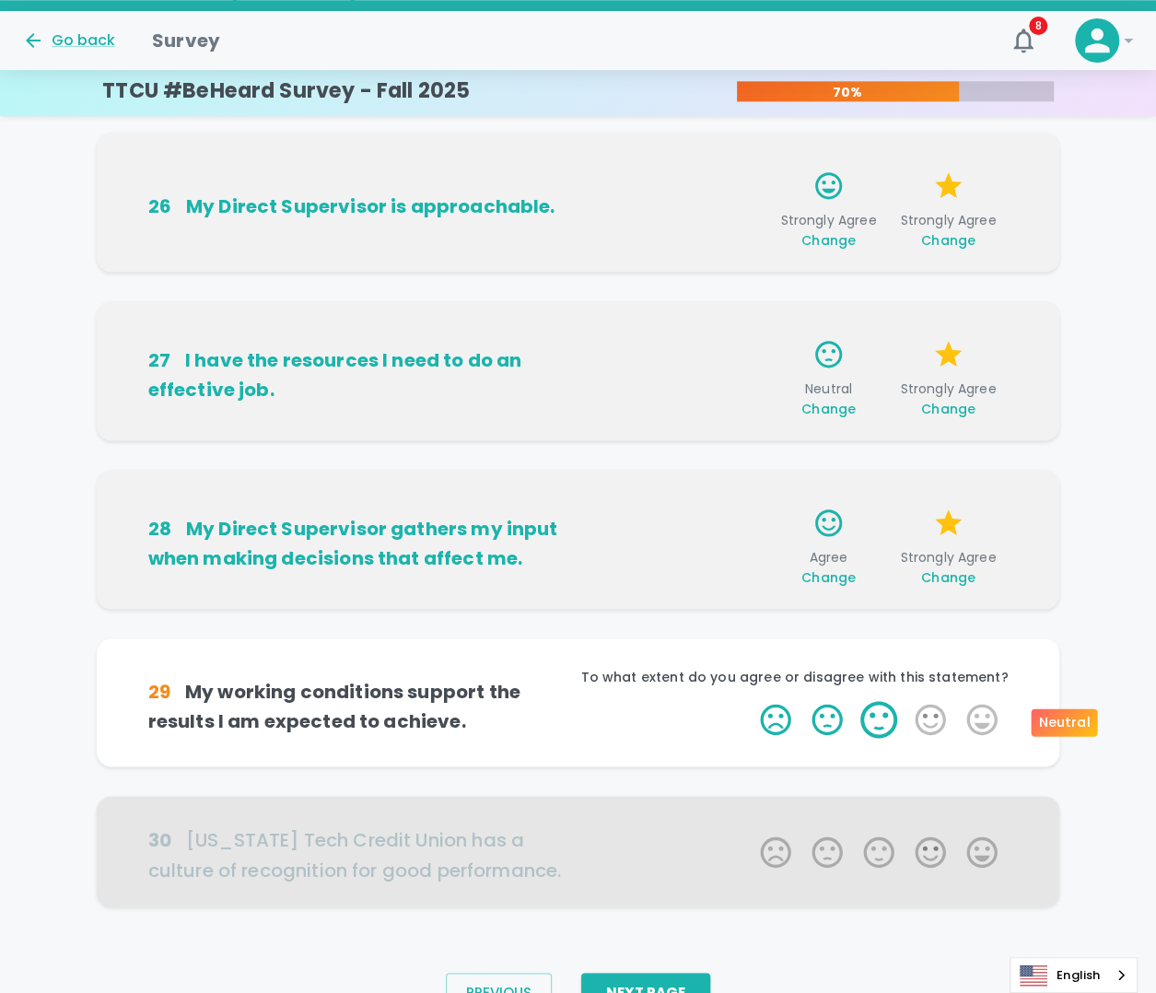
click at [877, 534] on label "3 Stars" at bounding box center [879, 719] width 52 height 37
click at [750, 534] on input "3 Stars" at bounding box center [749, 700] width 1 height 1
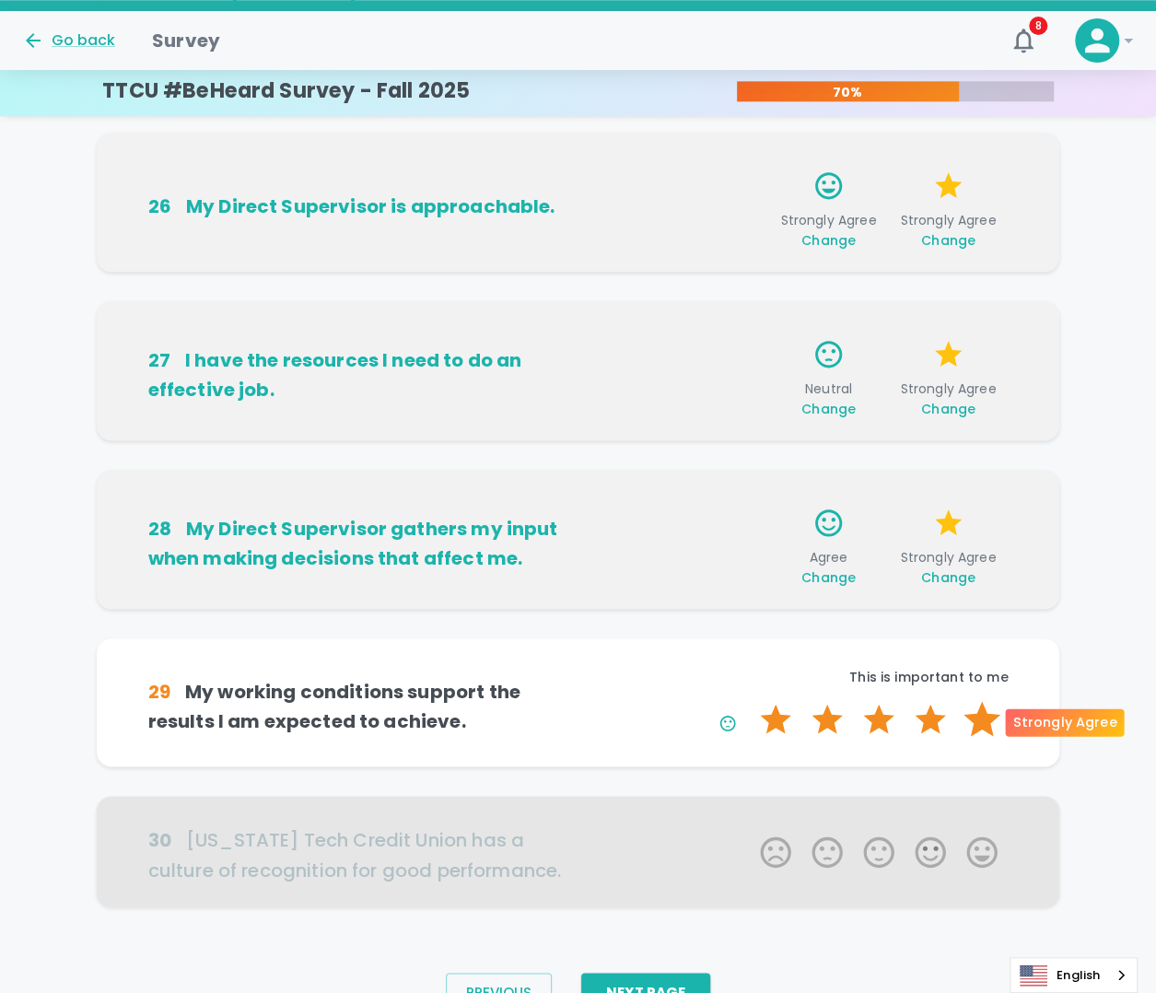
click at [980, 534] on label "5 Stars" at bounding box center [982, 719] width 52 height 37
click at [750, 534] on input "5 Stars" at bounding box center [749, 700] width 1 height 1
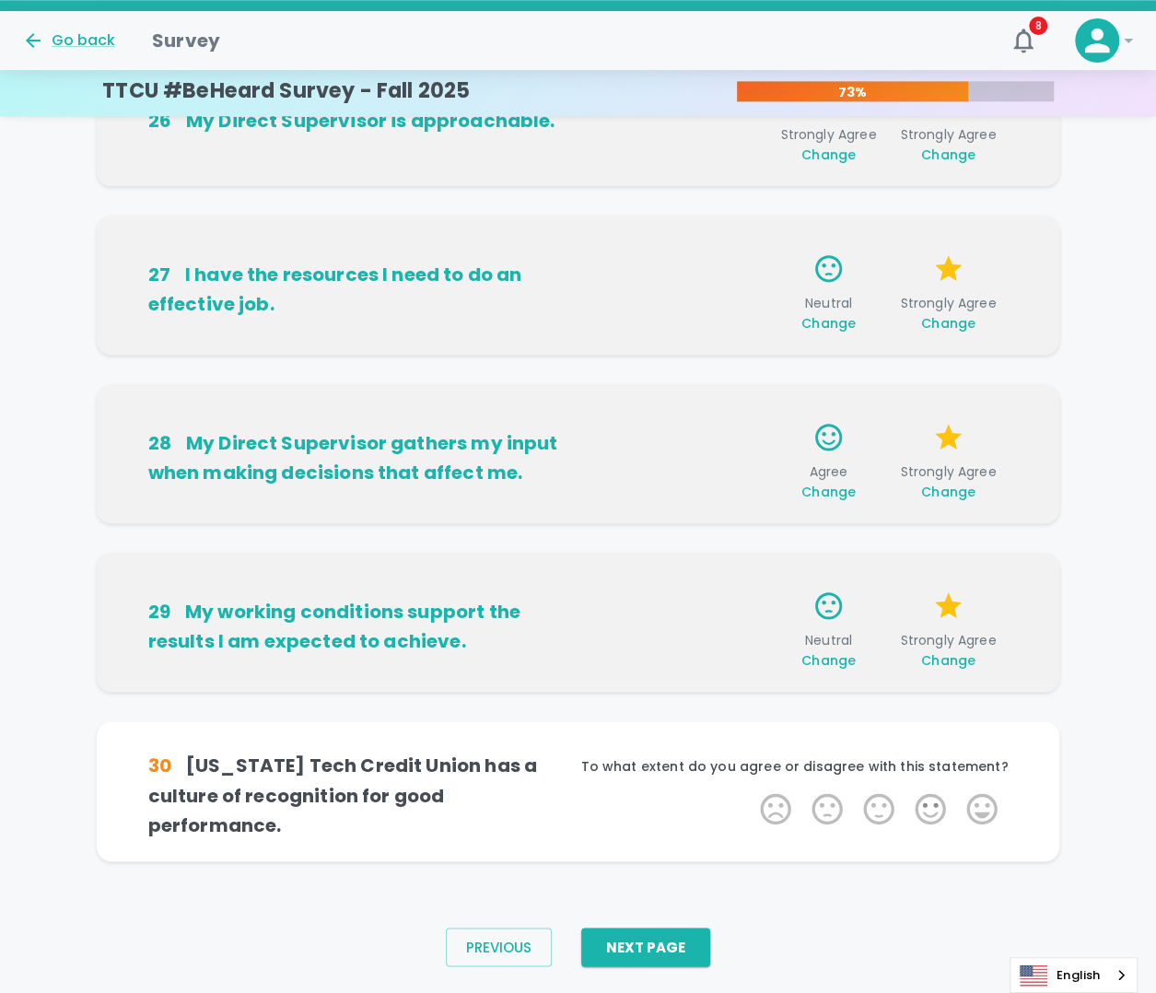
scroll to position [960, 0]
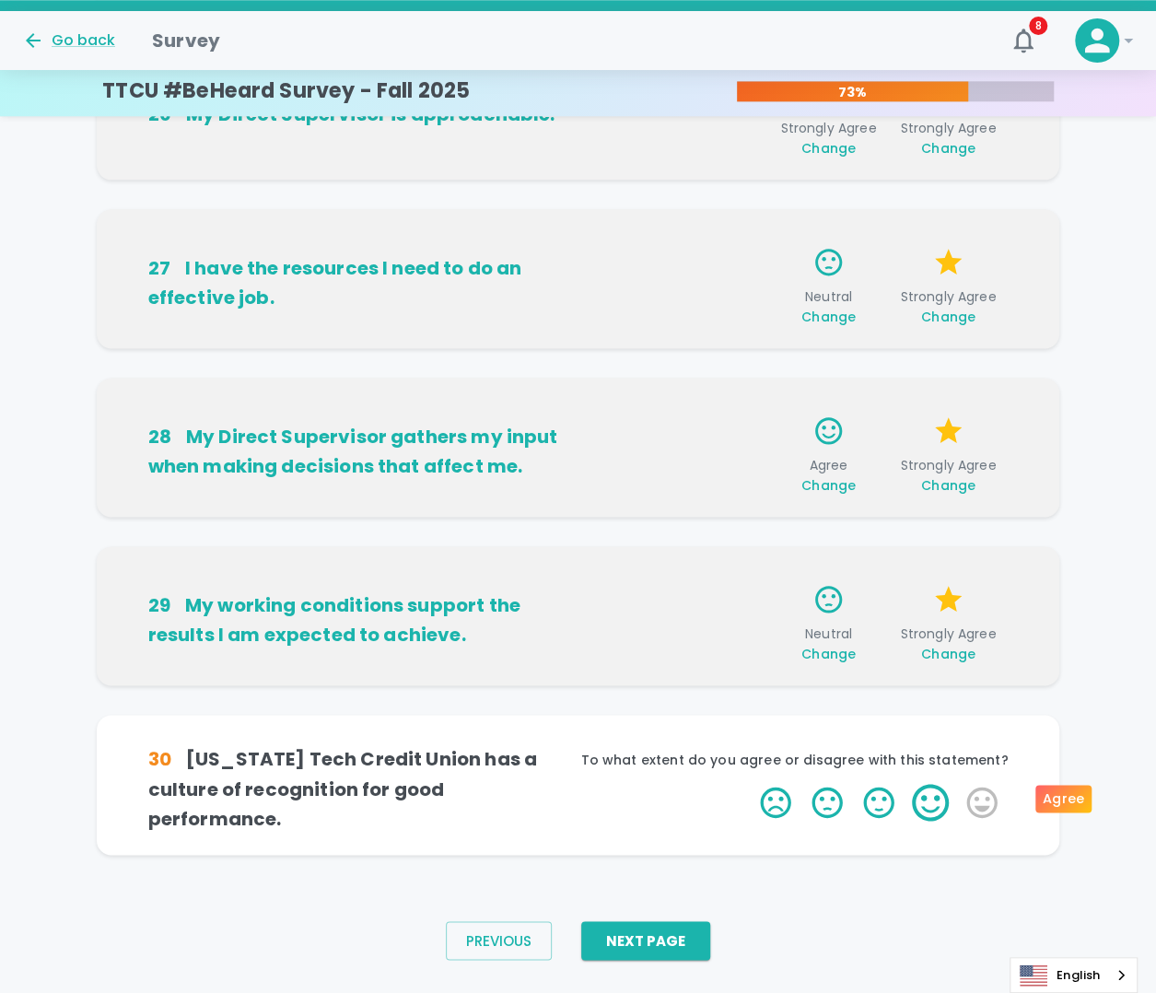
click at [921, 534] on label "4 Stars" at bounding box center [931, 802] width 52 height 37
click at [750, 534] on input "4 Stars" at bounding box center [749, 783] width 1 height 1
click at [921, 534] on label "4 Stars" at bounding box center [931, 802] width 52 height 37
click at [750, 534] on input "4 Stars" at bounding box center [749, 783] width 1 height 1
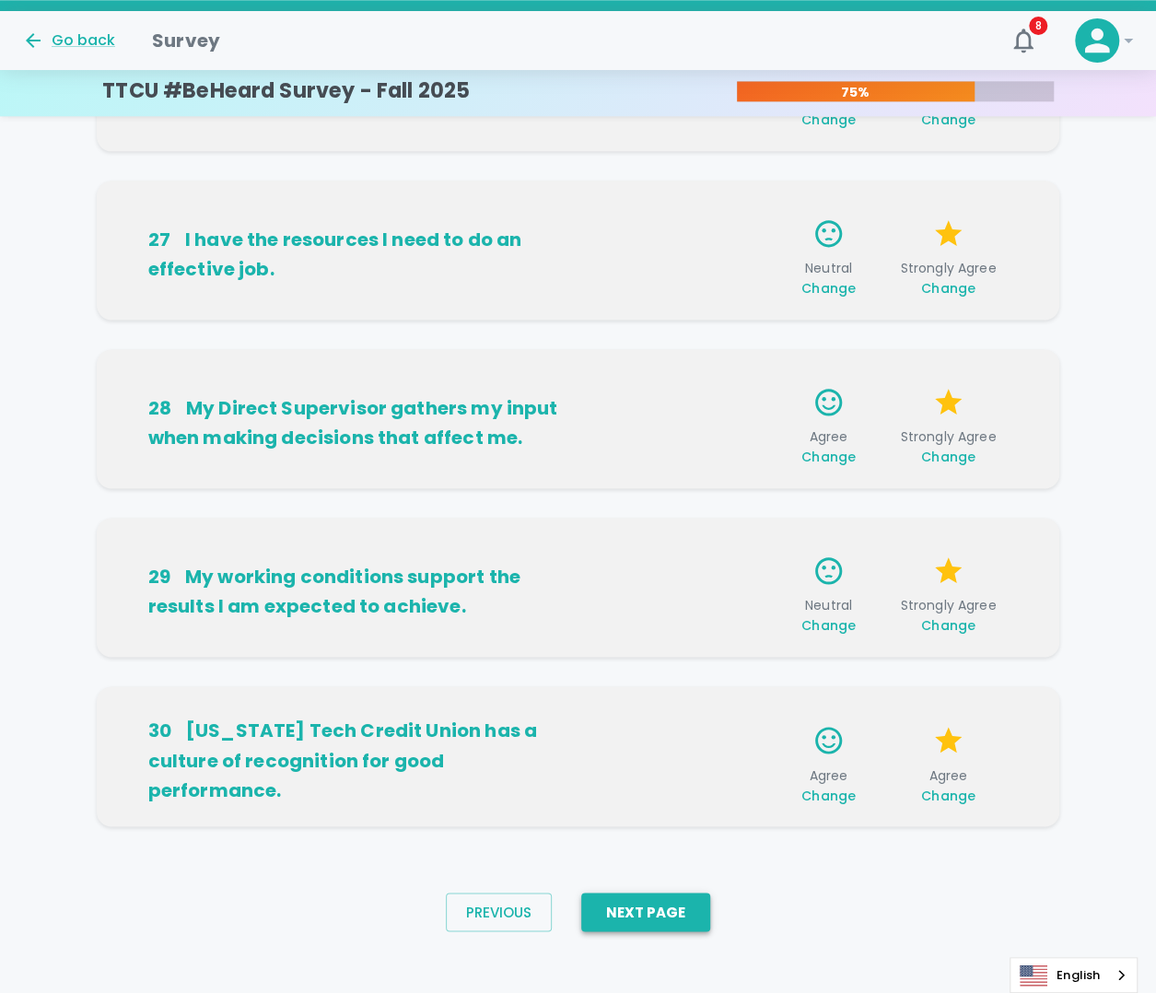
click at [683, 534] on button "Next Page" at bounding box center [645, 912] width 129 height 39
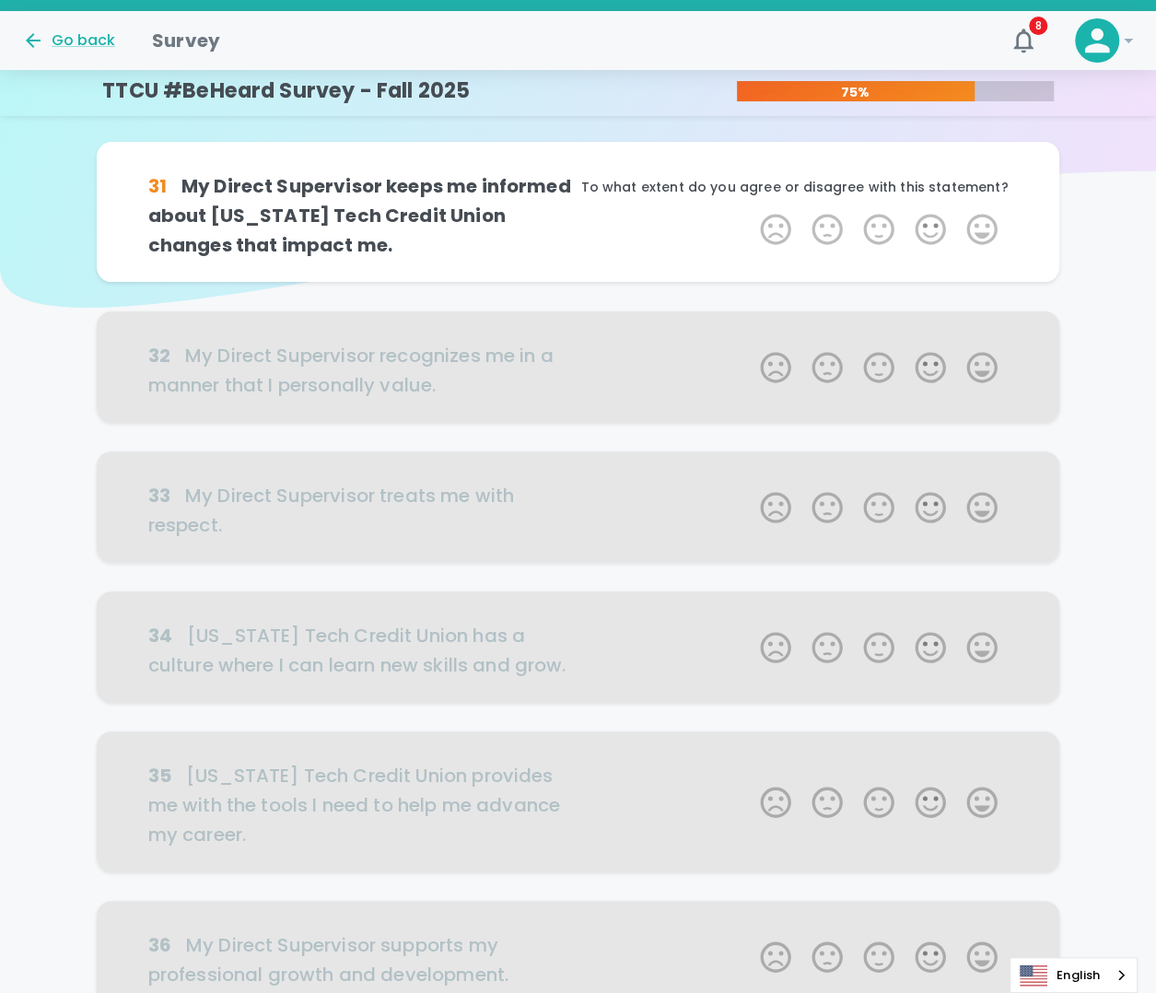
scroll to position [0, 0]
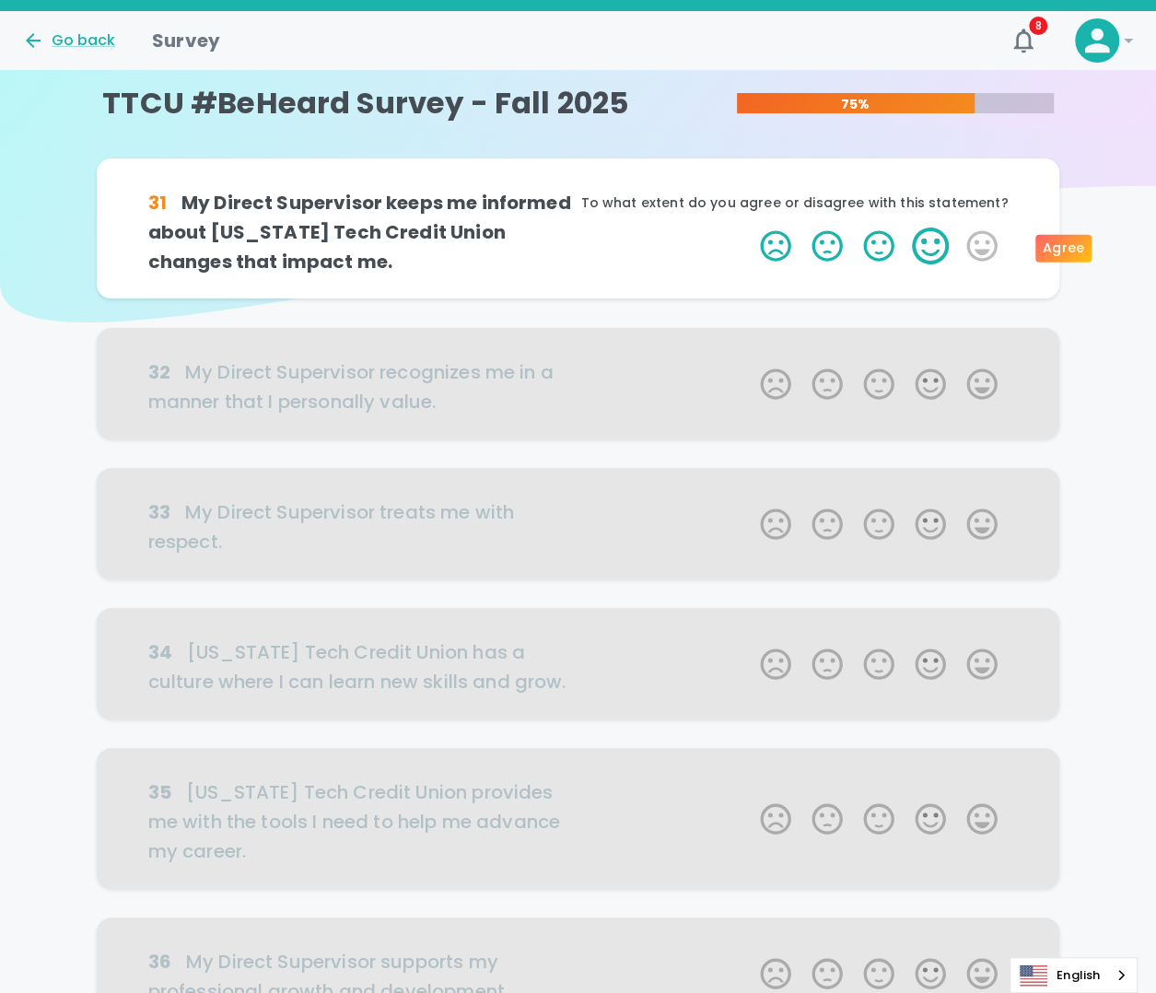
click at [918, 259] on label "4 Stars" at bounding box center [931, 246] width 52 height 37
click at [750, 228] on input "4 Stars" at bounding box center [749, 227] width 1 height 1
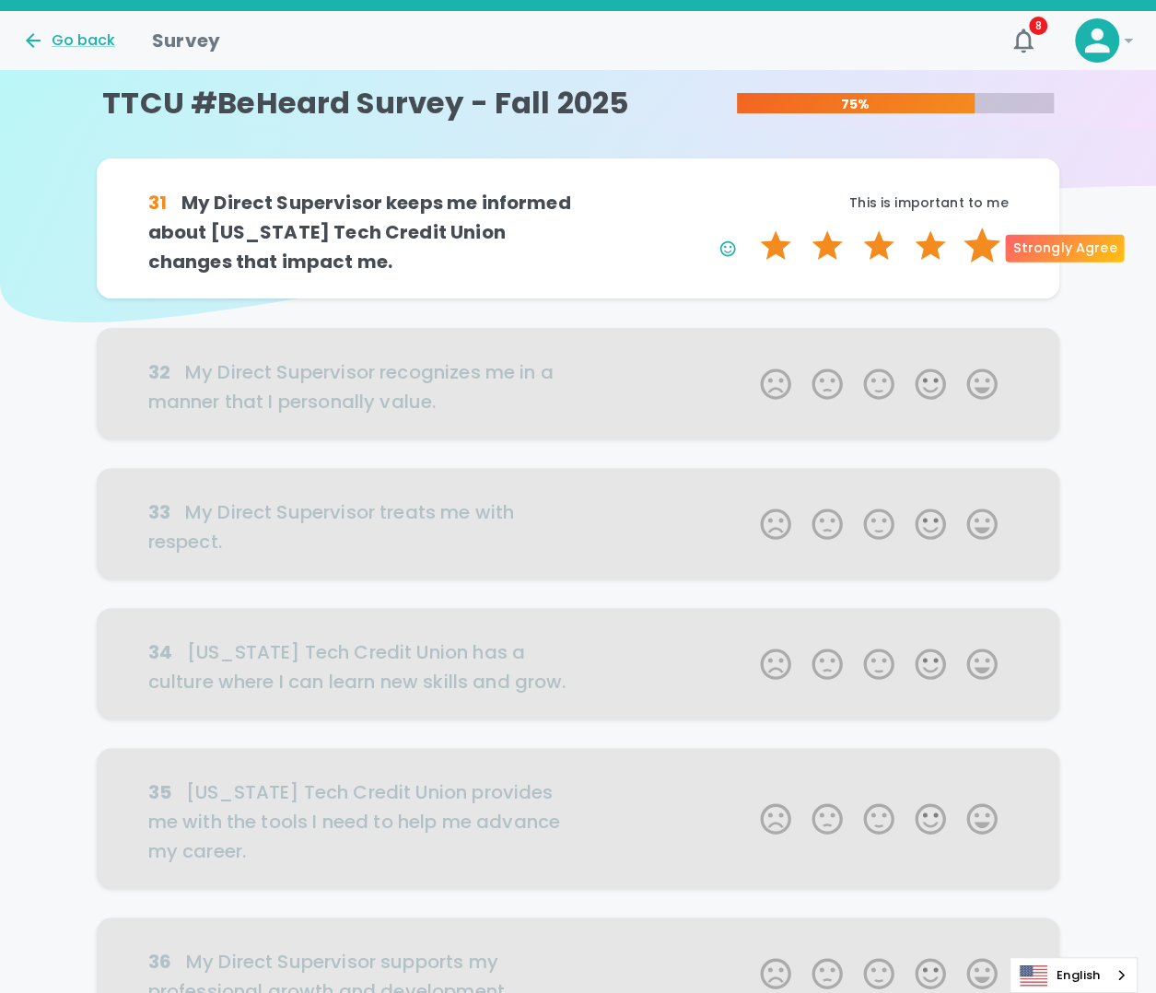
click at [973, 257] on label "5 Stars" at bounding box center [982, 246] width 52 height 37
click at [750, 228] on input "5 Stars" at bounding box center [749, 227] width 1 height 1
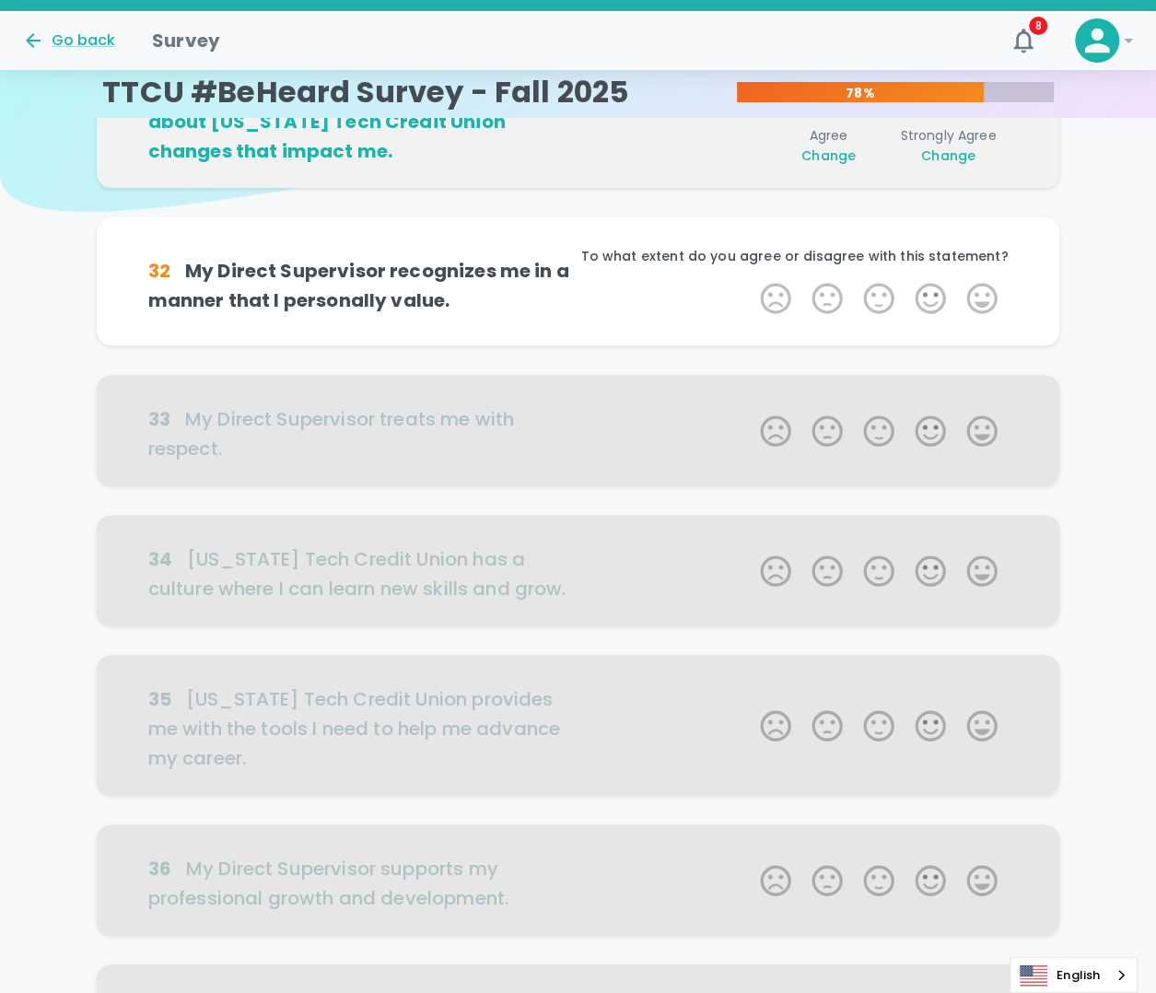
scroll to position [162, 0]
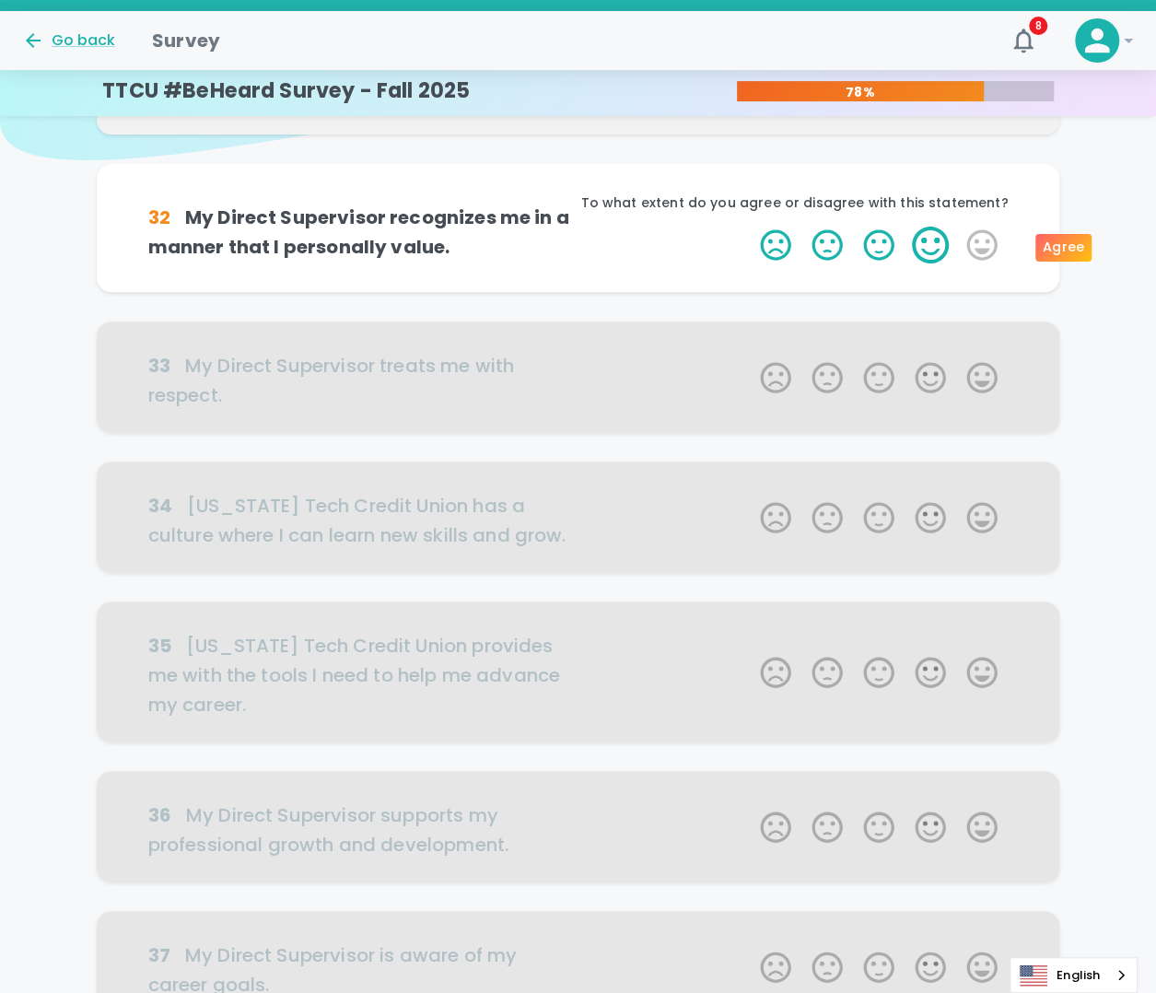
click at [921, 248] on label "4 Stars" at bounding box center [931, 245] width 52 height 37
click at [750, 227] on input "4 Stars" at bounding box center [749, 226] width 1 height 1
click at [930, 253] on label "4 Stars" at bounding box center [931, 245] width 52 height 37
click at [750, 227] on input "4 Stars" at bounding box center [749, 226] width 1 height 1
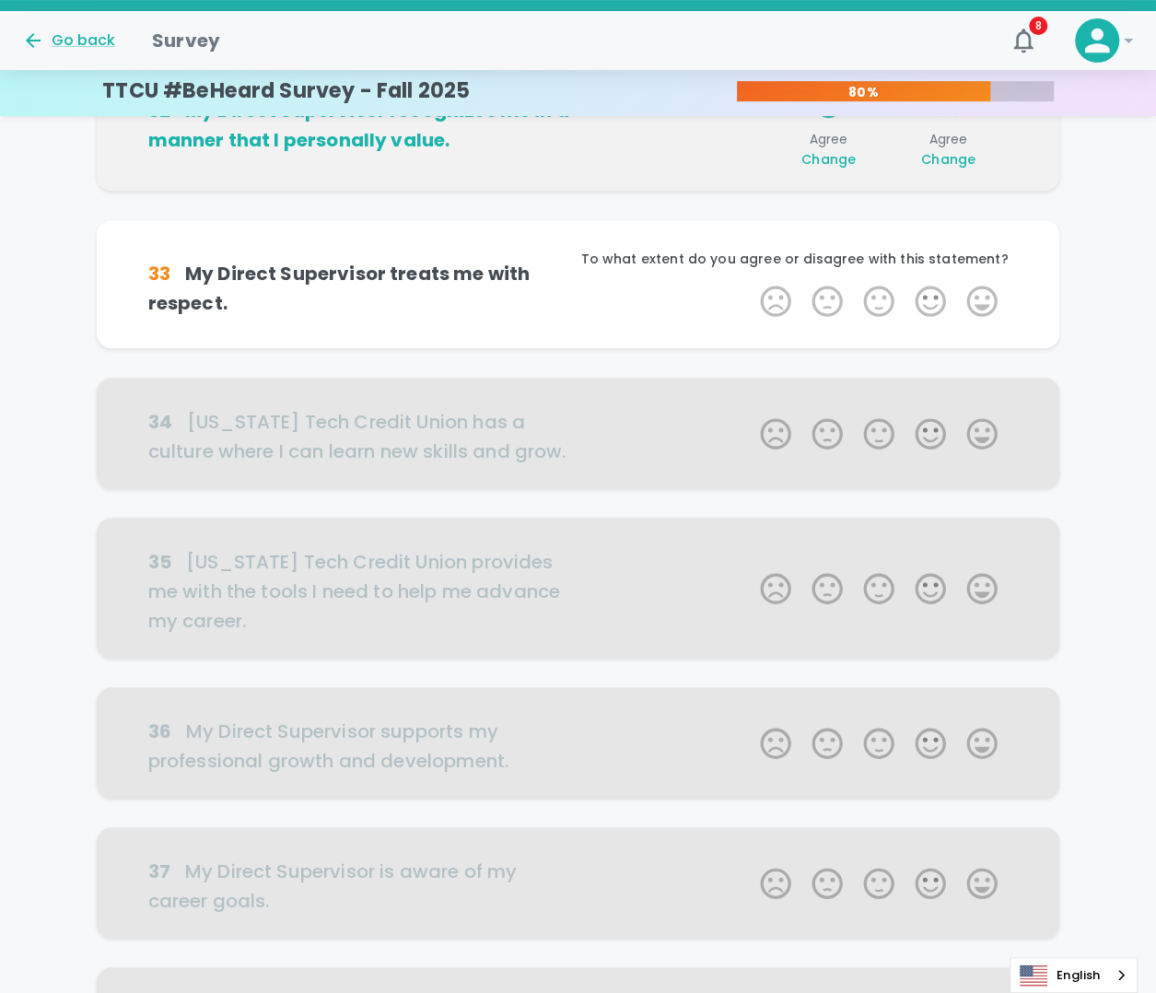
scroll to position [324, 0]
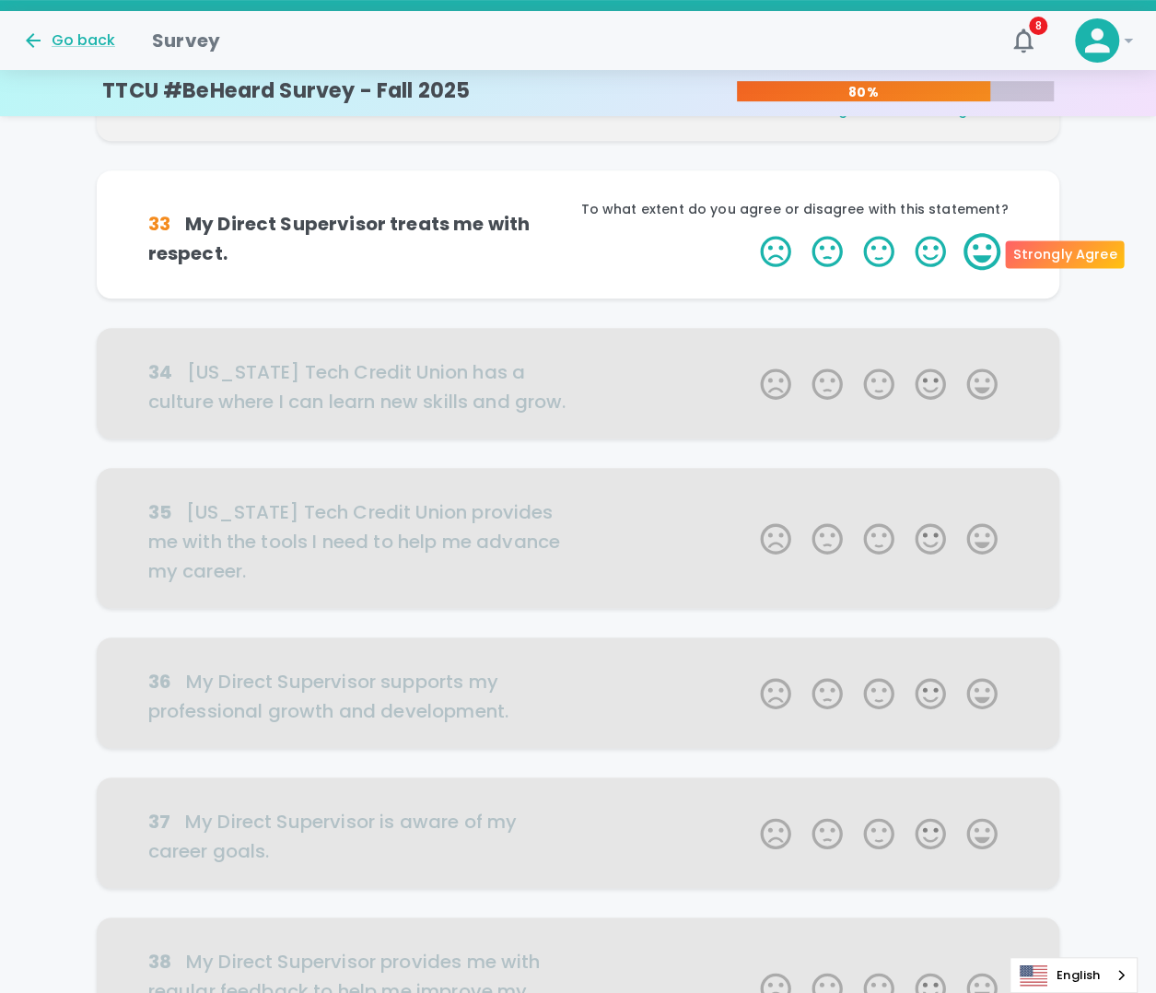
click at [977, 261] on label "5 Stars" at bounding box center [982, 251] width 52 height 37
click at [750, 233] on input "5 Stars" at bounding box center [749, 232] width 1 height 1
click at [976, 262] on label "5 Stars" at bounding box center [982, 251] width 52 height 37
click at [750, 233] on input "5 Stars" at bounding box center [749, 232] width 1 height 1
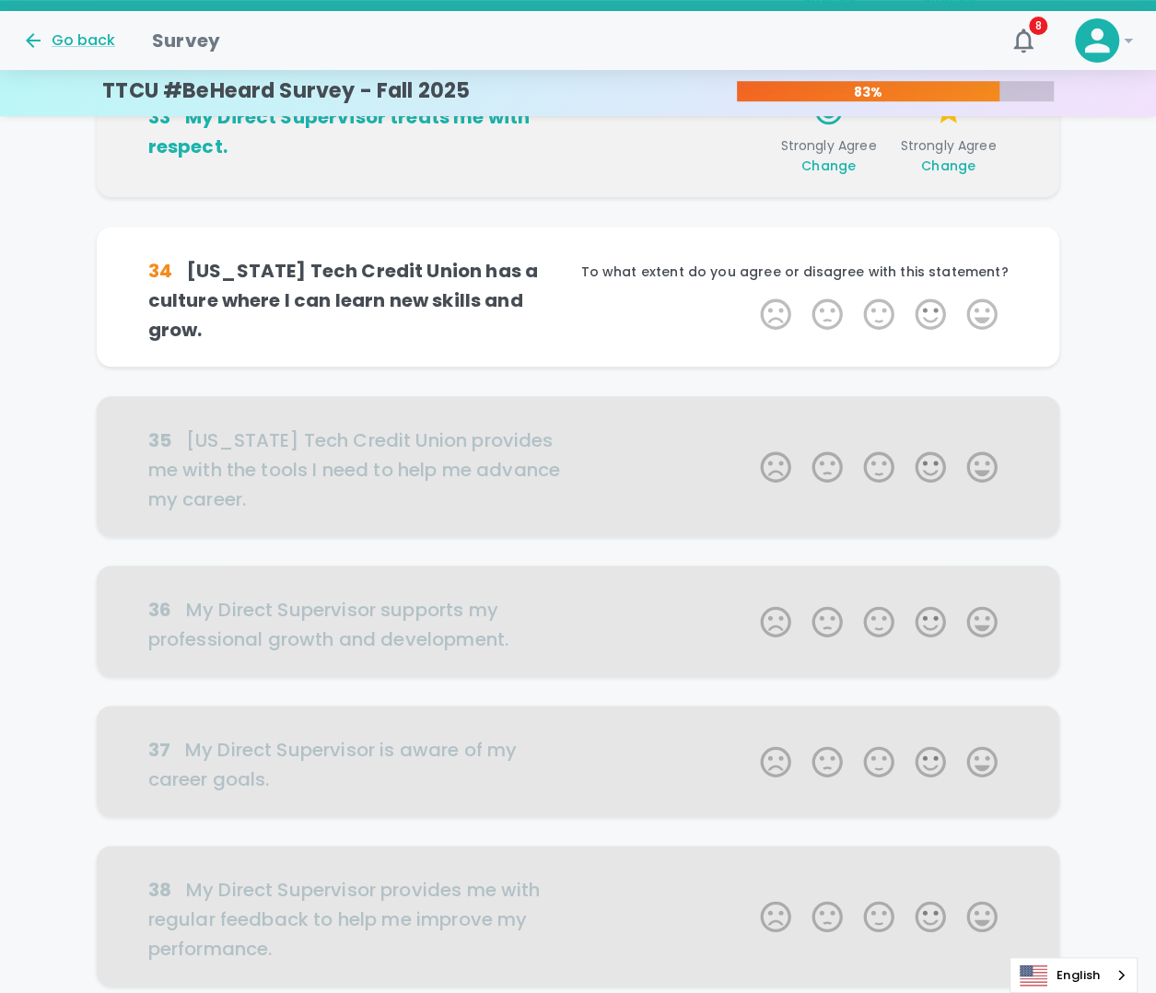
scroll to position [487, 0]
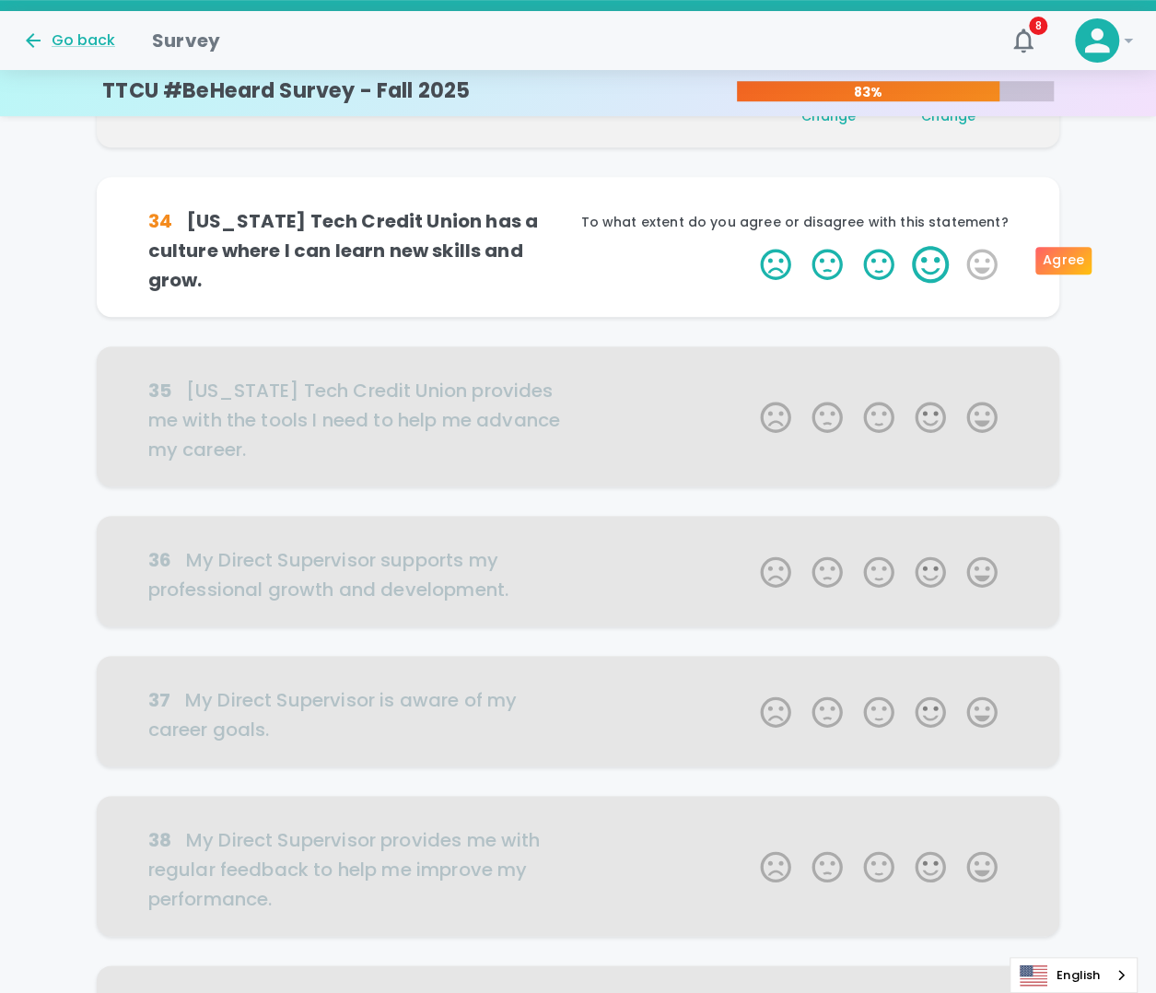
click at [917, 258] on label "4 Stars" at bounding box center [931, 264] width 52 height 37
click at [750, 246] on input "4 Stars" at bounding box center [749, 245] width 1 height 1
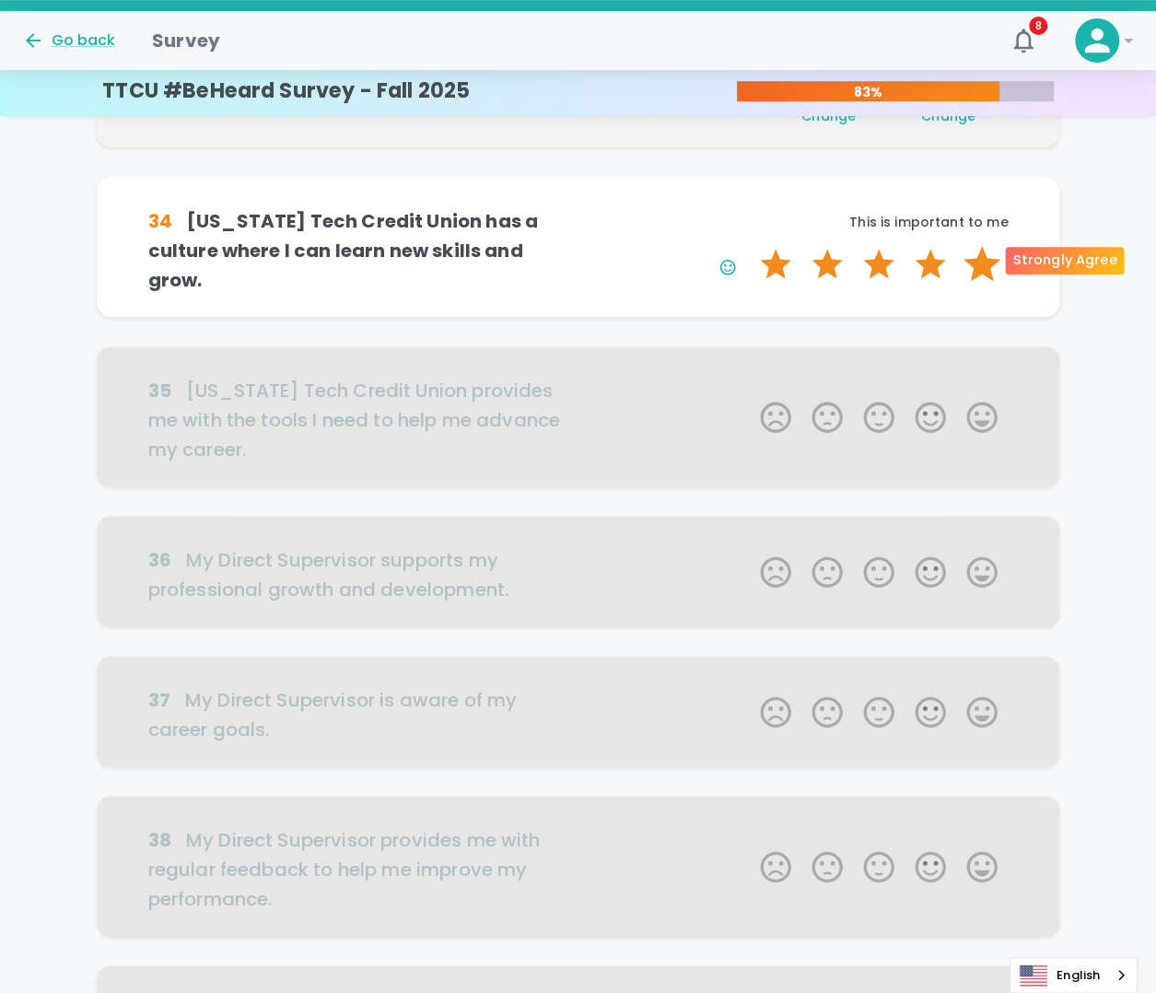
click at [985, 261] on label "5 Stars" at bounding box center [982, 264] width 52 height 37
click at [750, 246] on input "5 Stars" at bounding box center [749, 245] width 1 height 1
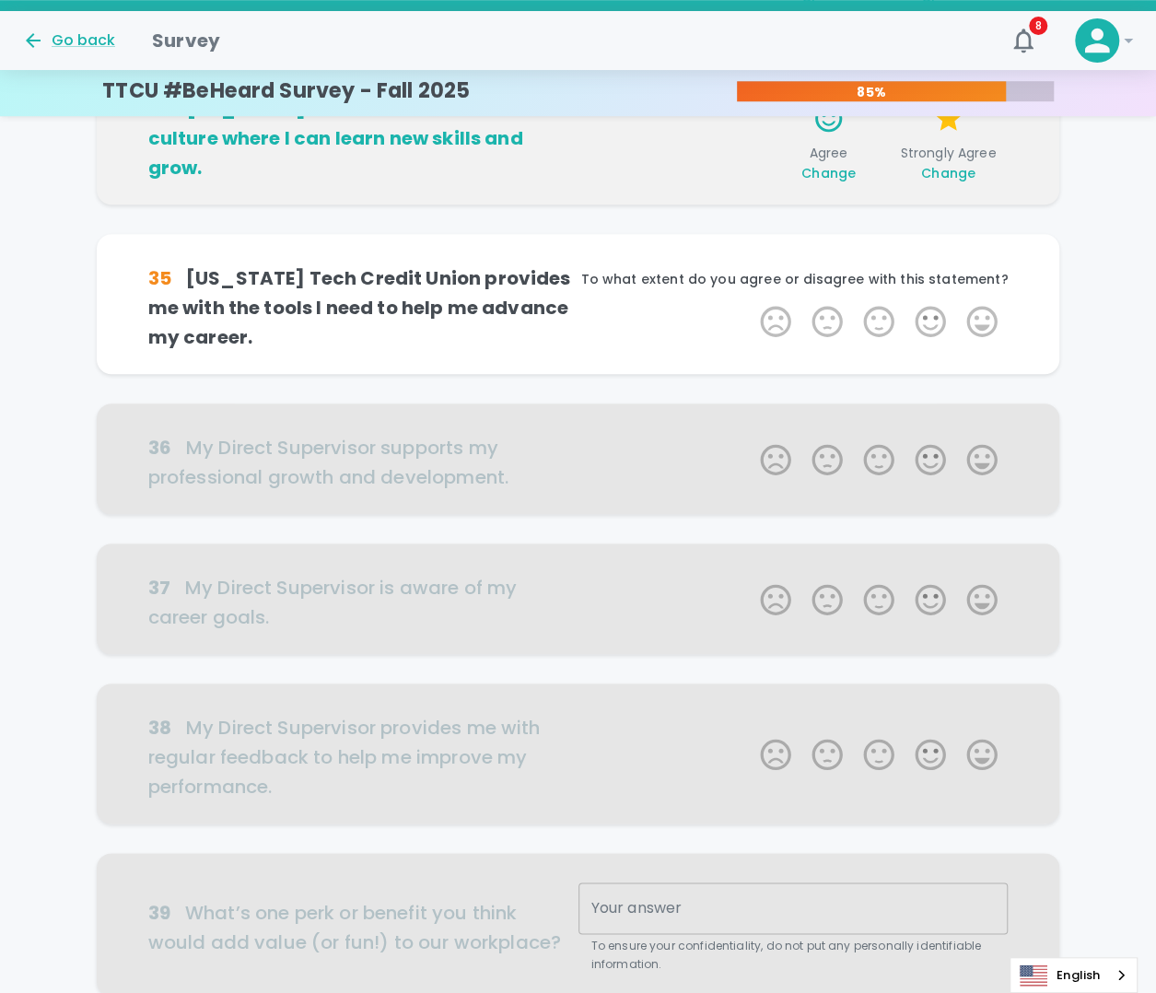
scroll to position [649, 0]
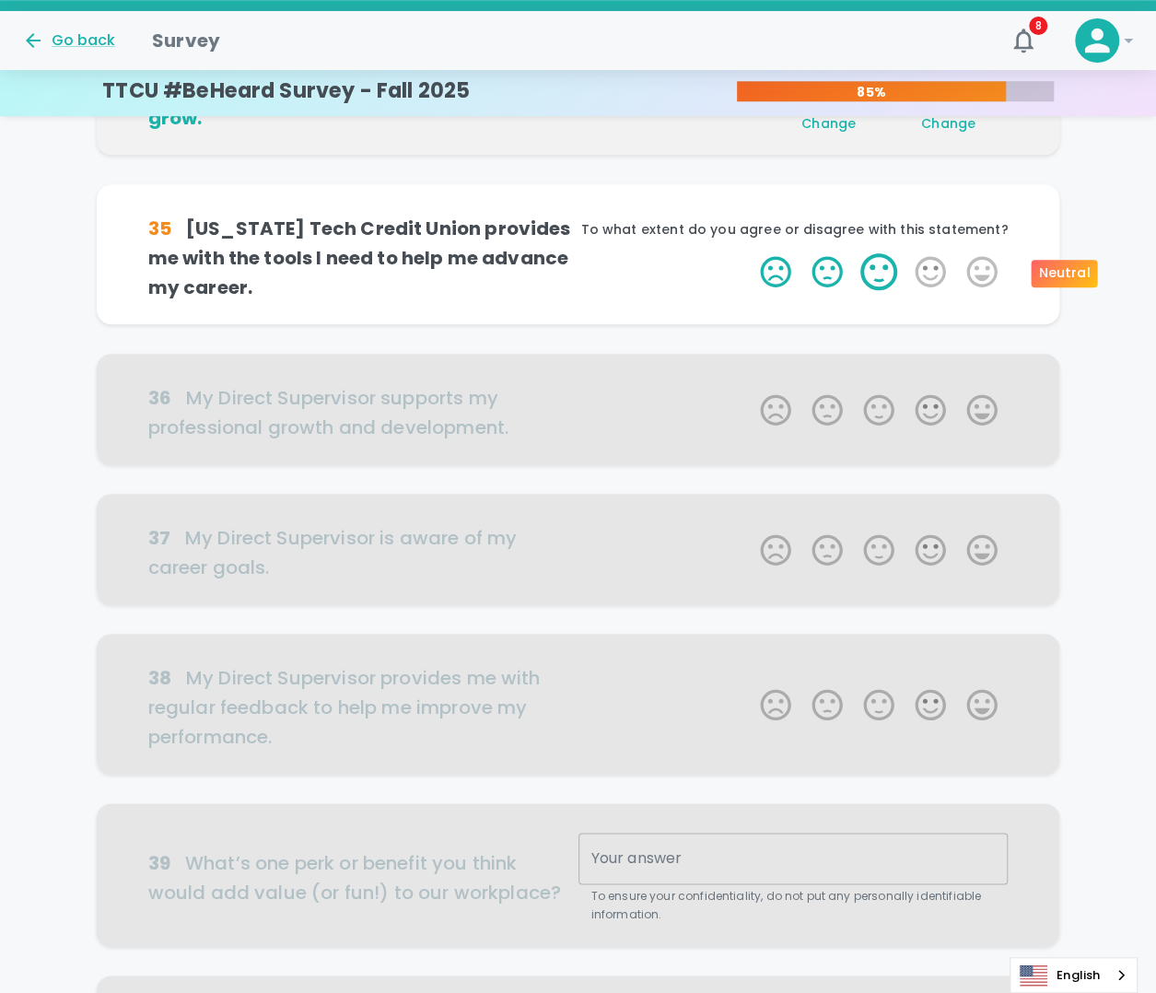
click at [874, 277] on label "3 Stars" at bounding box center [879, 271] width 52 height 37
click at [750, 253] on input "3 Stars" at bounding box center [749, 252] width 1 height 1
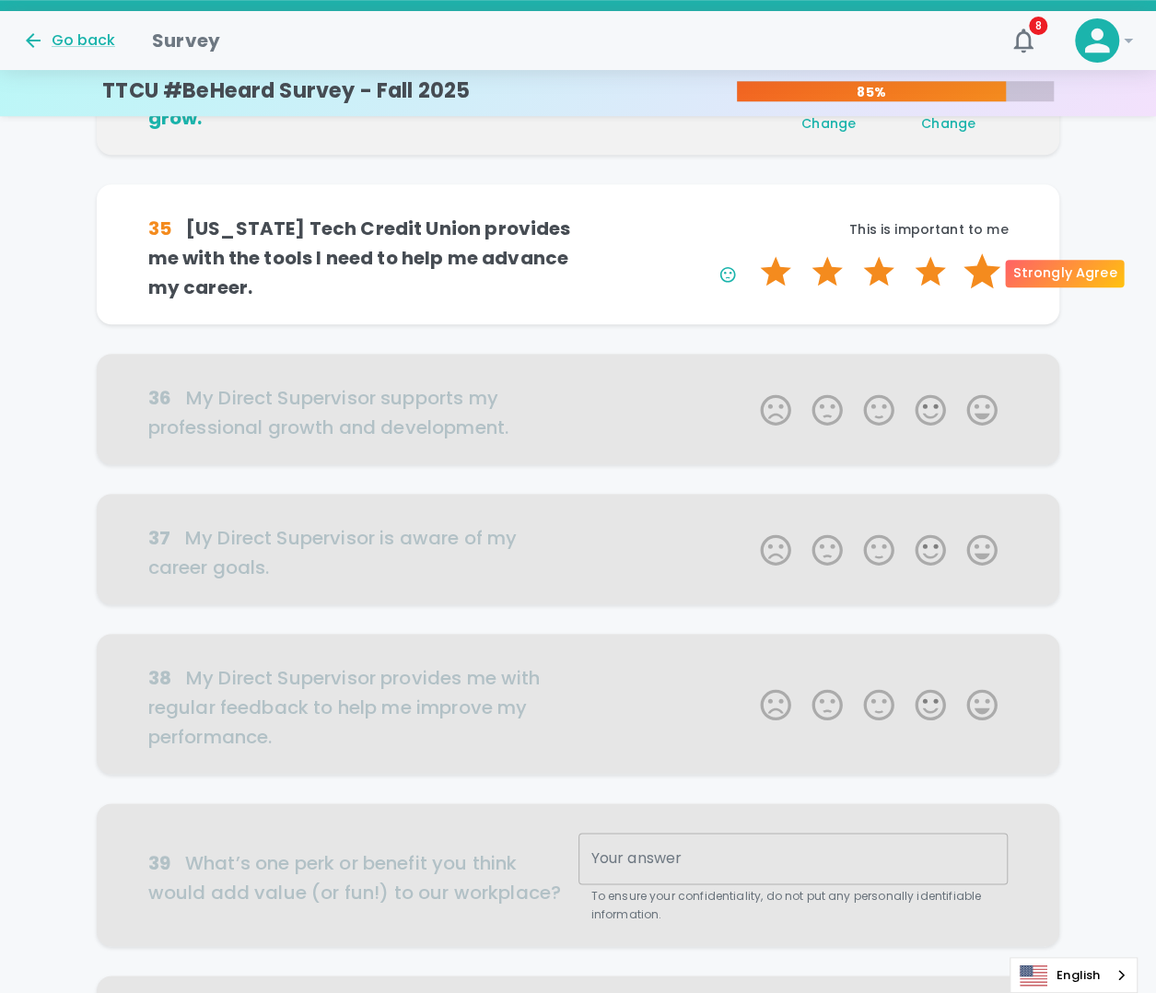
click at [969, 273] on label "5 Stars" at bounding box center [982, 271] width 52 height 37
click at [750, 253] on input "5 Stars" at bounding box center [749, 252] width 1 height 1
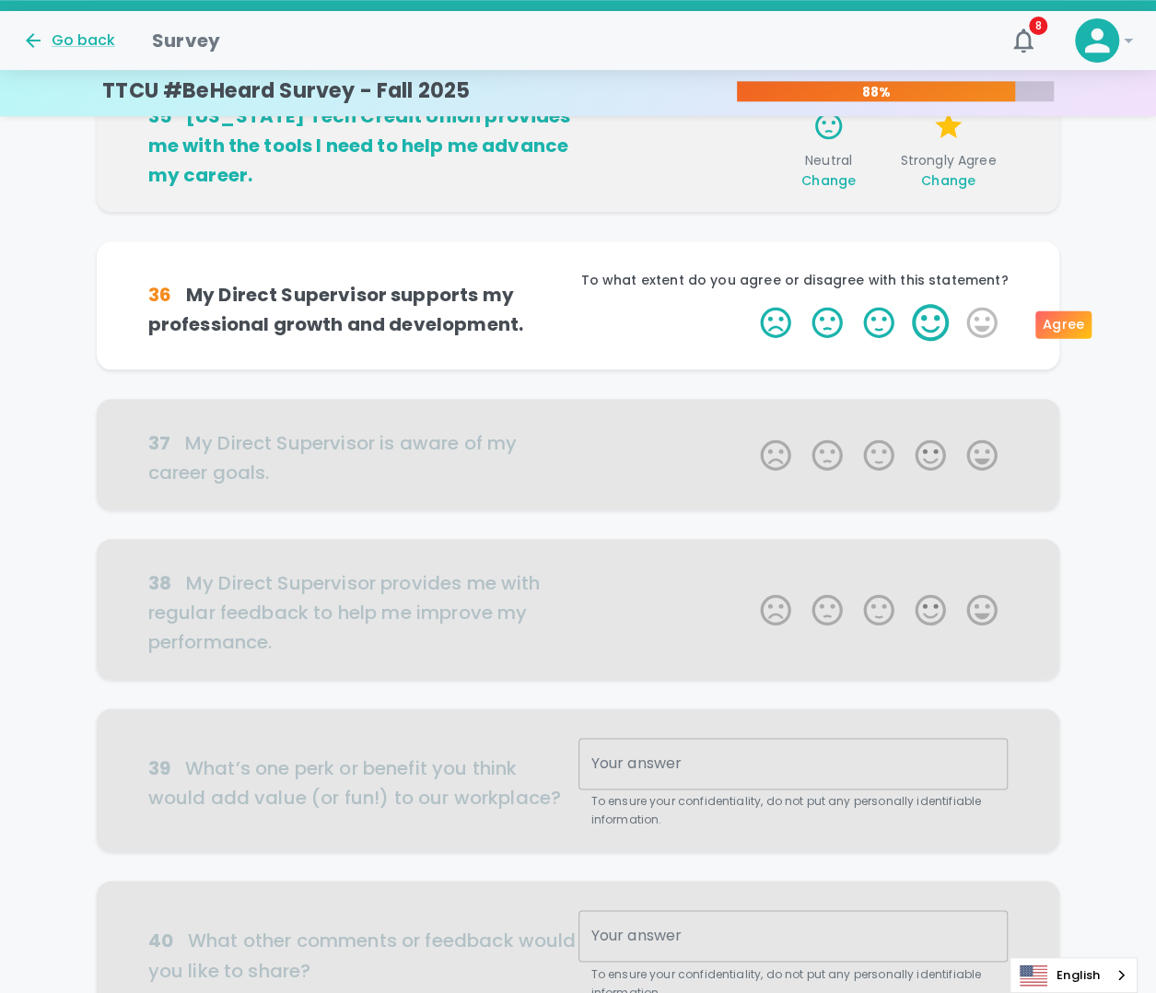
scroll to position [811, 0]
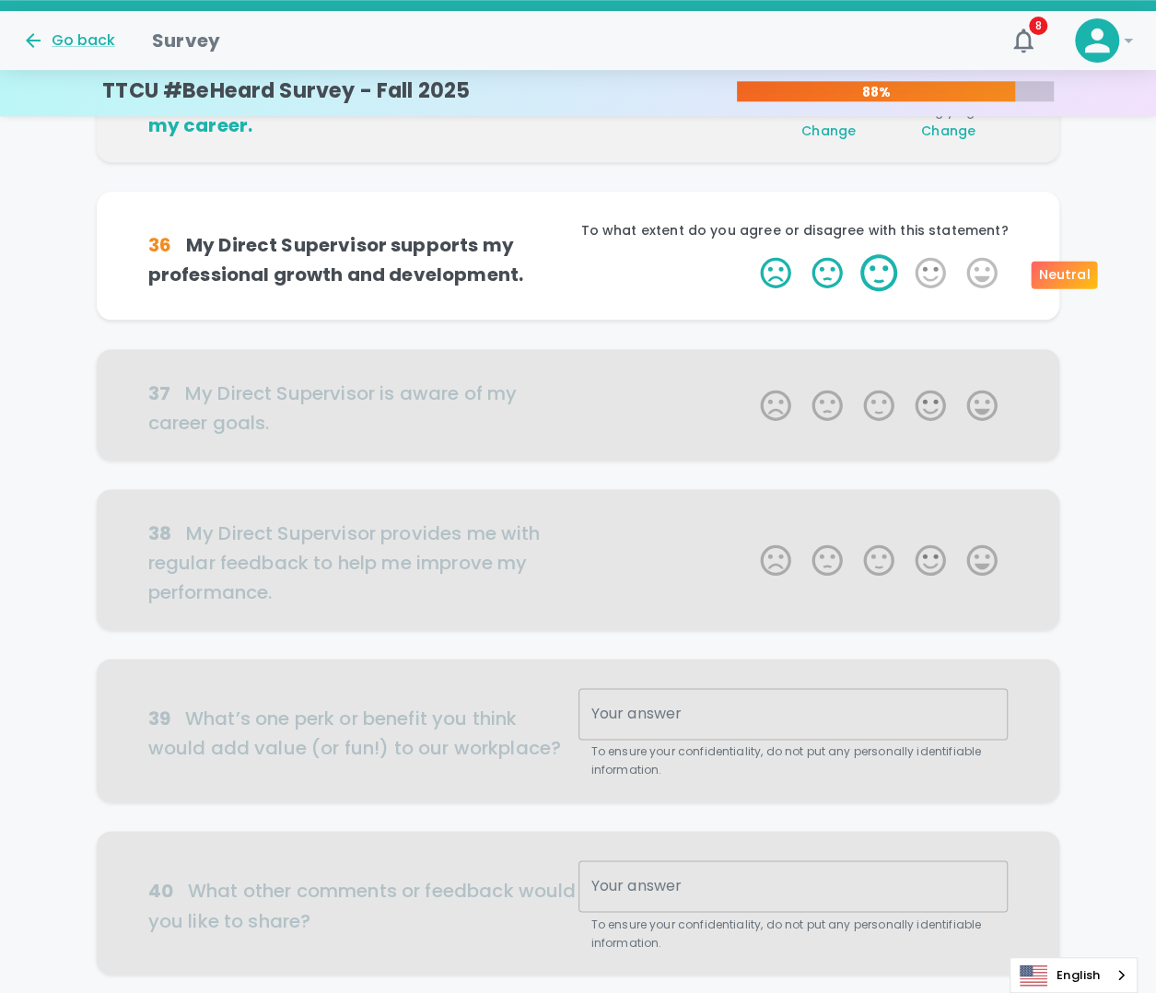
click at [881, 270] on label "3 Stars" at bounding box center [879, 272] width 52 height 37
click at [750, 254] on input "3 Stars" at bounding box center [749, 253] width 1 height 1
click at [939, 283] on label "4 Stars" at bounding box center [931, 272] width 52 height 37
click at [750, 254] on input "4 Stars" at bounding box center [749, 253] width 1 height 1
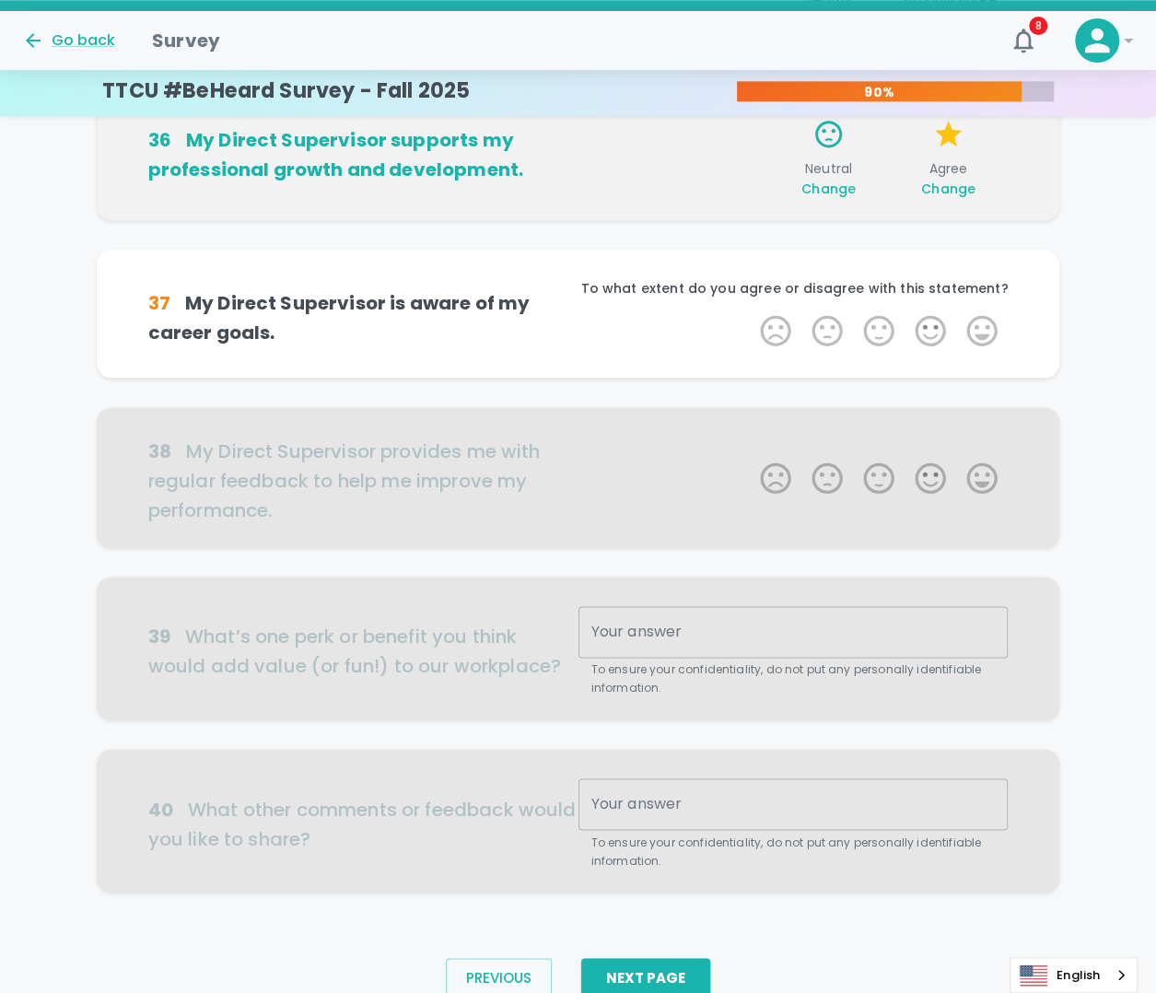
scroll to position [968, 0]
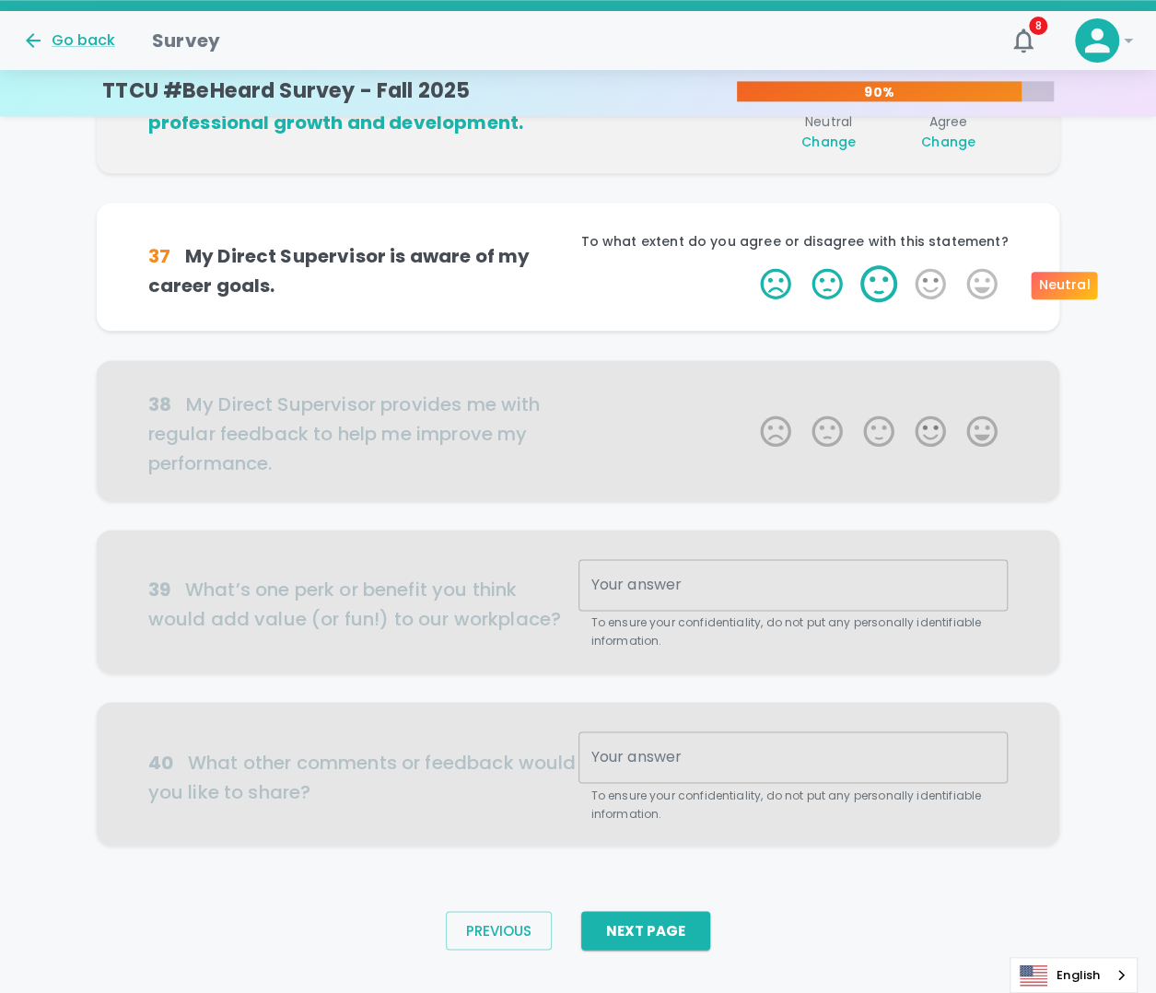
click at [892, 285] on label "3 Stars" at bounding box center [879, 283] width 52 height 37
click at [750, 265] on input "3 Stars" at bounding box center [749, 264] width 1 height 1
click at [933, 277] on label "4 Stars" at bounding box center [931, 283] width 52 height 37
click at [750, 265] on input "4 Stars" at bounding box center [749, 264] width 1 height 1
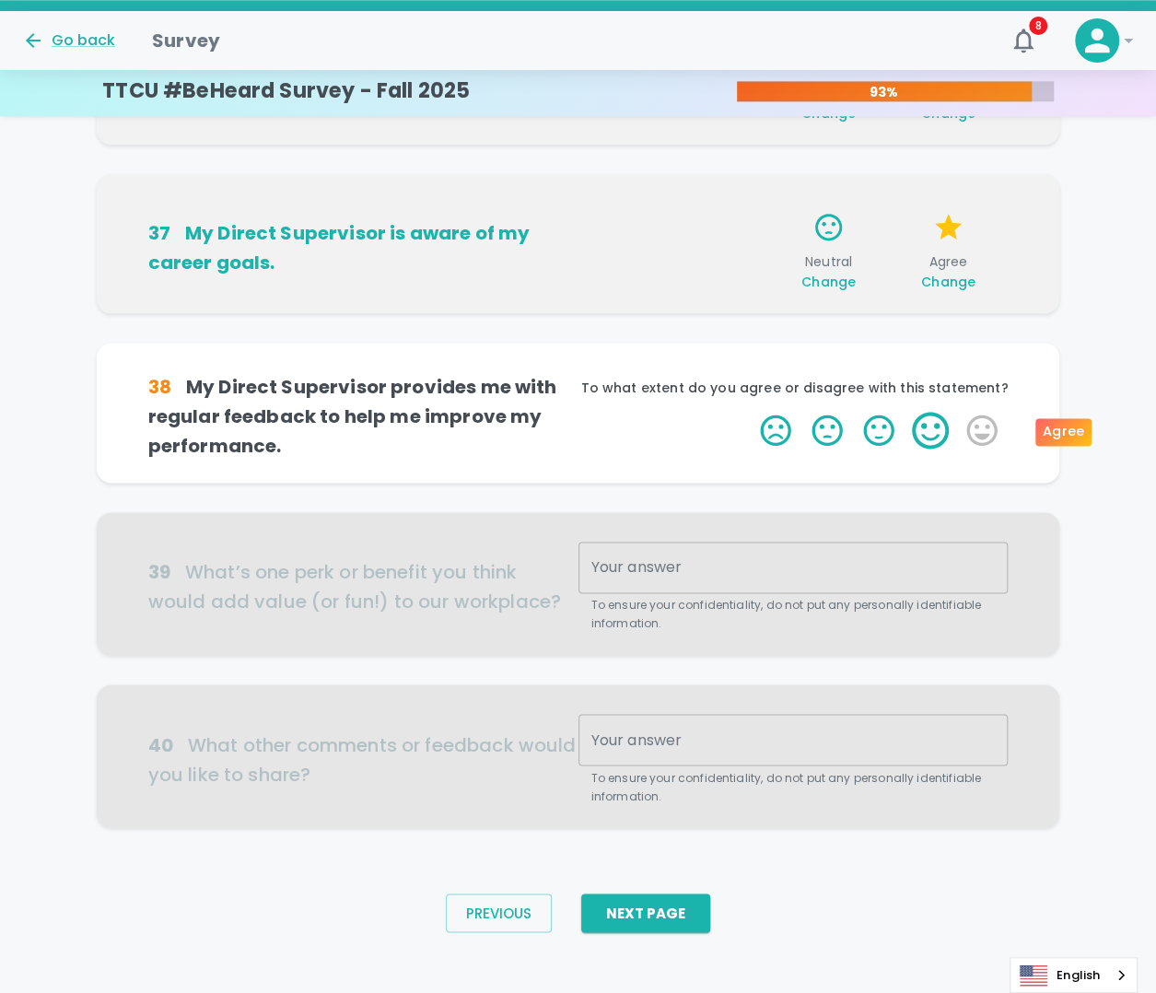
click at [916, 425] on label "4 Stars" at bounding box center [931, 430] width 52 height 37
click at [750, 412] on input "4 Stars" at bounding box center [749, 411] width 1 height 1
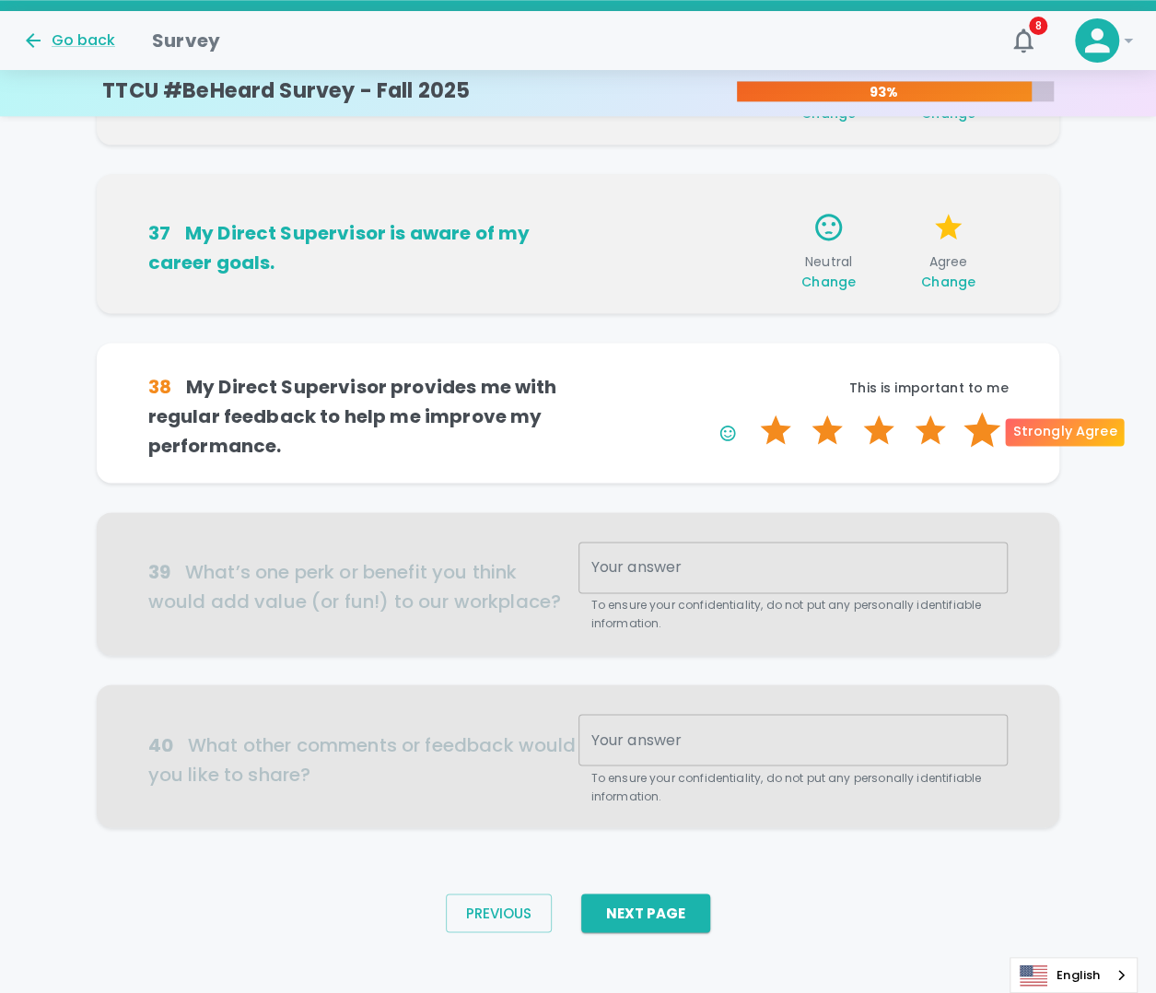
click at [967, 425] on label "5 Stars" at bounding box center [982, 430] width 52 height 37
click at [750, 412] on input "5 Stars" at bounding box center [749, 411] width 1 height 1
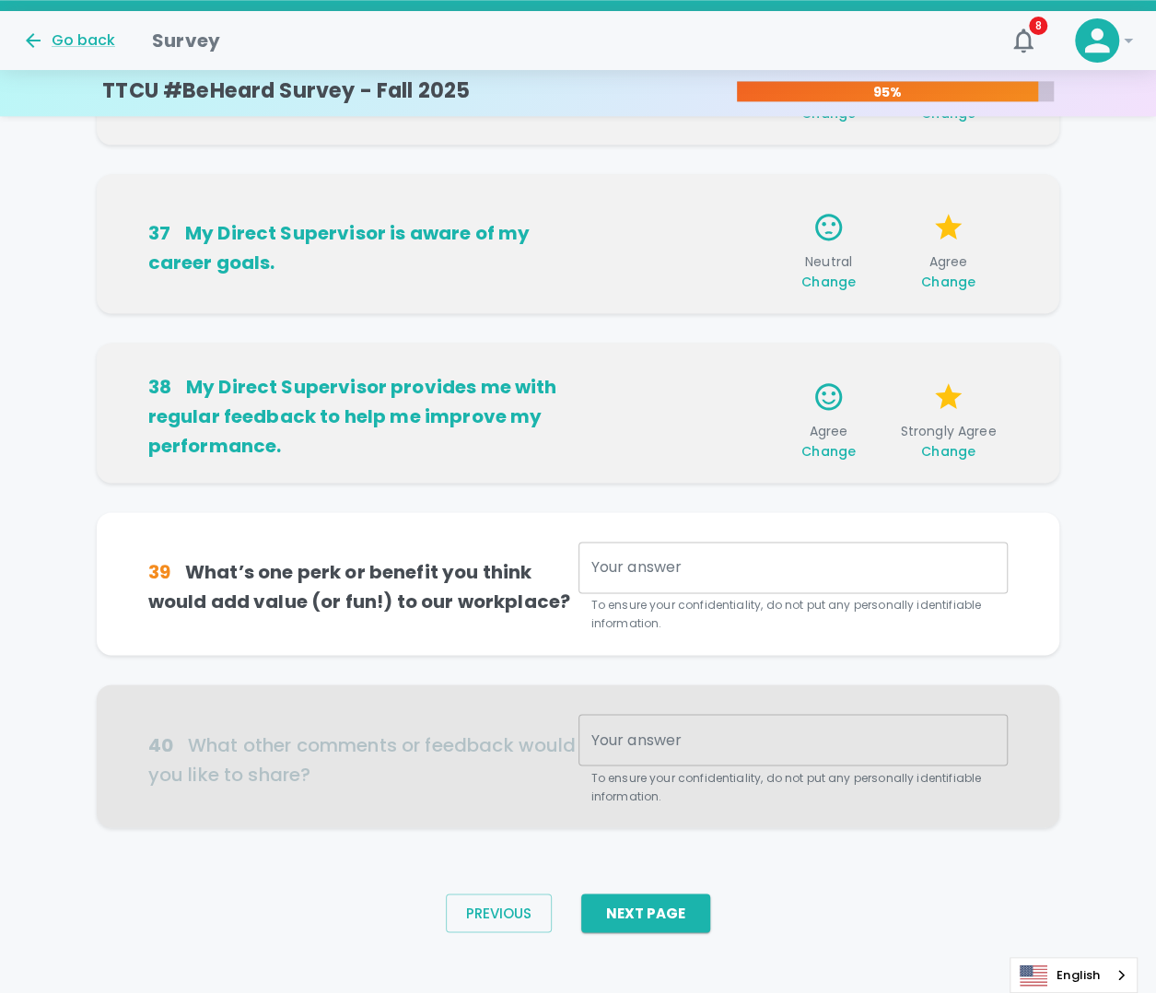
scroll to position [1008, 0]
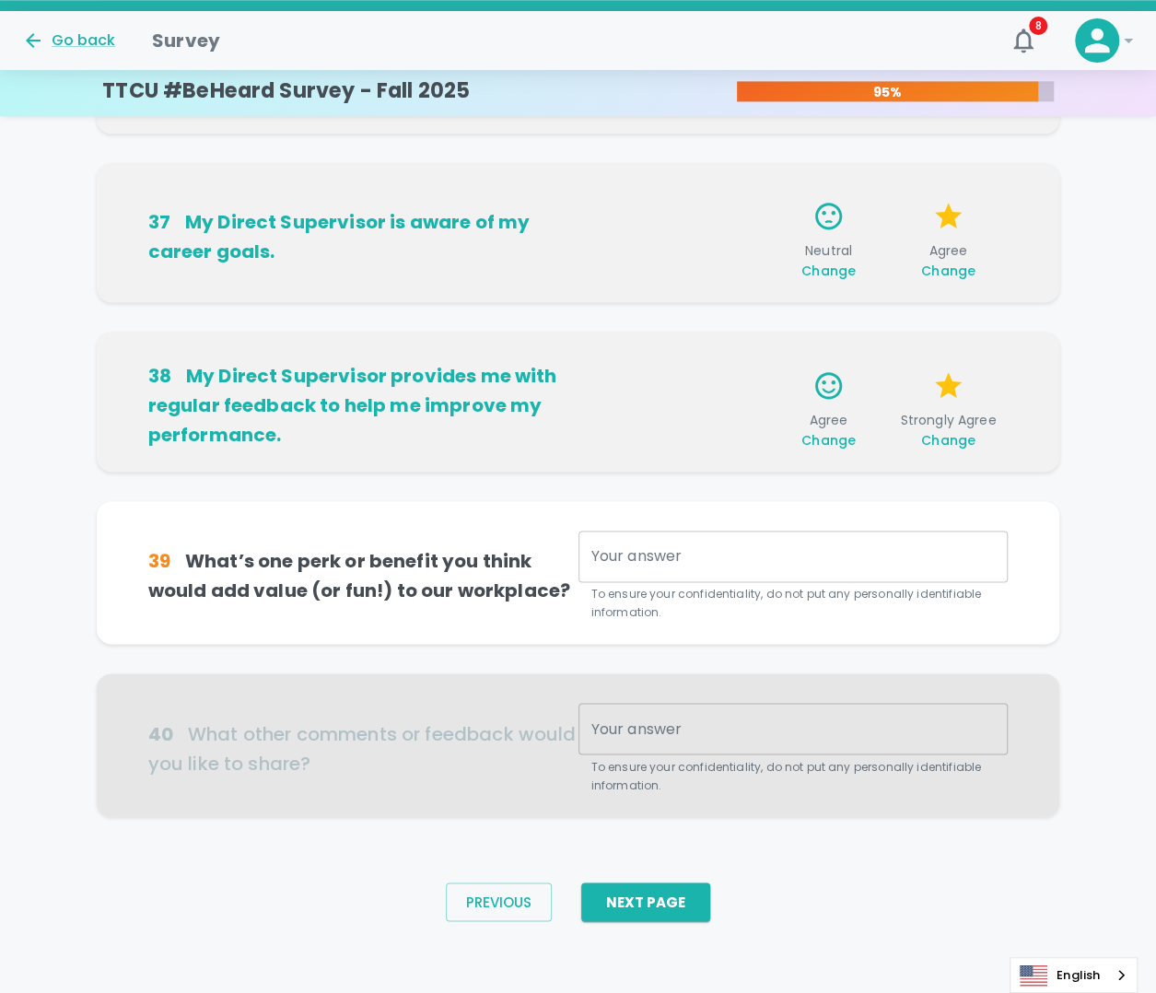
click at [743, 534] on textarea "Your answer" at bounding box center [794, 556] width 405 height 21
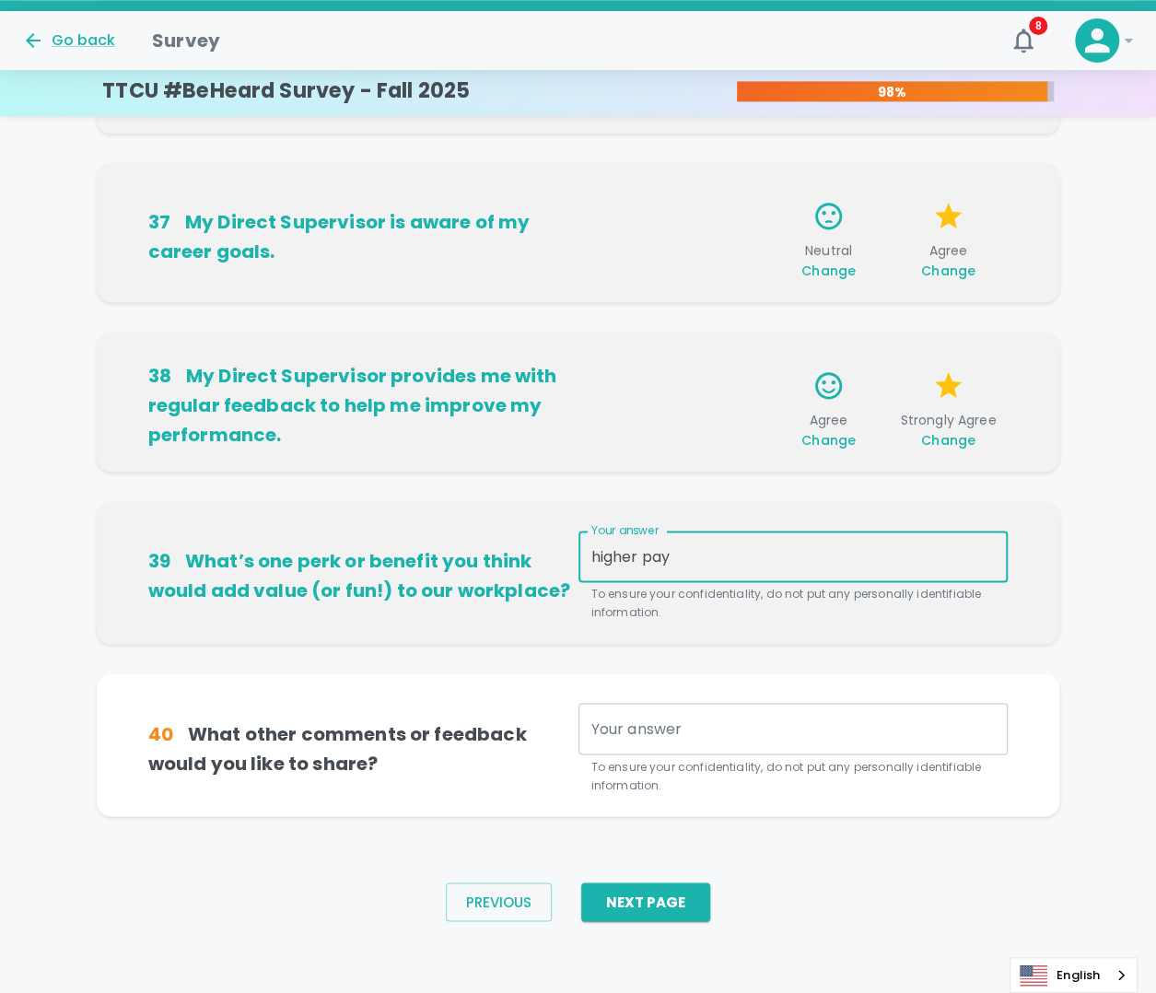
type textarea "higher pay"
click at [663, 534] on textarea "Your answer" at bounding box center [794, 728] width 405 height 21
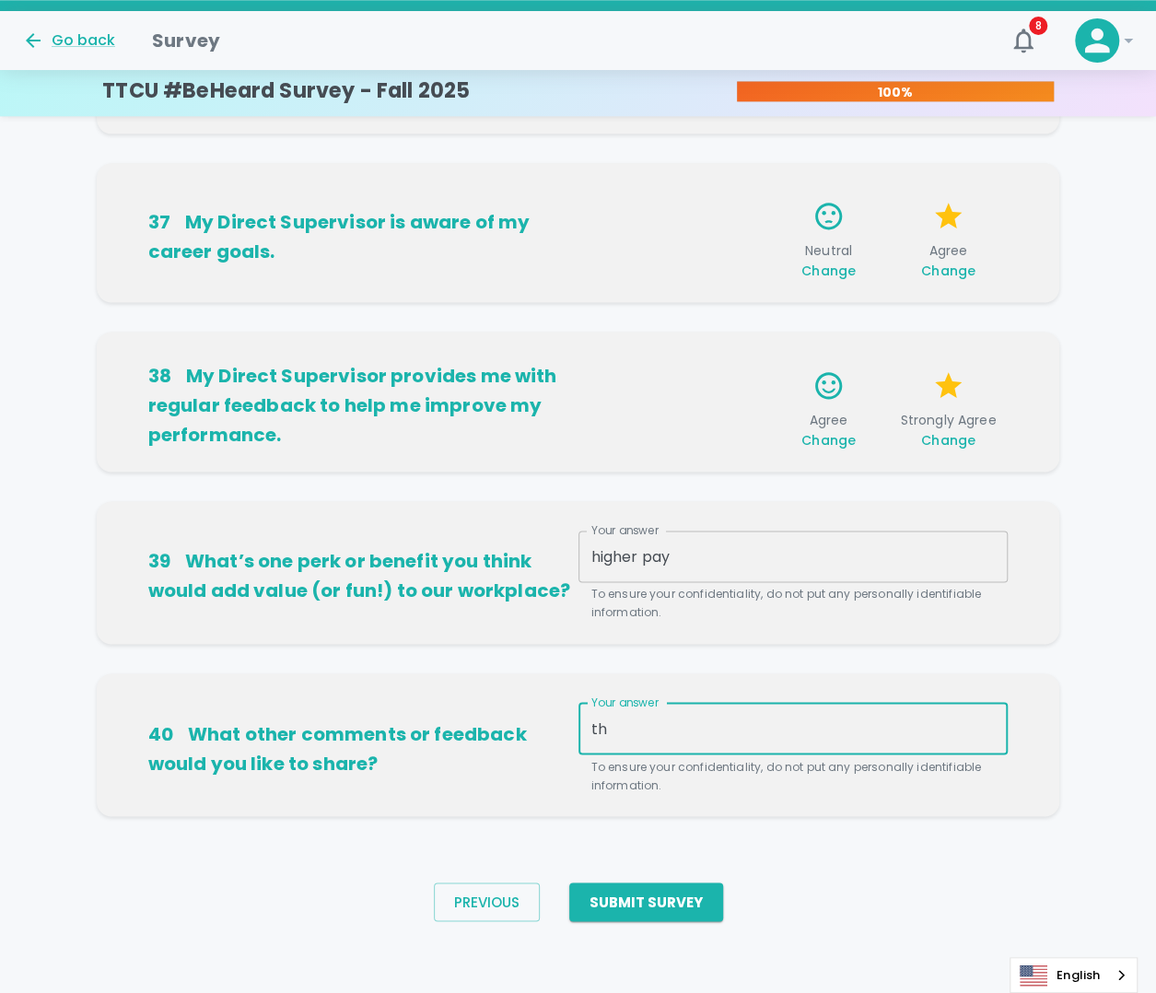
type textarea "t"
click at [815, 534] on textarea "a written description of what" at bounding box center [794, 728] width 405 height 21
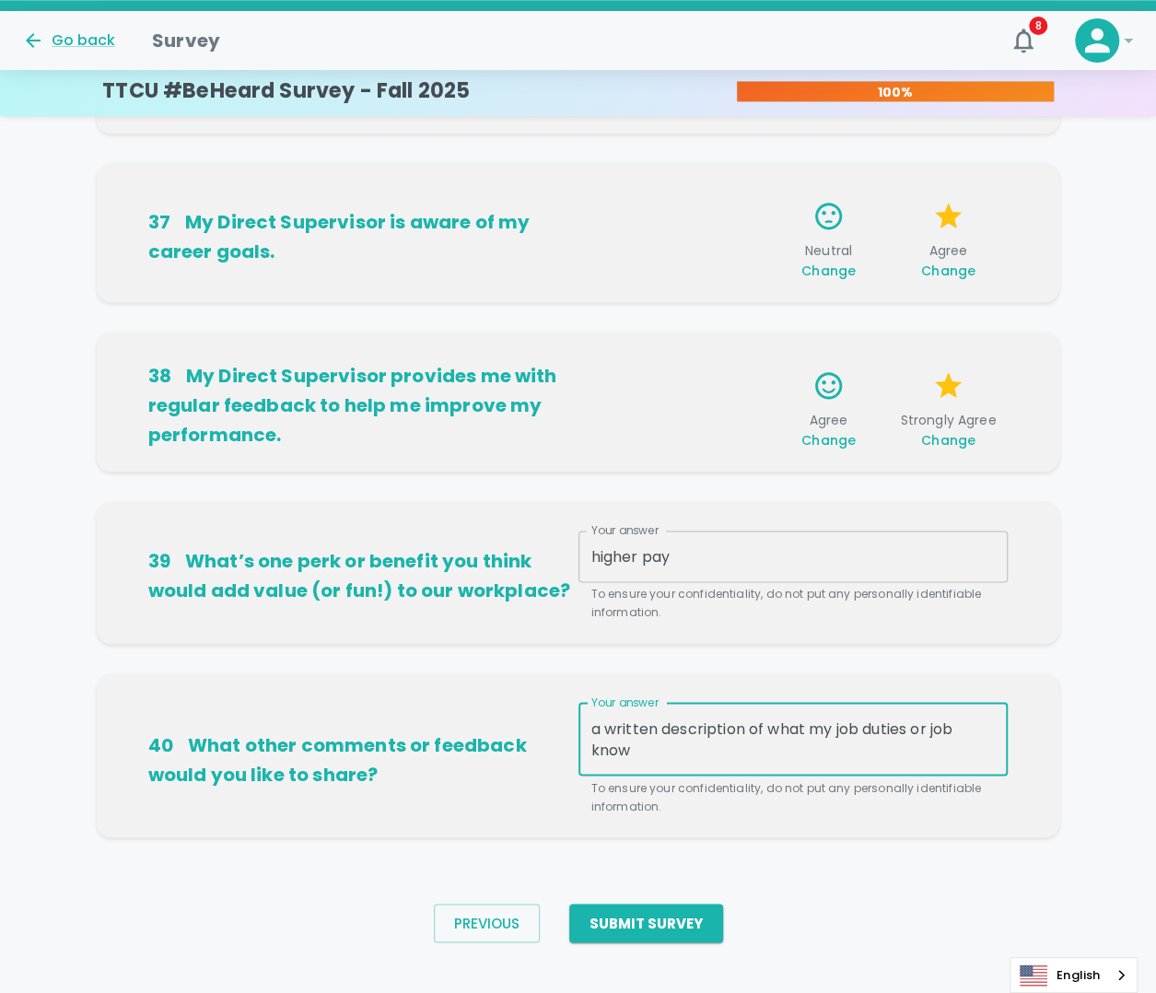
drag, startPoint x: 802, startPoint y: 732, endPoint x: 801, endPoint y: 790, distance: 58.1
click at [802, 534] on textarea "a written description of what my job duties or job know" at bounding box center [794, 739] width 405 height 42
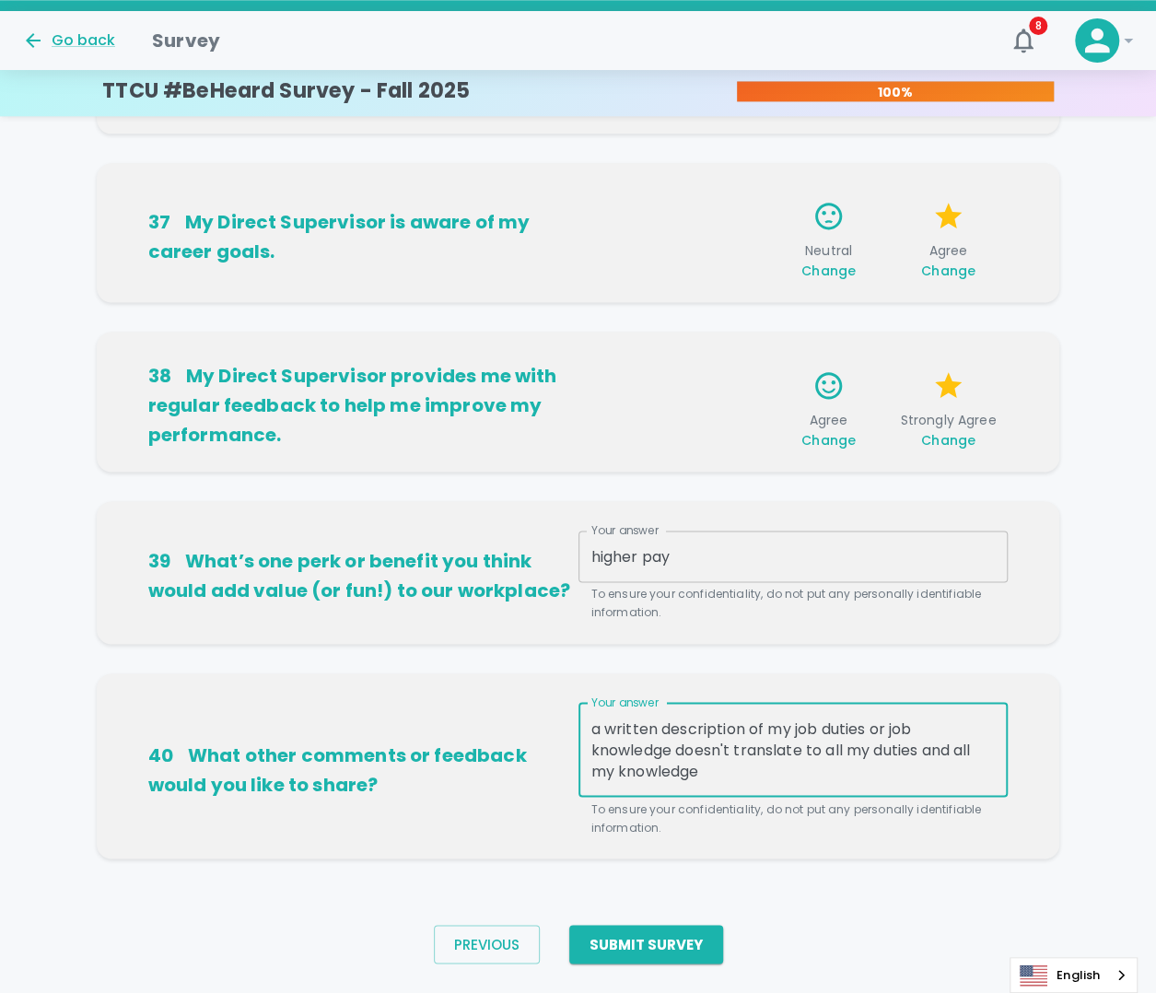
drag, startPoint x: 807, startPoint y: 747, endPoint x: 831, endPoint y: 764, distance: 29.1
click at [831, 534] on textarea "a written description of my job duties or job knowledge doesn't translate to al…" at bounding box center [794, 750] width 405 height 64
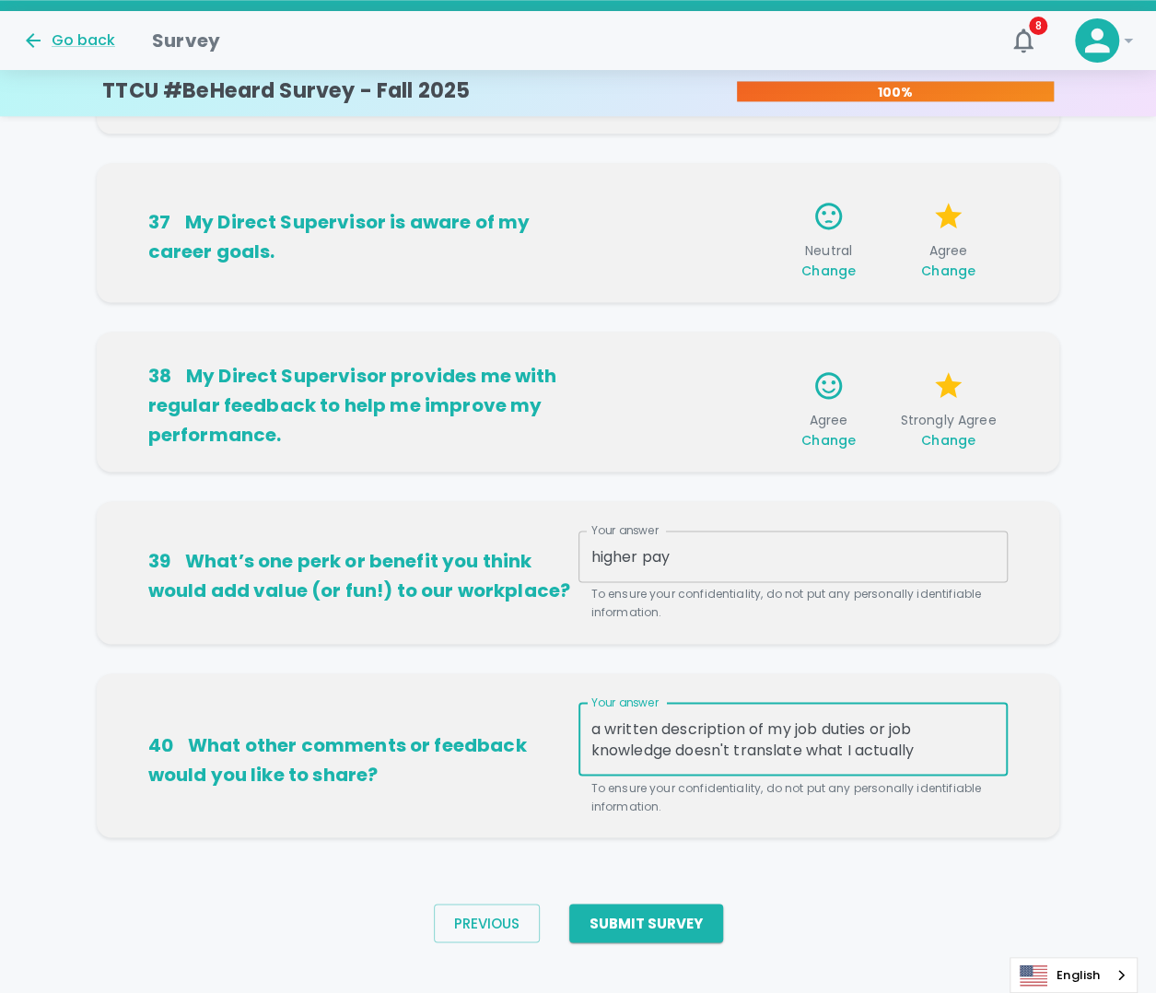
click at [872, 534] on textarea "a written description of my job duties or job knowledge doesn't translate what …" at bounding box center [794, 739] width 405 height 42
click at [787, 534] on textarea "a written description of my job duties doesn't translate what I actually" at bounding box center [794, 739] width 405 height 42
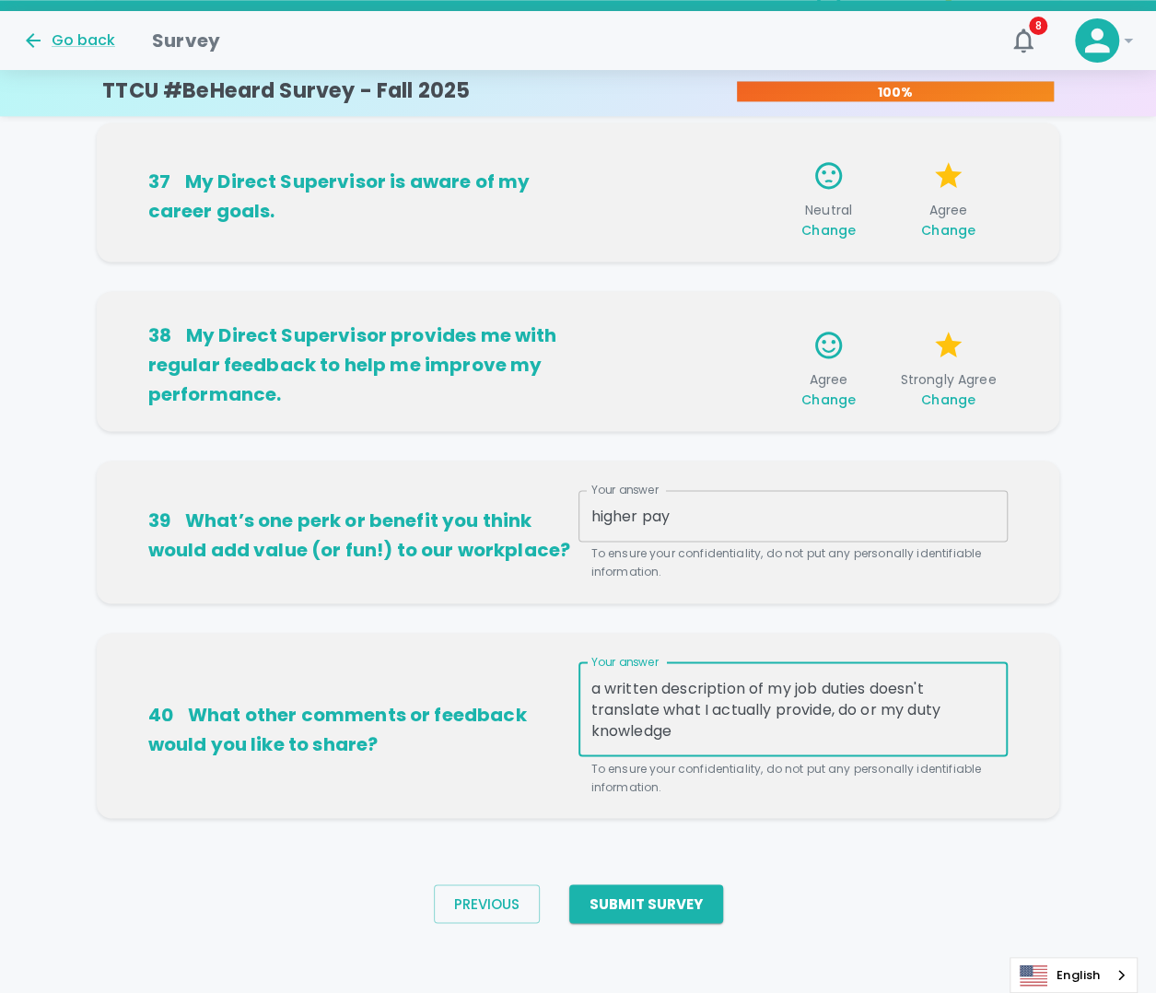
scroll to position [1050, 0]
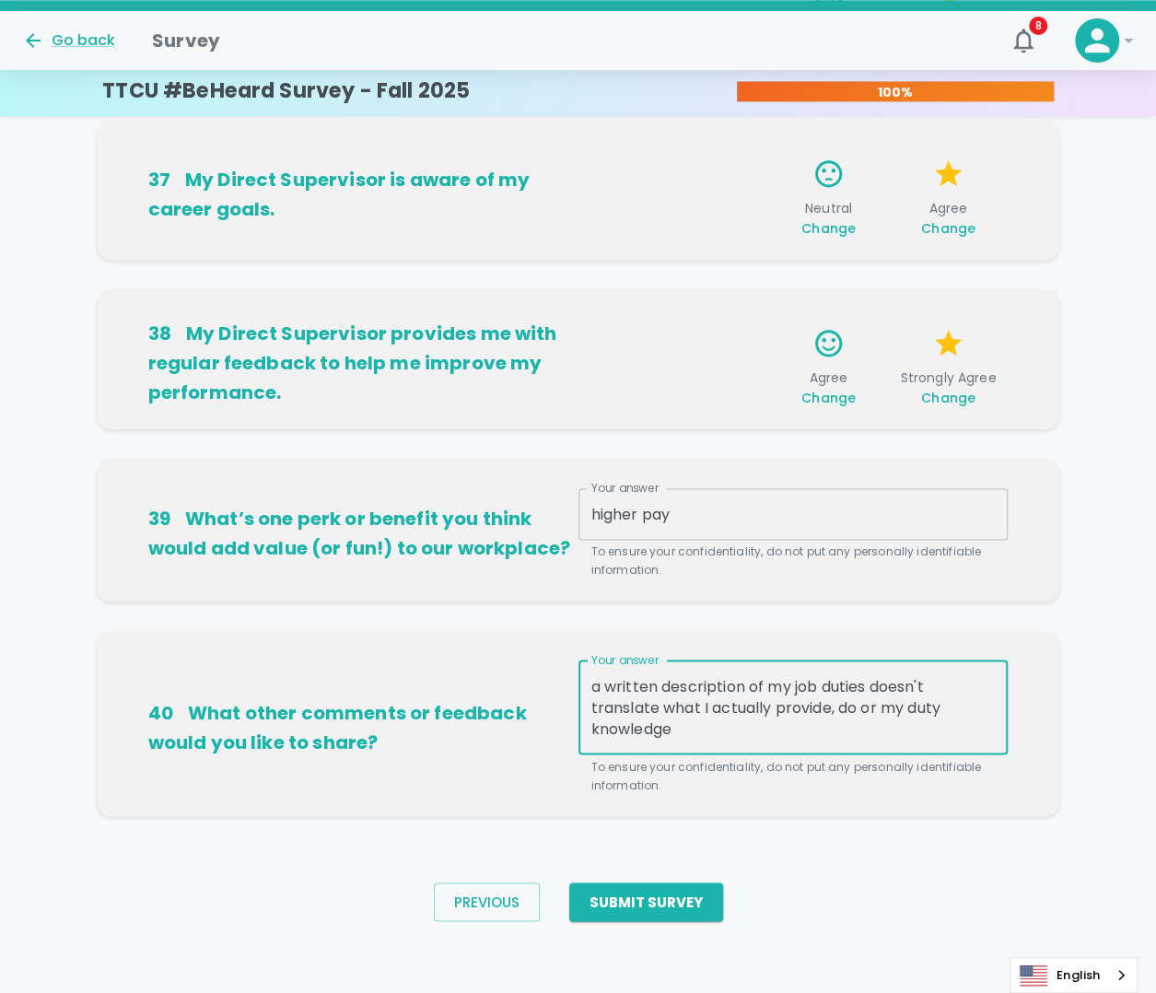
click at [838, 534] on textarea "a written description of my job duties doesn't translate what I actually provid…" at bounding box center [794, 707] width 405 height 64
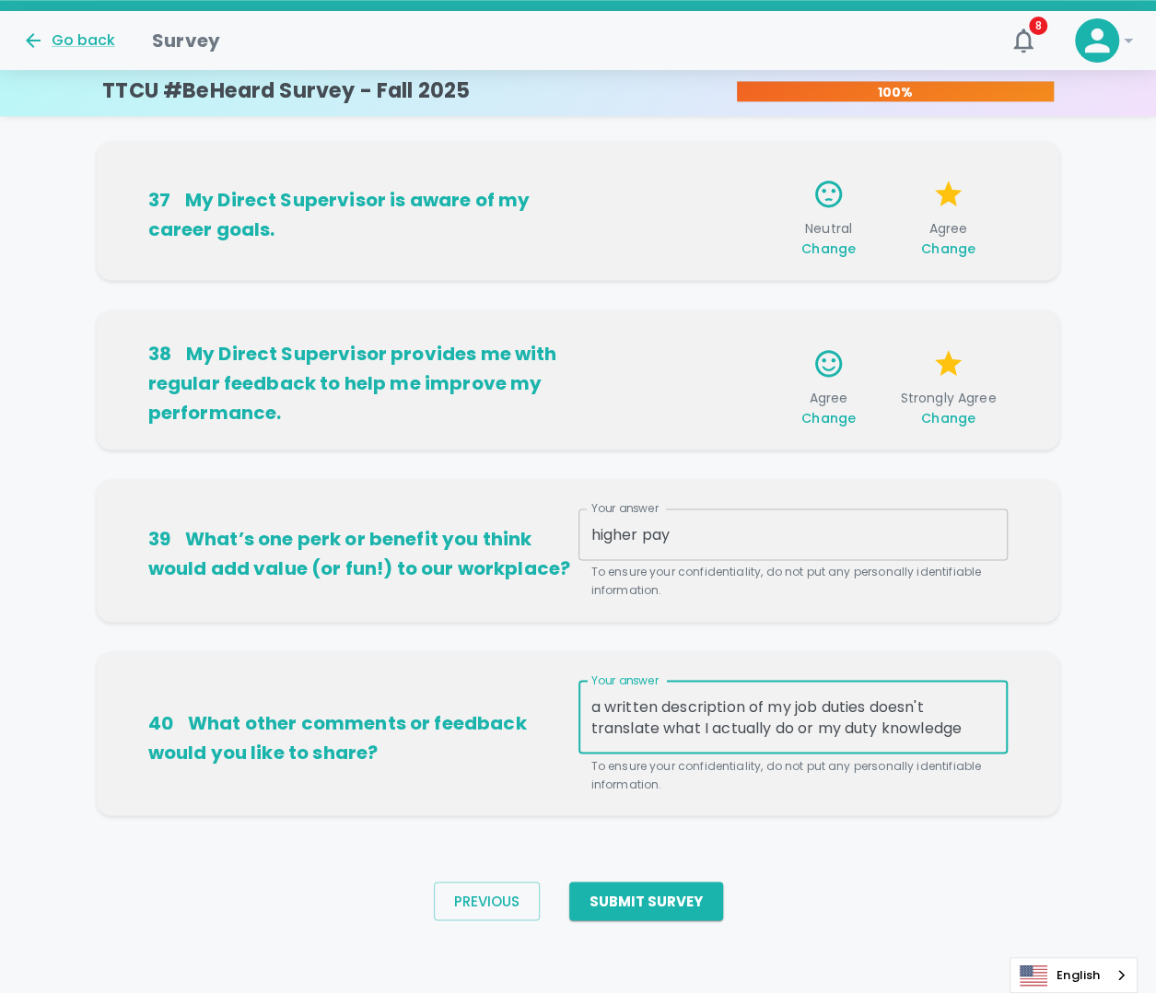
click at [966, 534] on textarea "a written description of my job duties doesn't translate what I actually do or …" at bounding box center [794, 717] width 405 height 42
drag, startPoint x: 879, startPoint y: 729, endPoint x: 853, endPoint y: 725, distance: 26.1
click at [853, 534] on textarea "a written description of my job duties doesn't translate what I actually do or …" at bounding box center [794, 717] width 405 height 42
click at [977, 534] on textarea "a written description of my job duties doesn't translate what I actually do or …" at bounding box center [794, 717] width 405 height 42
click at [601, 534] on textarea "a written description of my job duties doesn't translate what I actually do or …" at bounding box center [794, 717] width 405 height 42
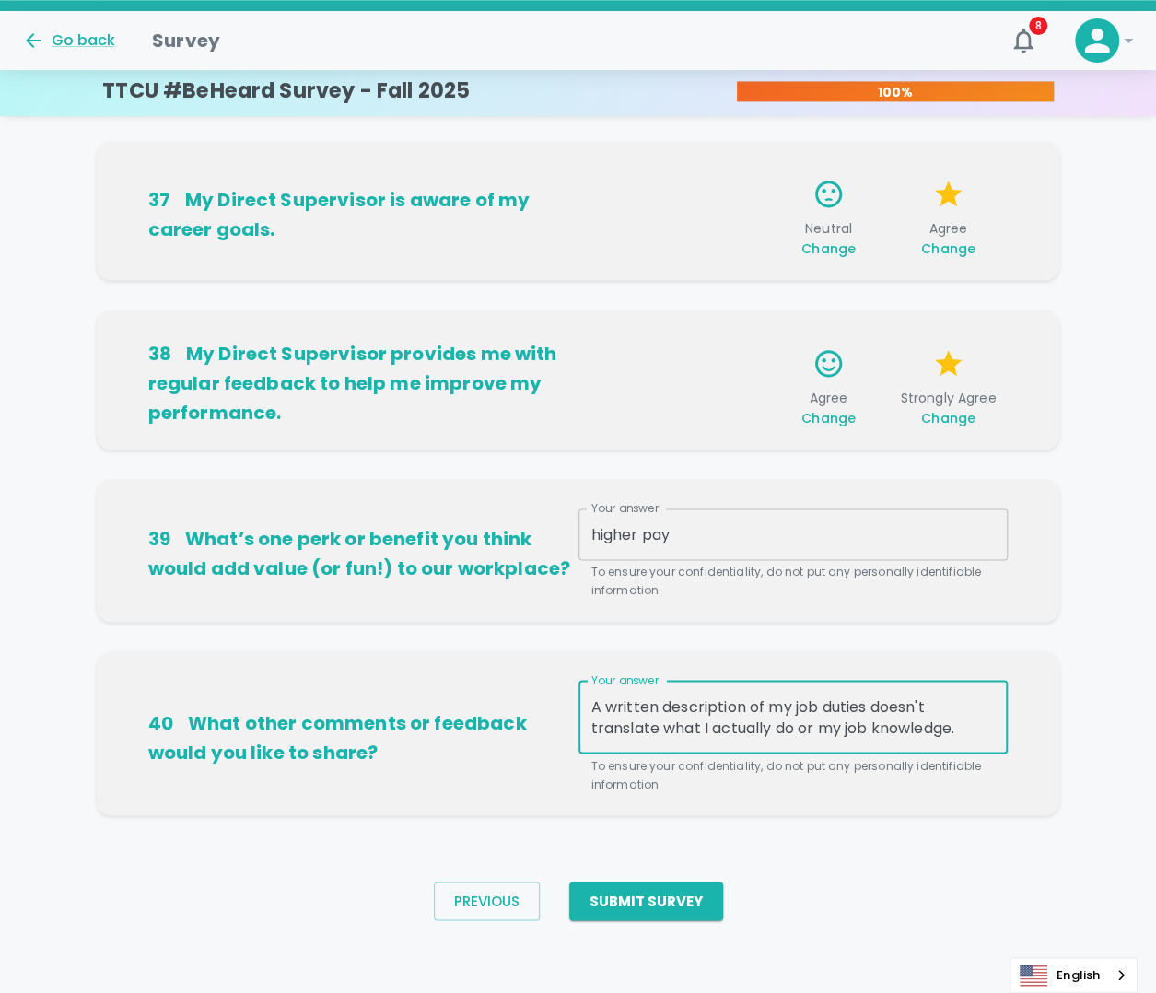
click at [962, 534] on textarea "A written description of my job duties doesn't translate what I actually do or …" at bounding box center [794, 717] width 405 height 42
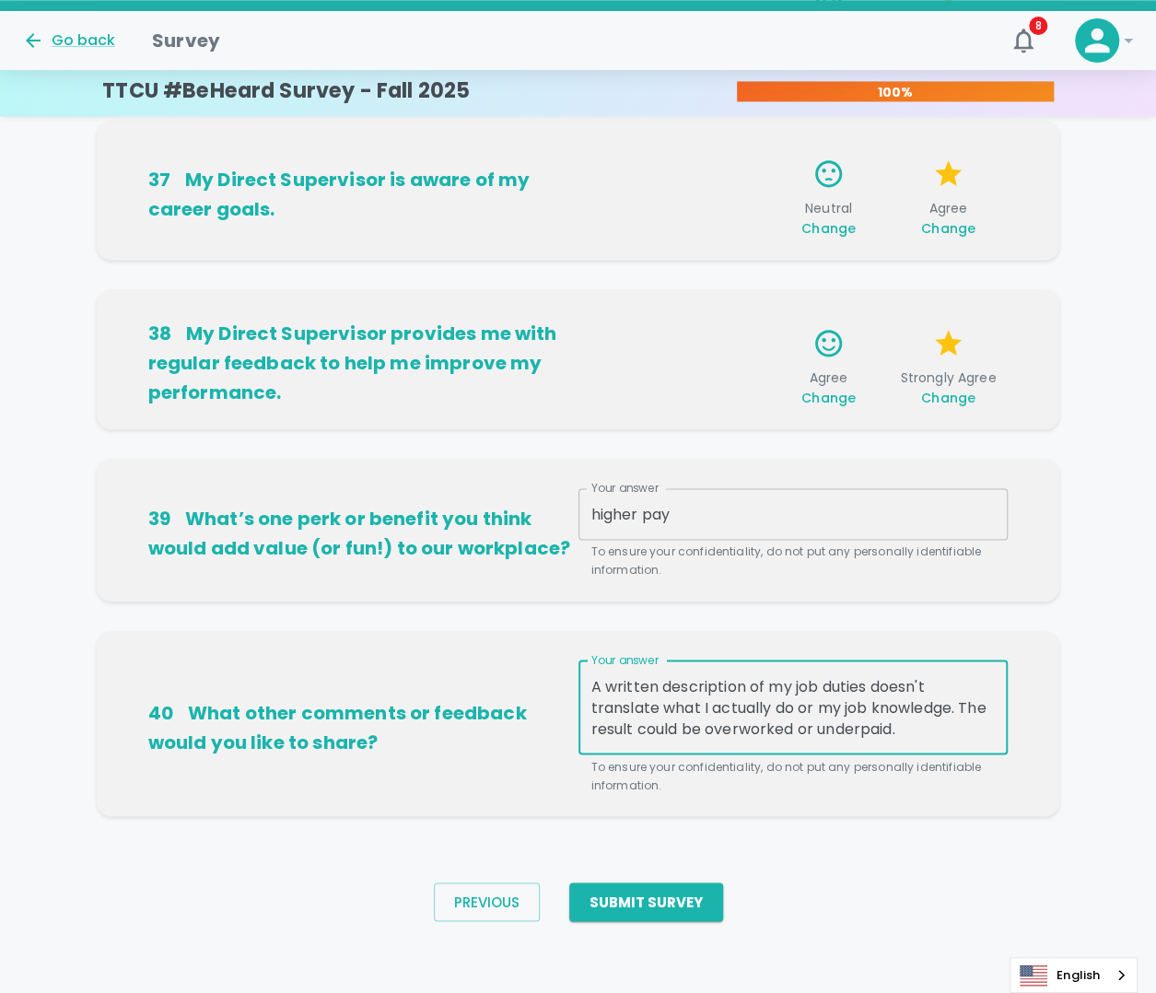
type textarea "A written description of my job duties doesn't translate what I actually do or …"
click at [601, 513] on textarea "higher pay" at bounding box center [794, 514] width 405 height 21
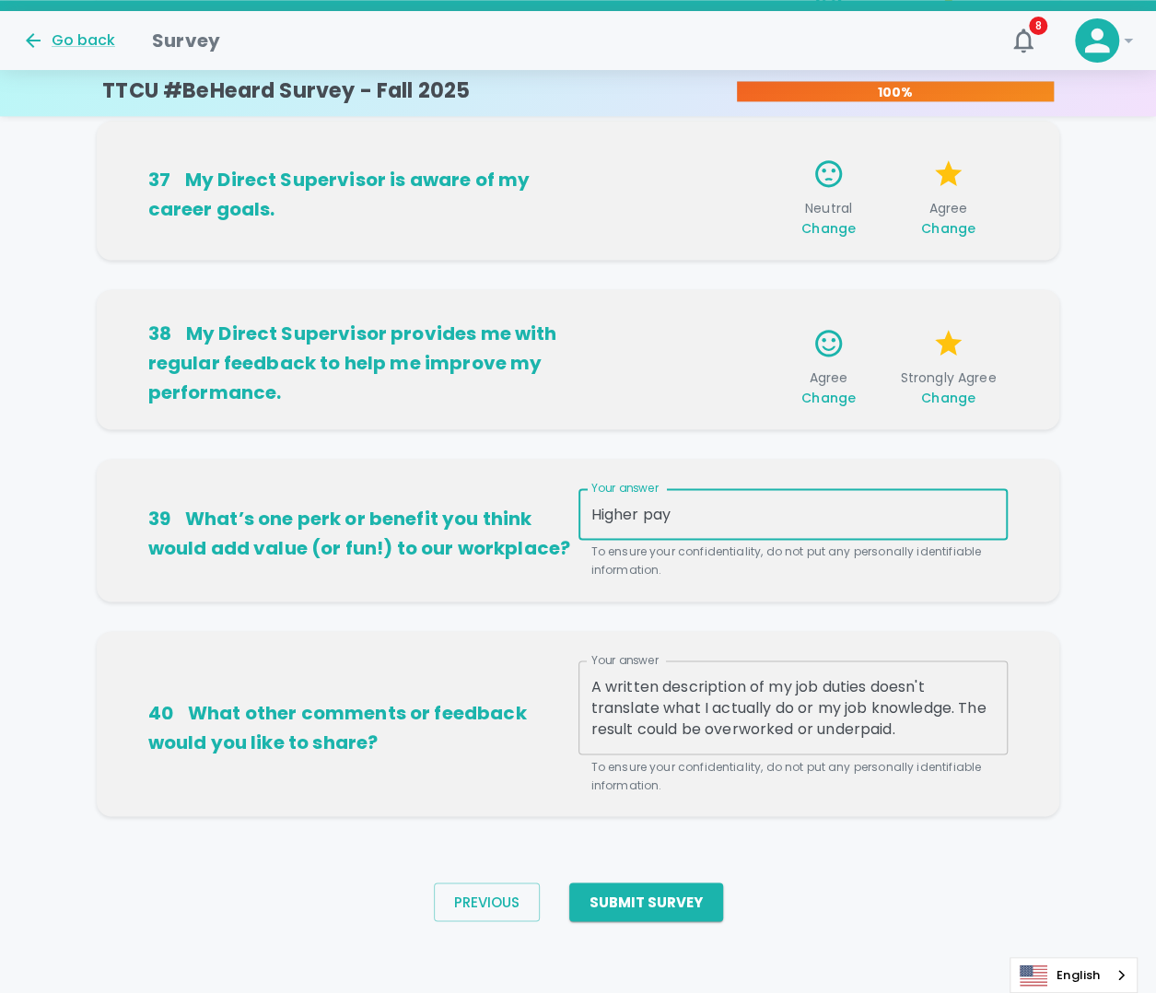
type textarea "Higher pay"
click at [901, 534] on textarea "A written description of my job duties doesn't translate what I actually do or …" at bounding box center [794, 707] width 405 height 64
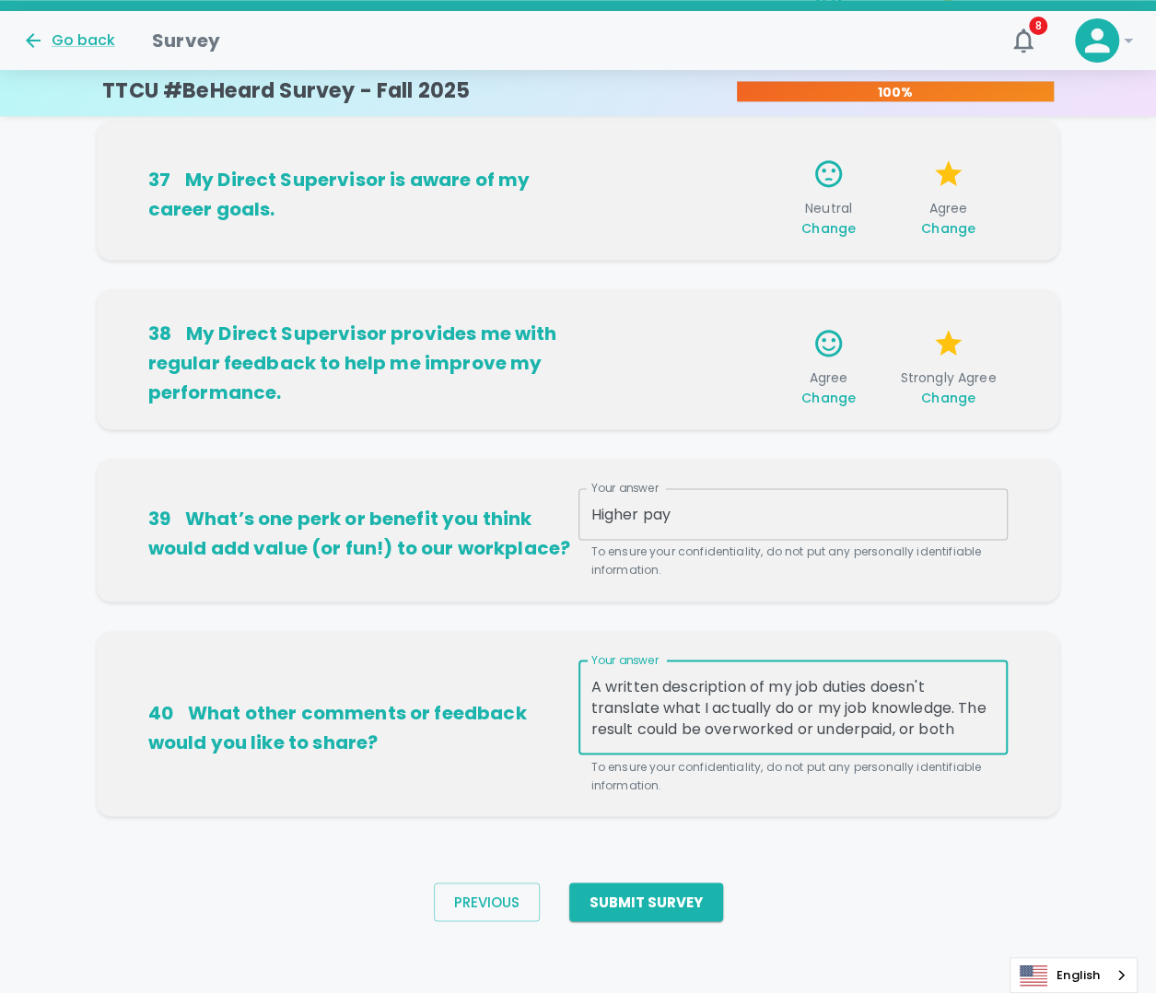
click at [663, 534] on textarea "A written description of my job duties doesn't translate what I actually do or …" at bounding box center [794, 707] width 405 height 64
click at [739, 534] on textarea "A written description of my job duties doesn't translate well to what I actuall…" at bounding box center [794, 707] width 405 height 64
click at [798, 534] on textarea "A written description of my job duties doesn't translate well to what I actuall…" at bounding box center [794, 707] width 405 height 64
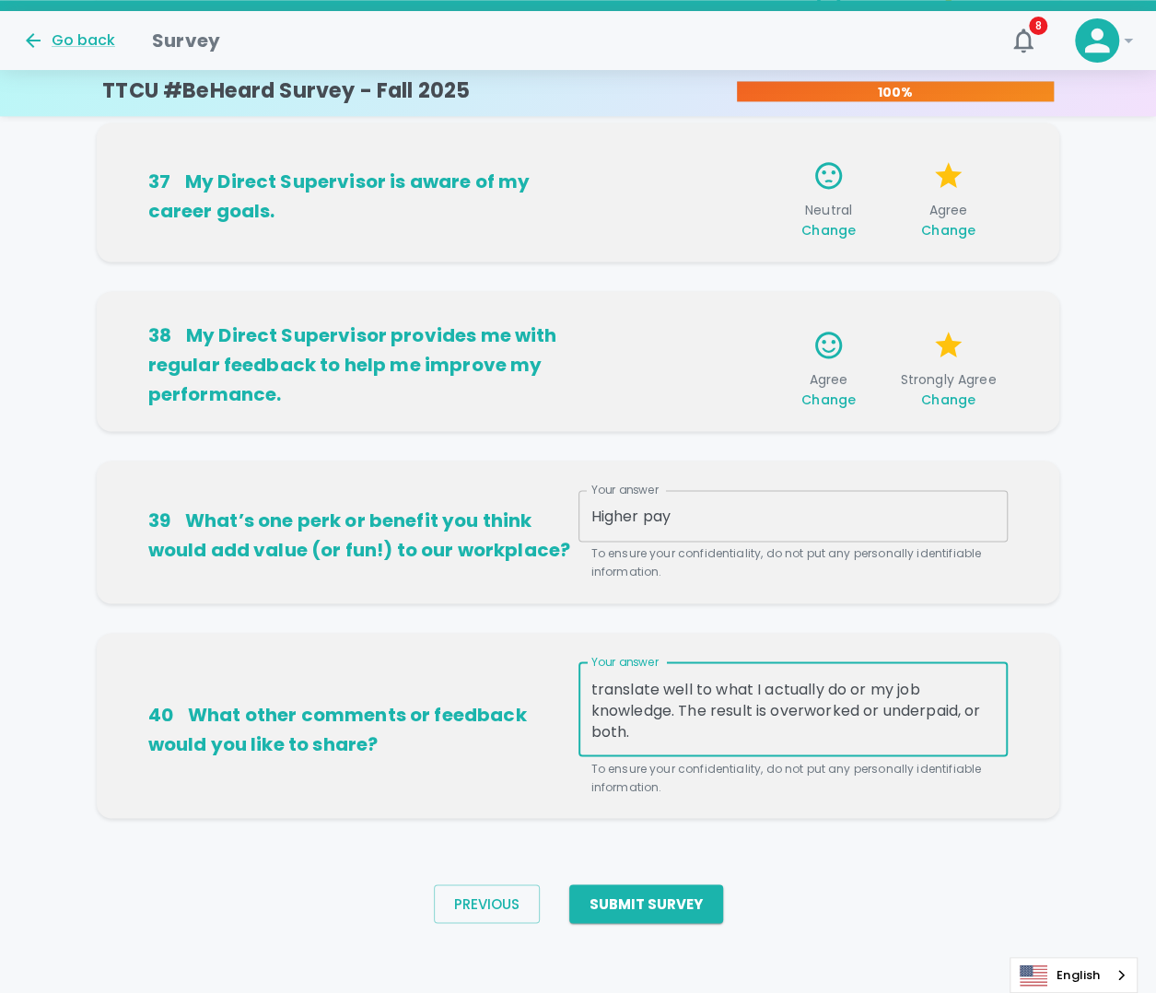
scroll to position [1050, 0]
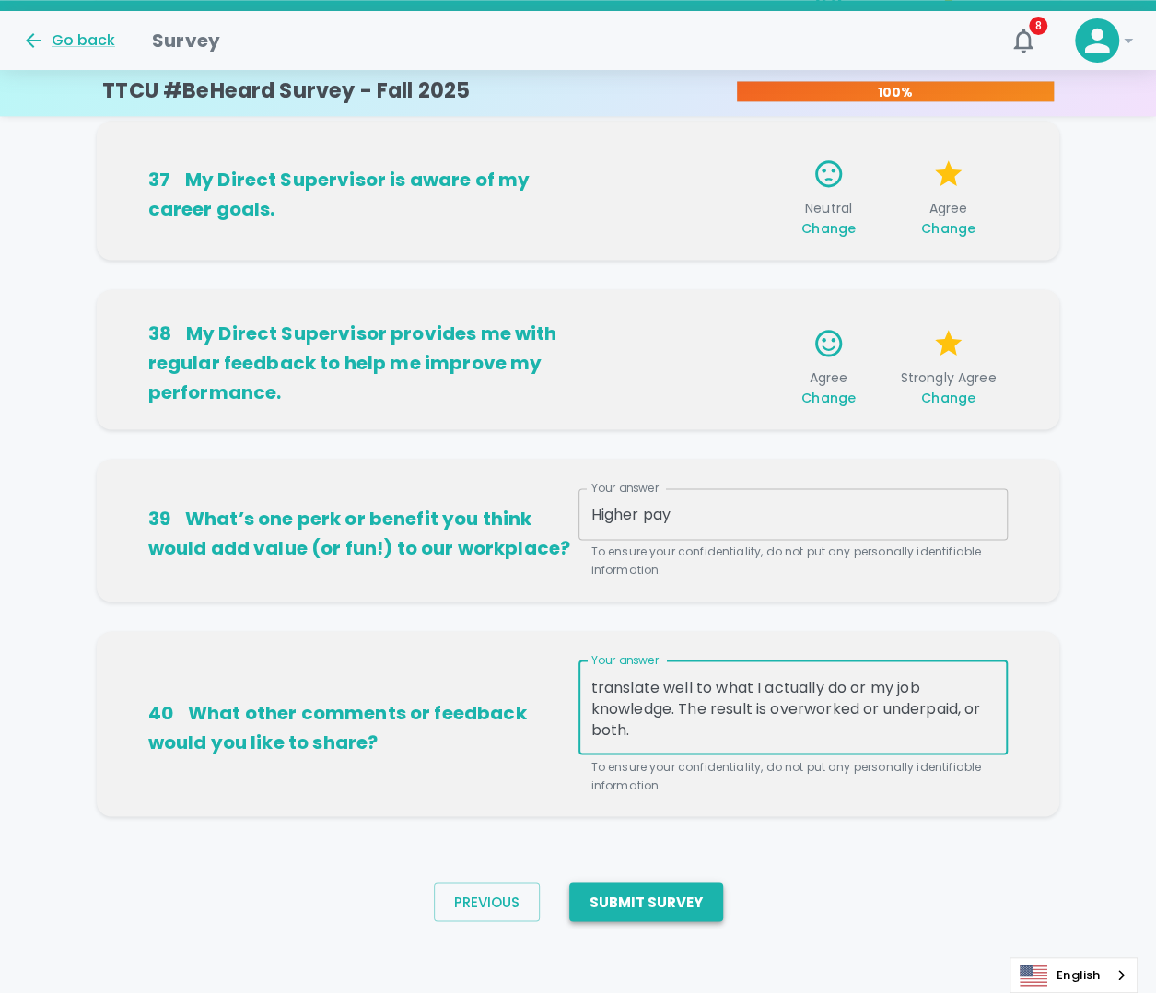
type textarea "A written description of my job duties doesn't translate well to what I actuall…"
click at [698, 534] on button "Submit Survey" at bounding box center [646, 902] width 154 height 39
